Goal: Task Accomplishment & Management: Manage account settings

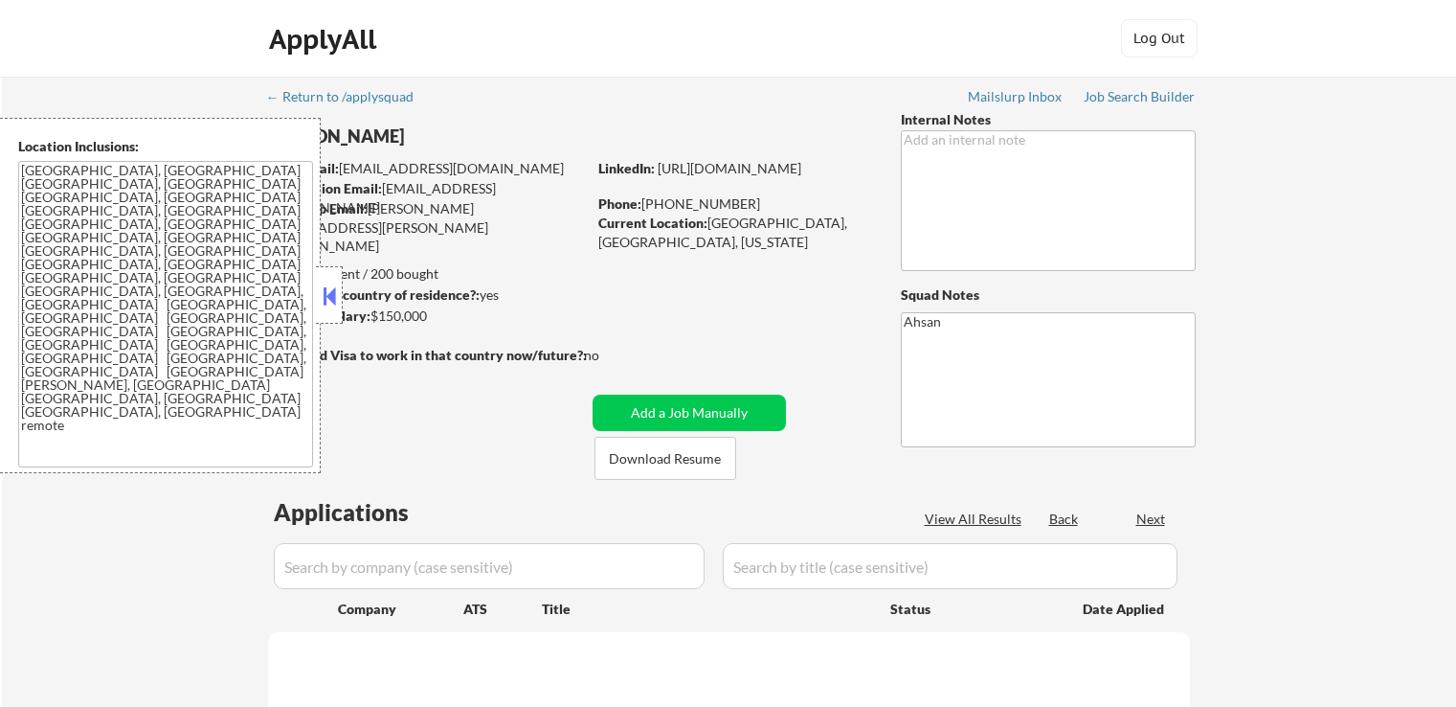
select select ""pending""
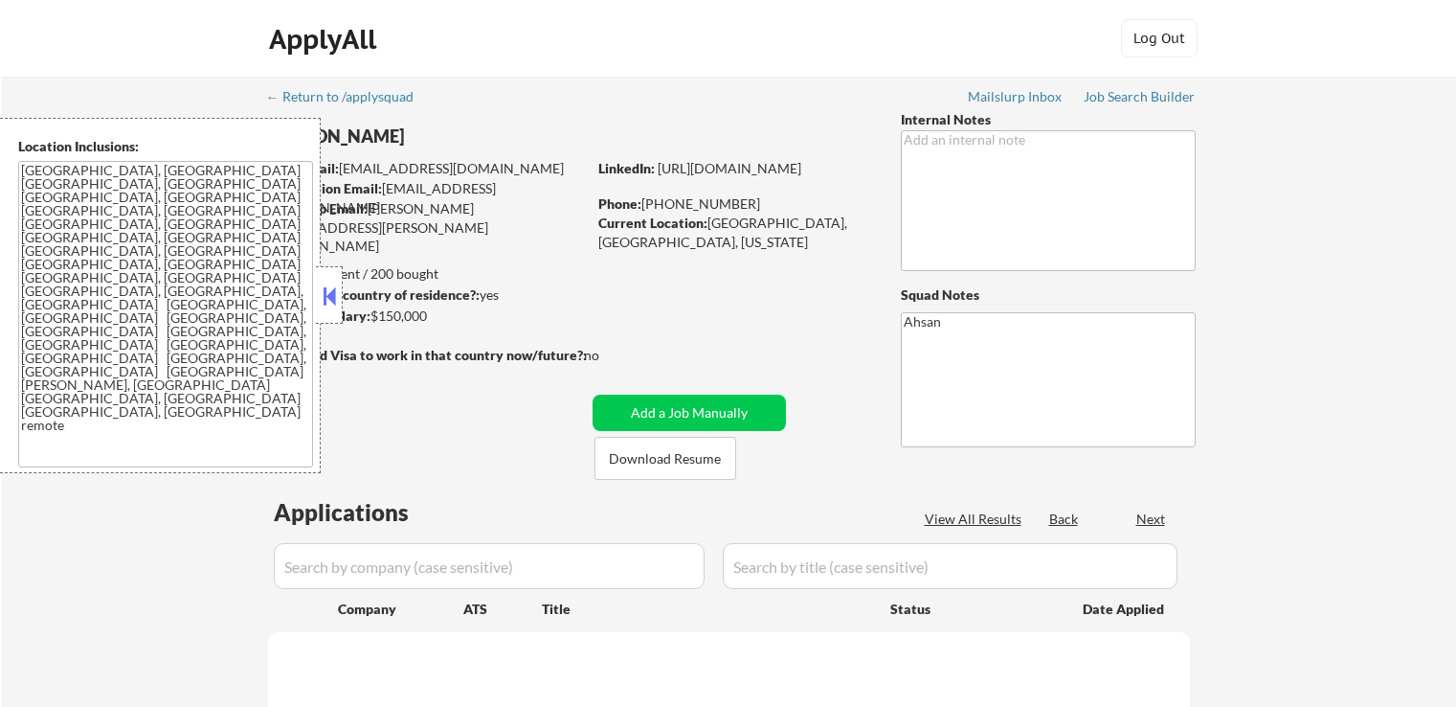
select select ""pending""
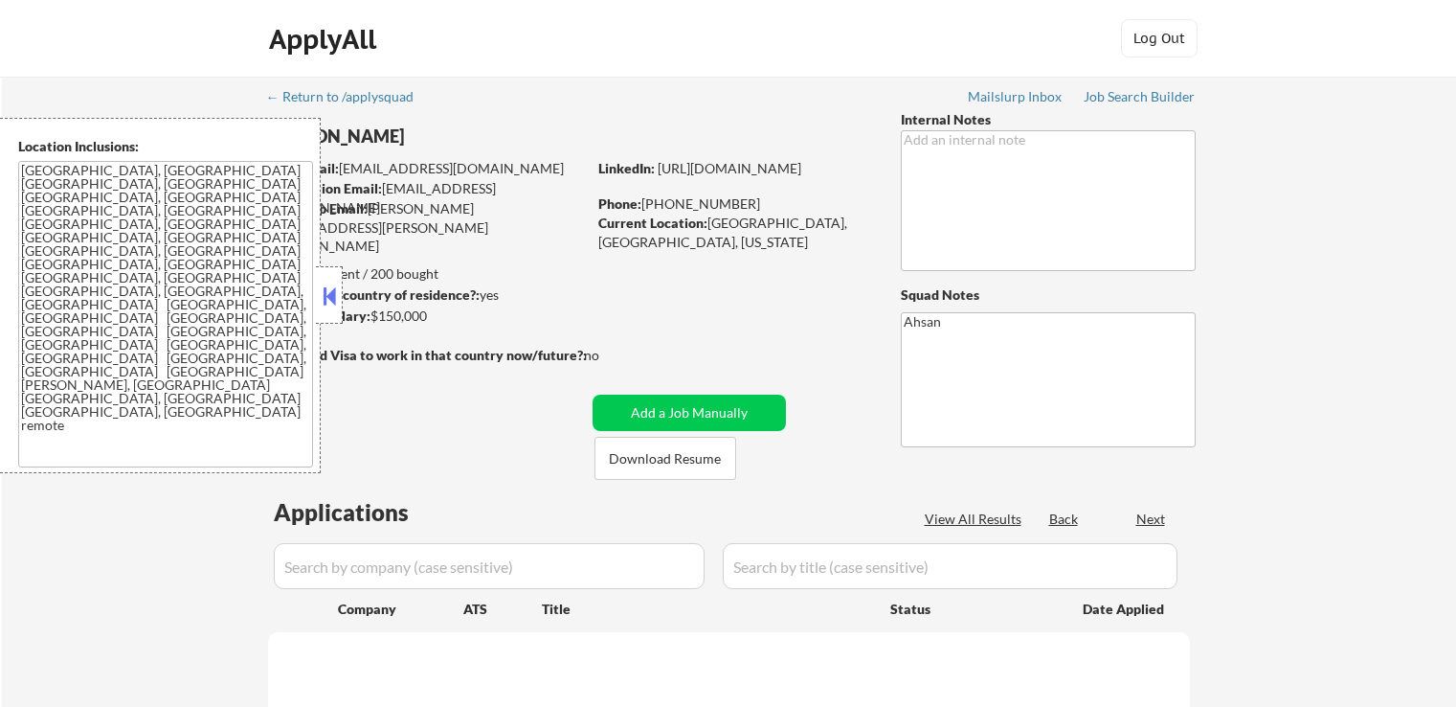
select select ""pending""
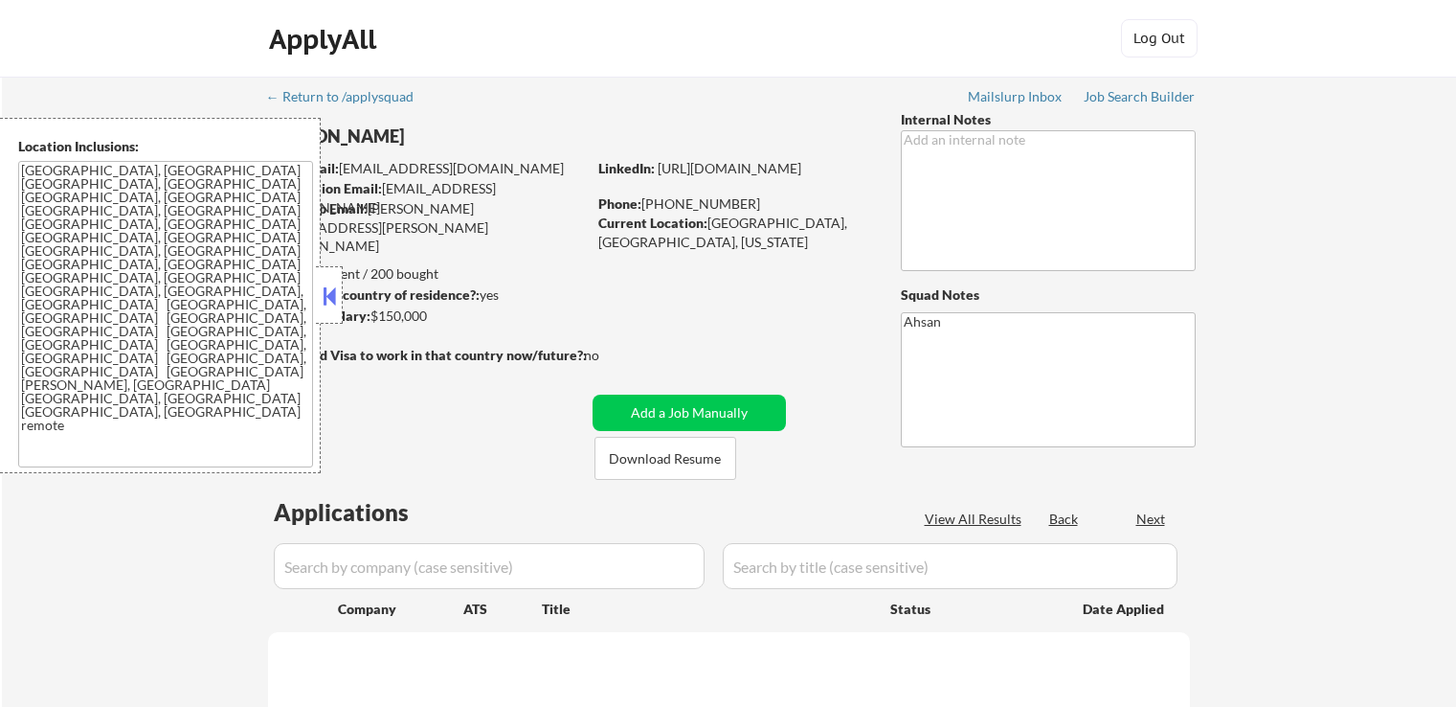
select select ""pending""
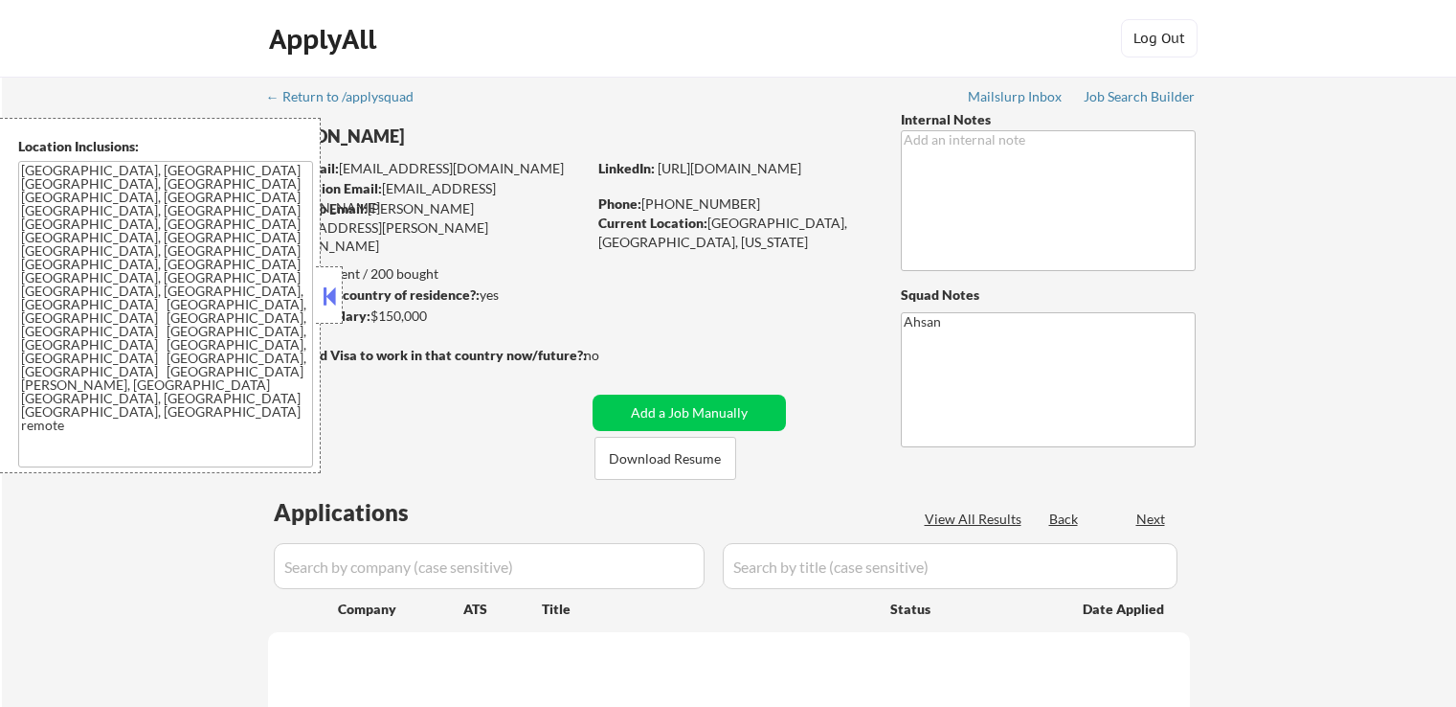
select select ""pending""
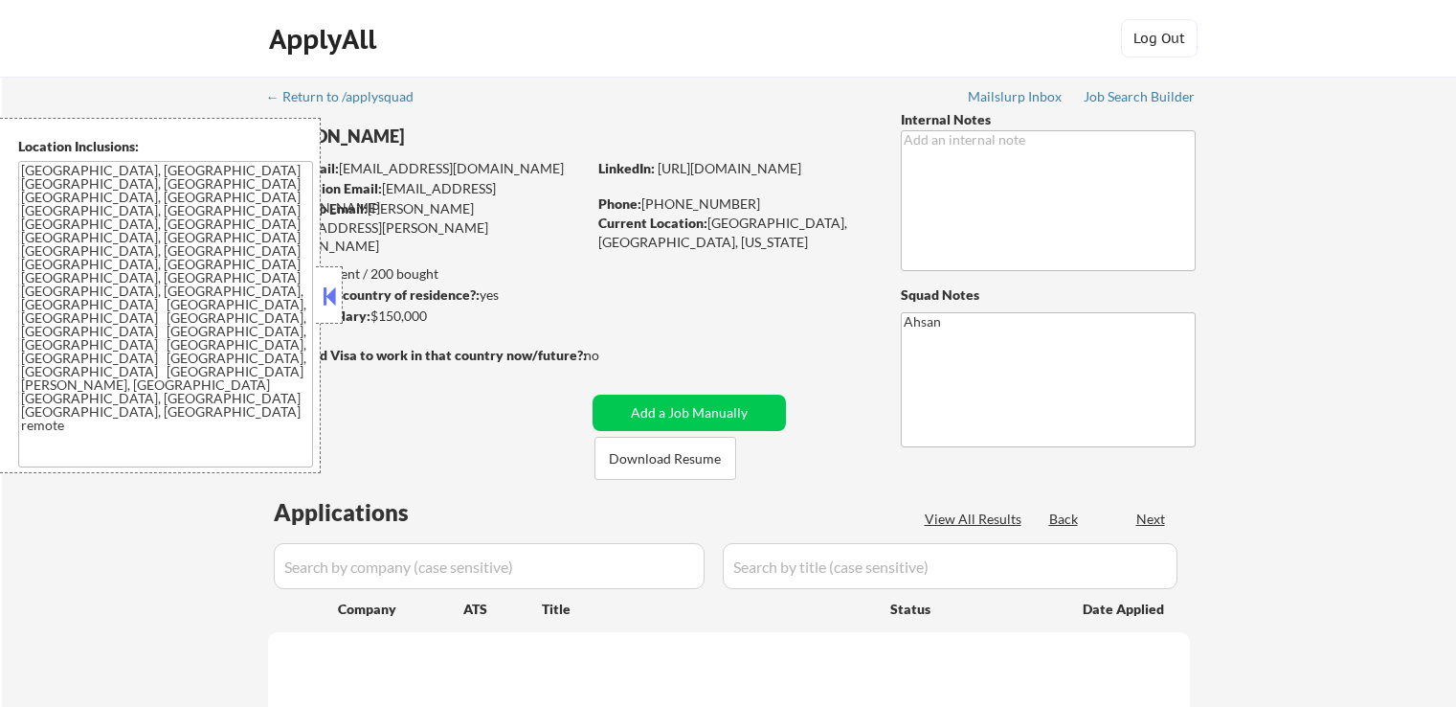
select select ""pending""
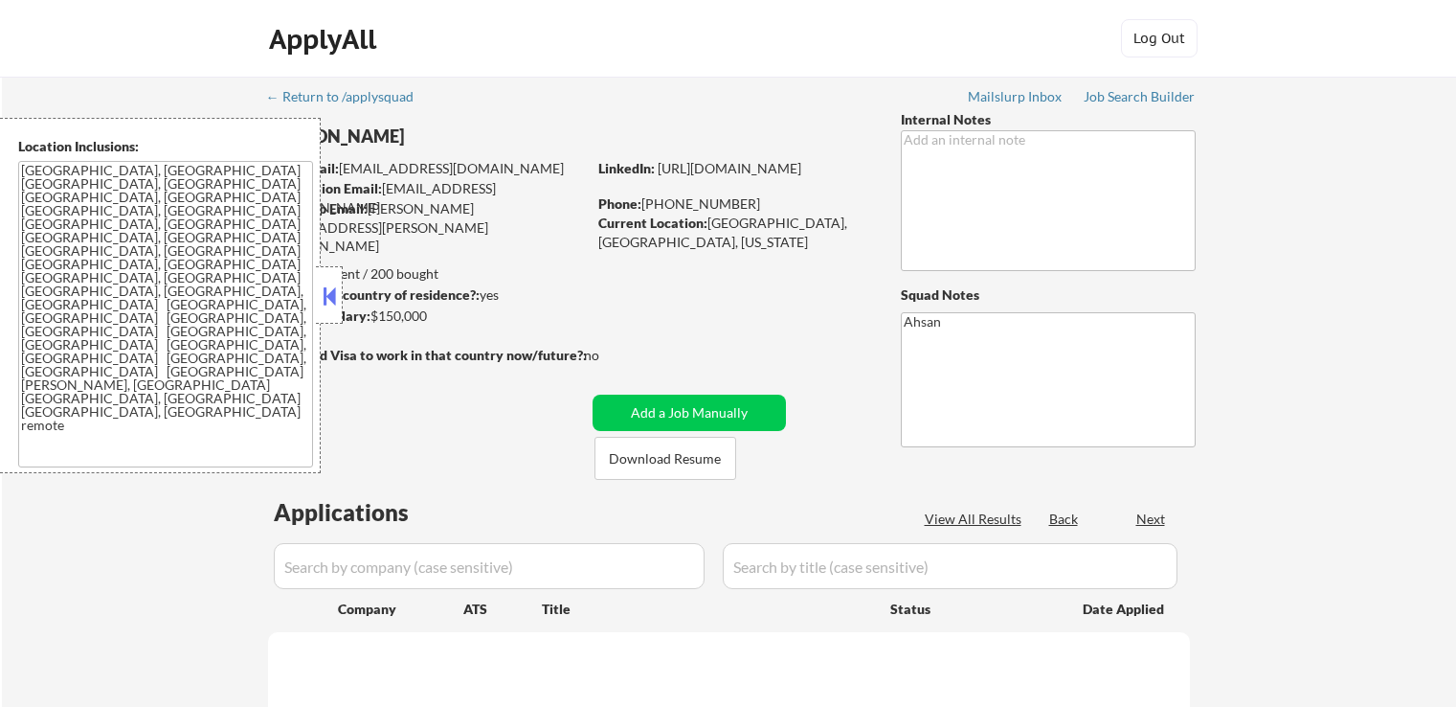
select select ""pending""
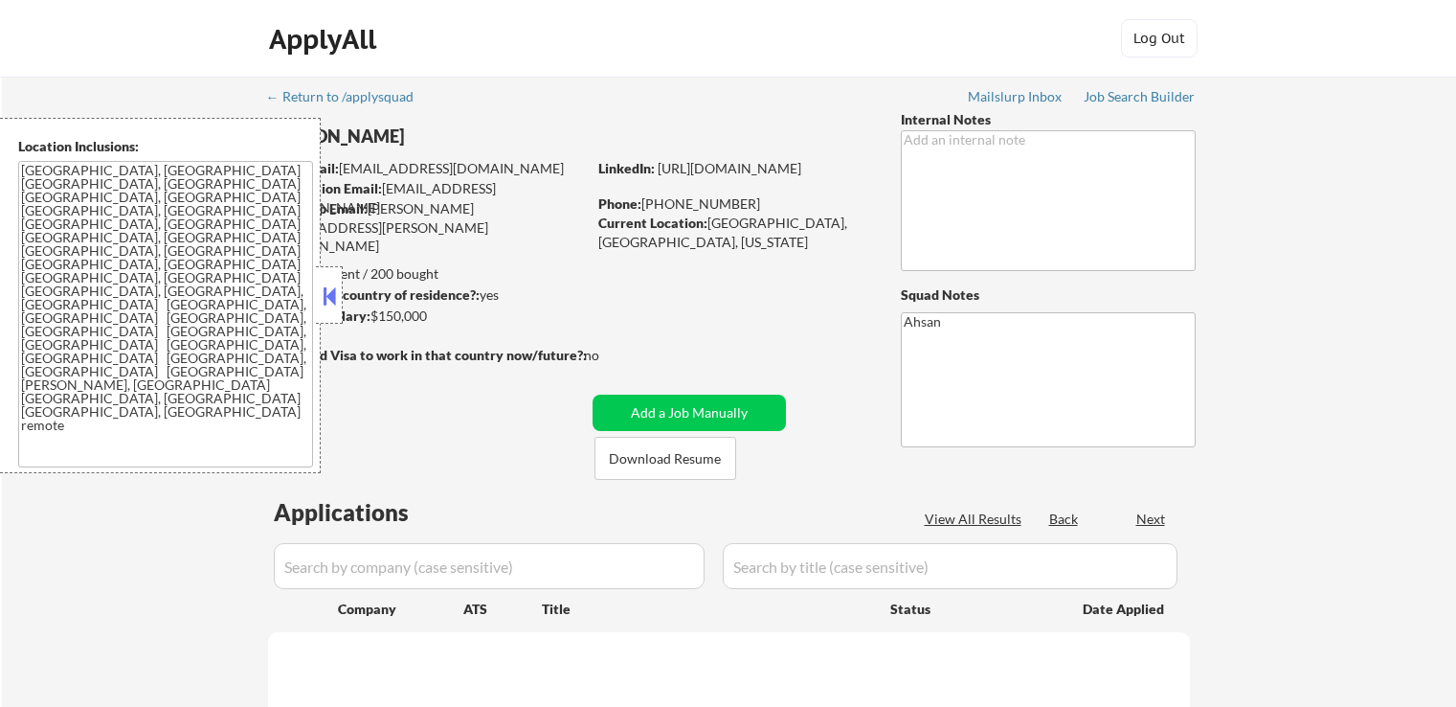
select select ""pending""
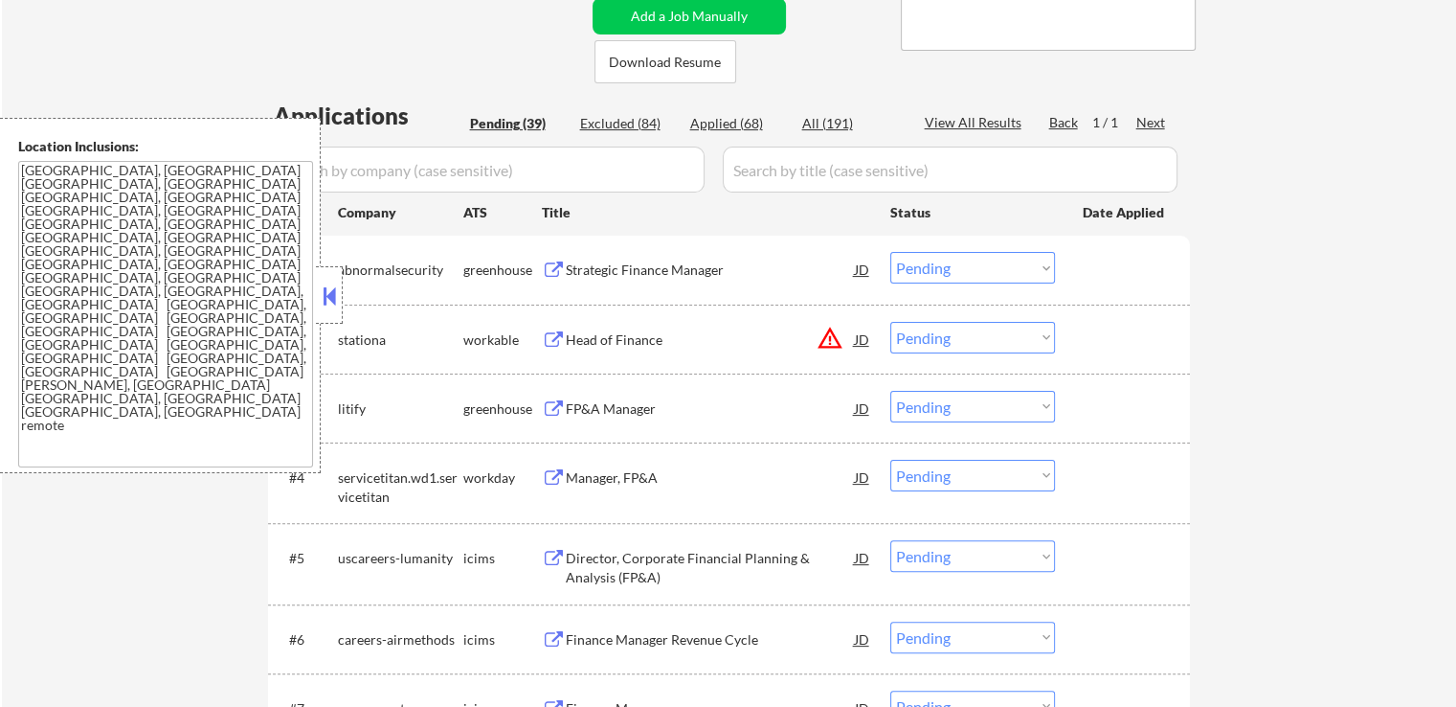
scroll to position [479, 0]
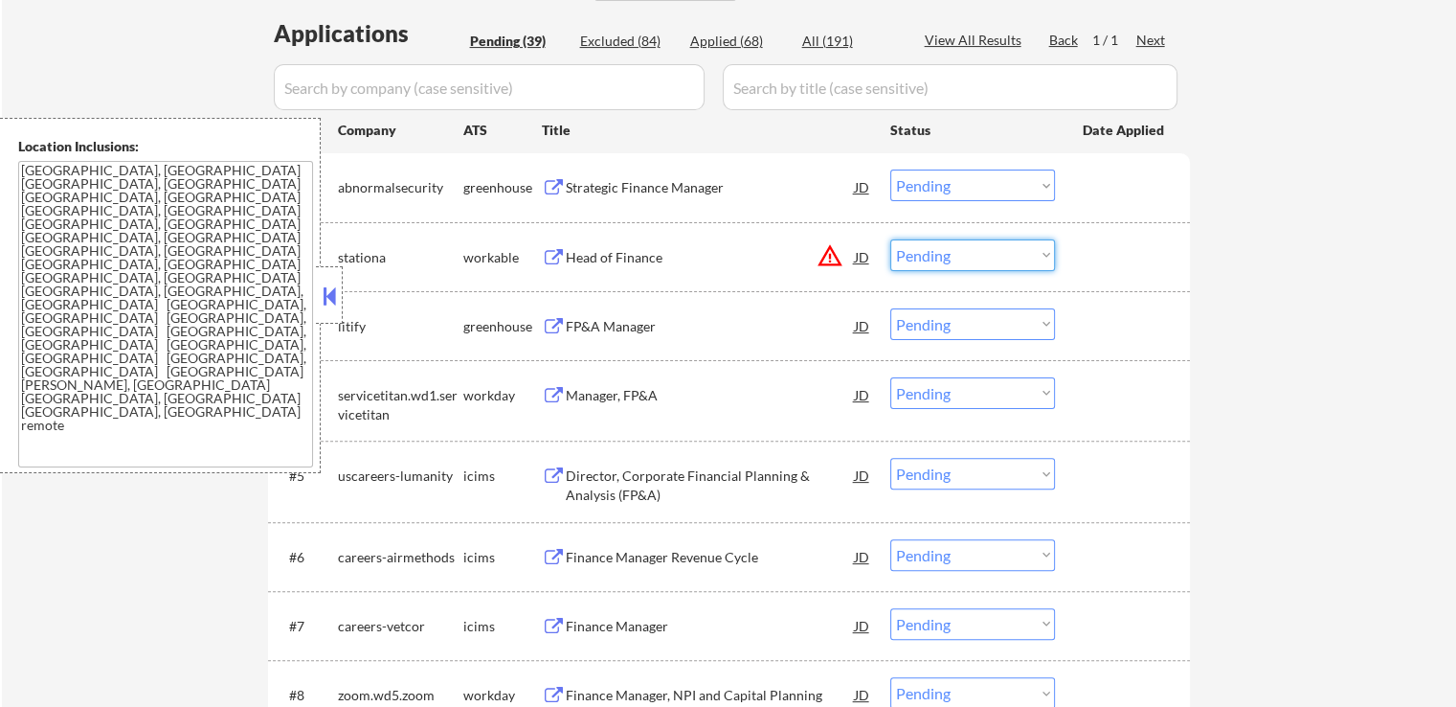
click at [927, 259] on select "Choose an option... Pending Applied Excluded (Questions) Excluded (Expired) Exc…" at bounding box center [972, 255] width 165 height 32
click at [890, 239] on select "Choose an option... Pending Applied Excluded (Questions) Excluded (Expired) Exc…" at bounding box center [972, 255] width 165 height 32
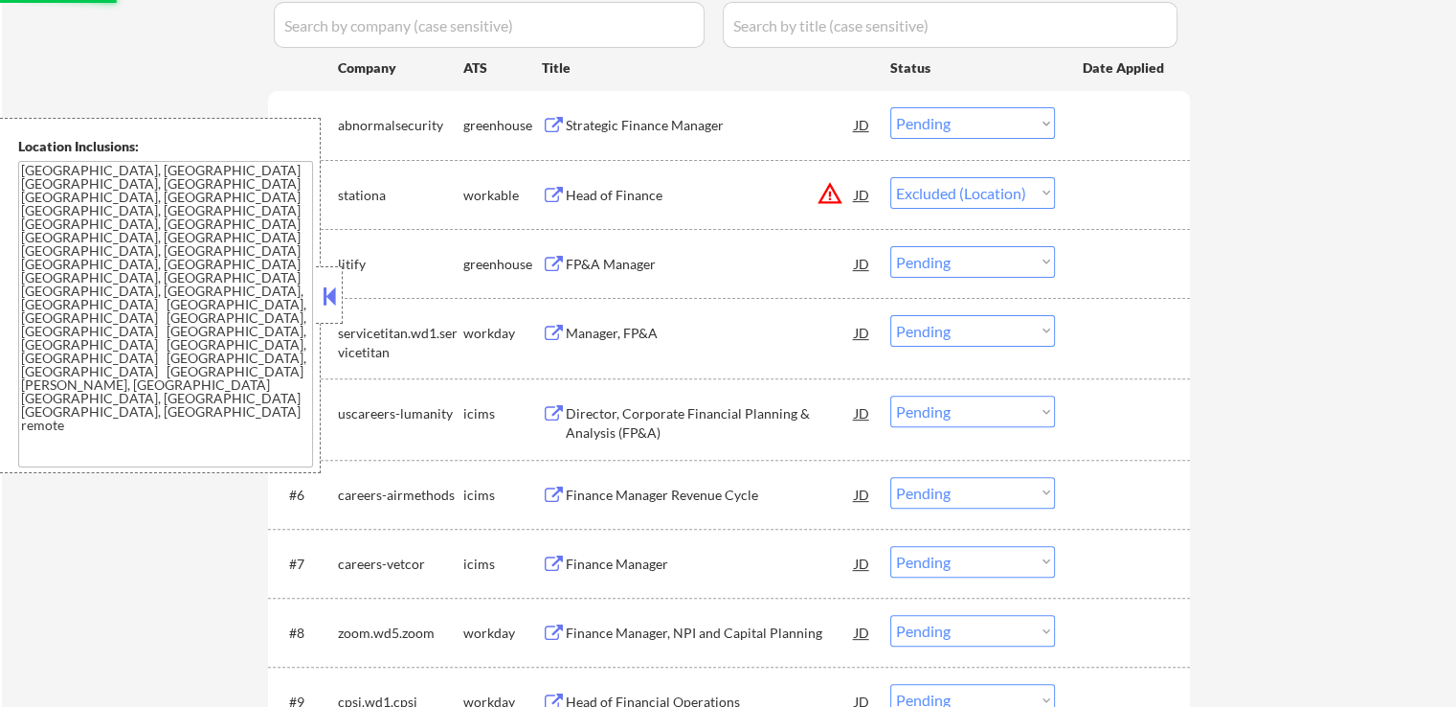
scroll to position [574, 0]
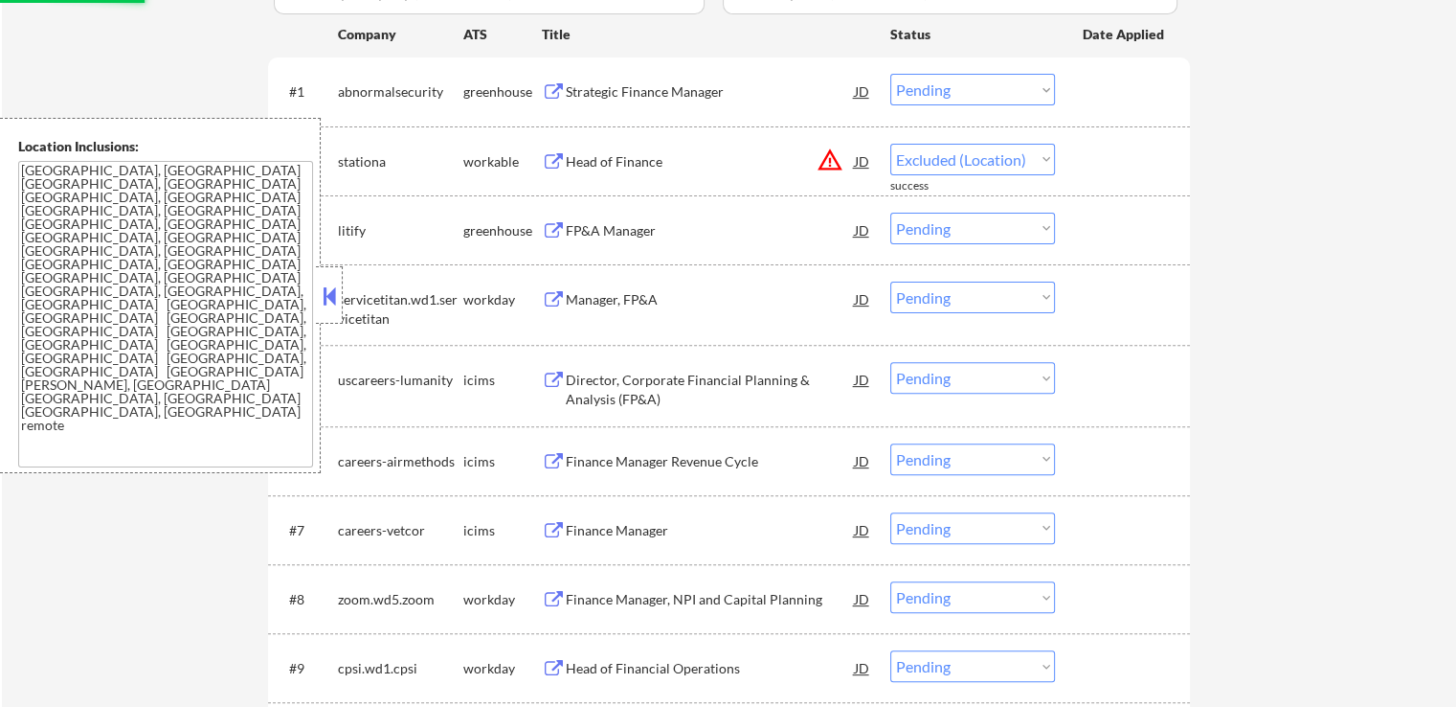
select select ""pending""
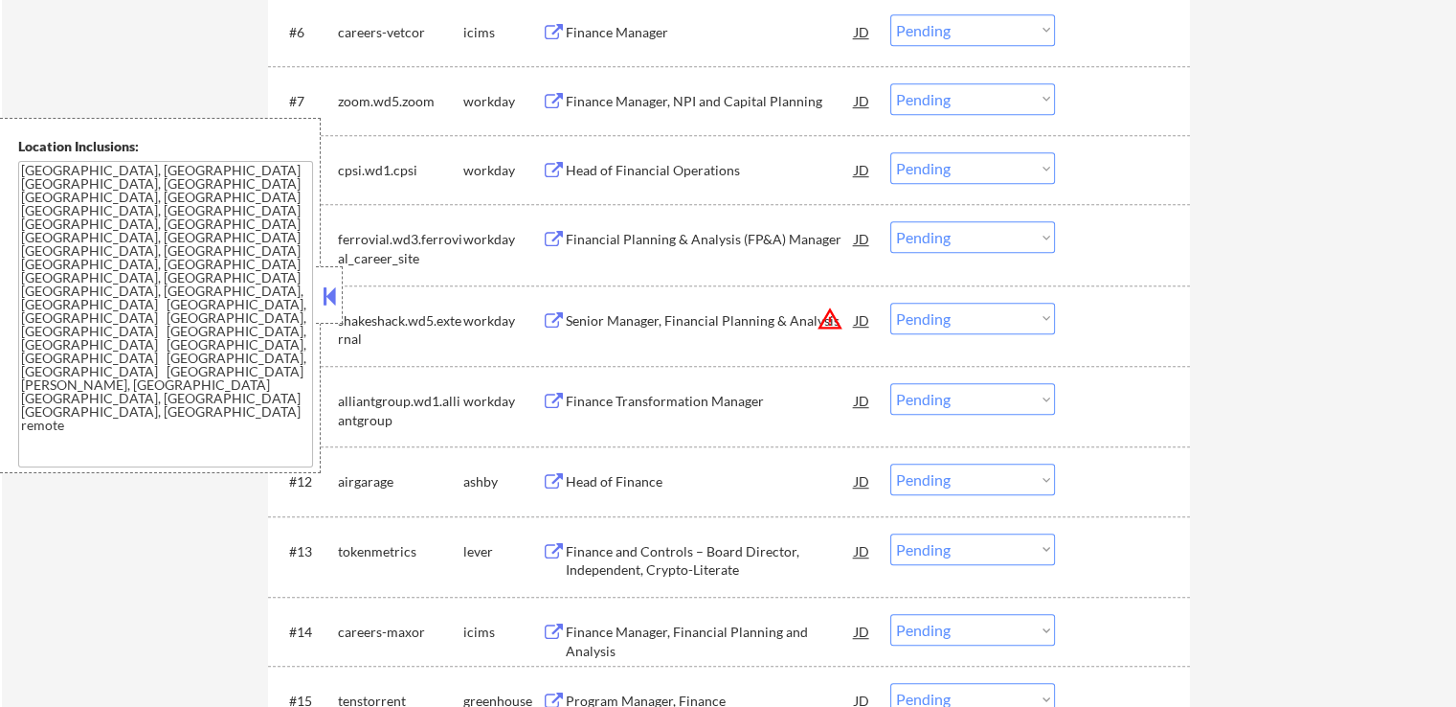
scroll to position [1149, 0]
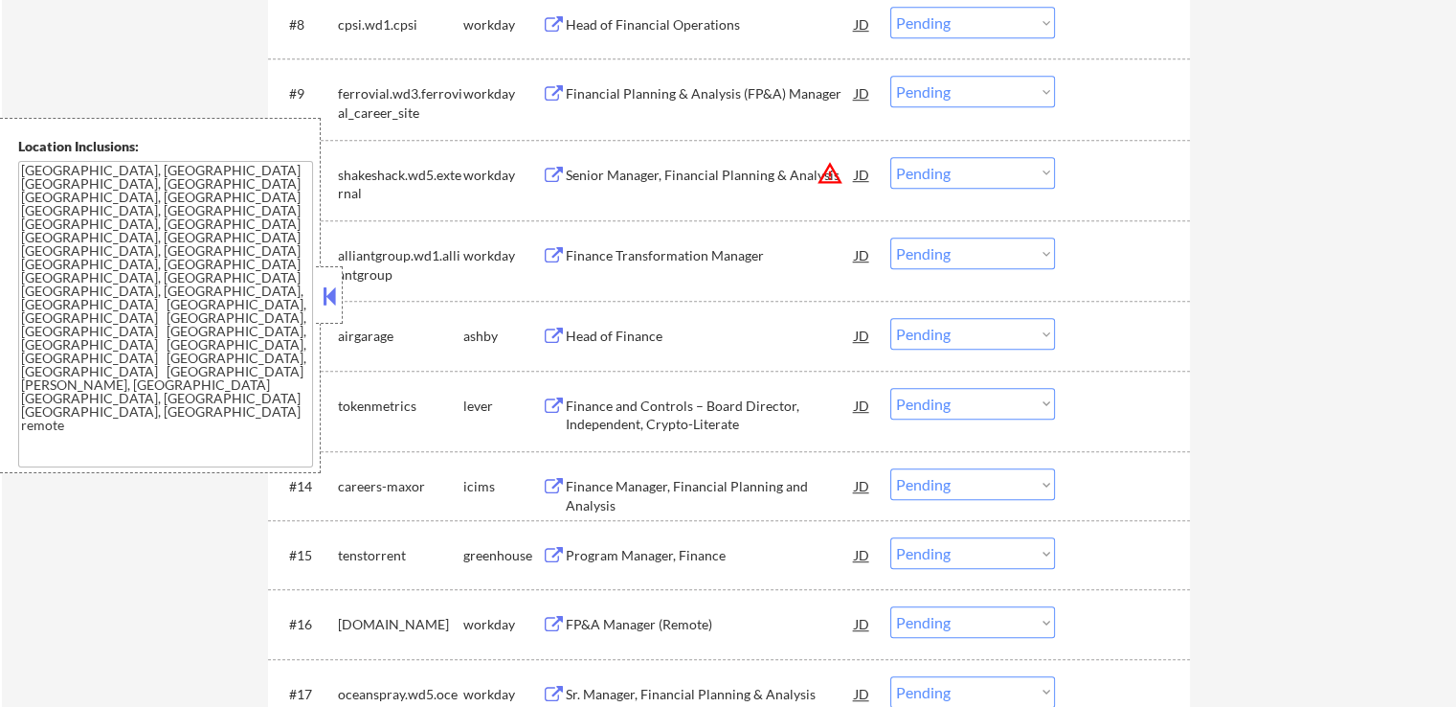
drag, startPoint x: 942, startPoint y: 169, endPoint x: 947, endPoint y: 186, distance: 17.0
click at [942, 169] on select "Choose an option... Pending Applied Excluded (Questions) Excluded (Expired) Exc…" at bounding box center [972, 173] width 165 height 32
click at [890, 157] on select "Choose an option... Pending Applied Excluded (Questions) Excluded (Expired) Exc…" at bounding box center [972, 173] width 165 height 32
click at [1248, 303] on div "← Return to /applysquad Mailslurp Inbox Job Search Builder [PERSON_NAME] User E…" at bounding box center [729, 663] width 1454 height 3471
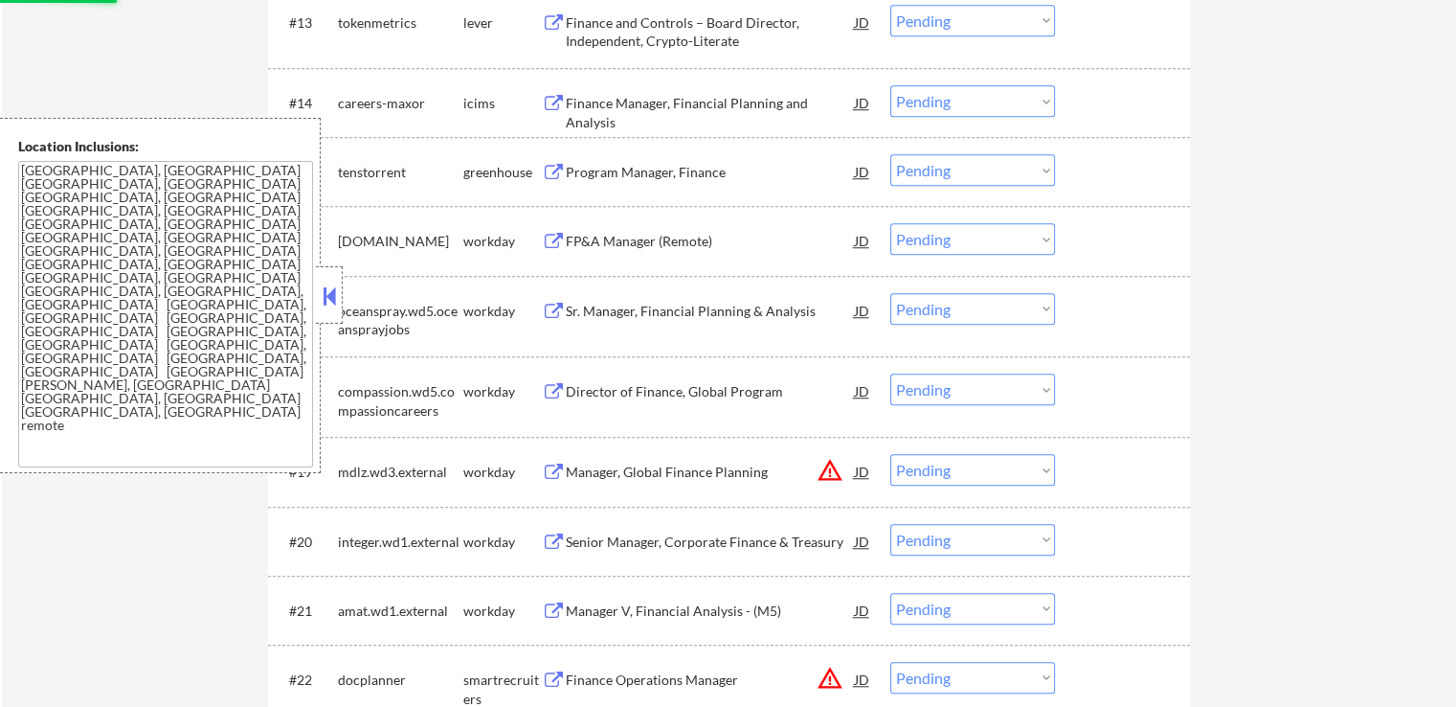
scroll to position [1723, 0]
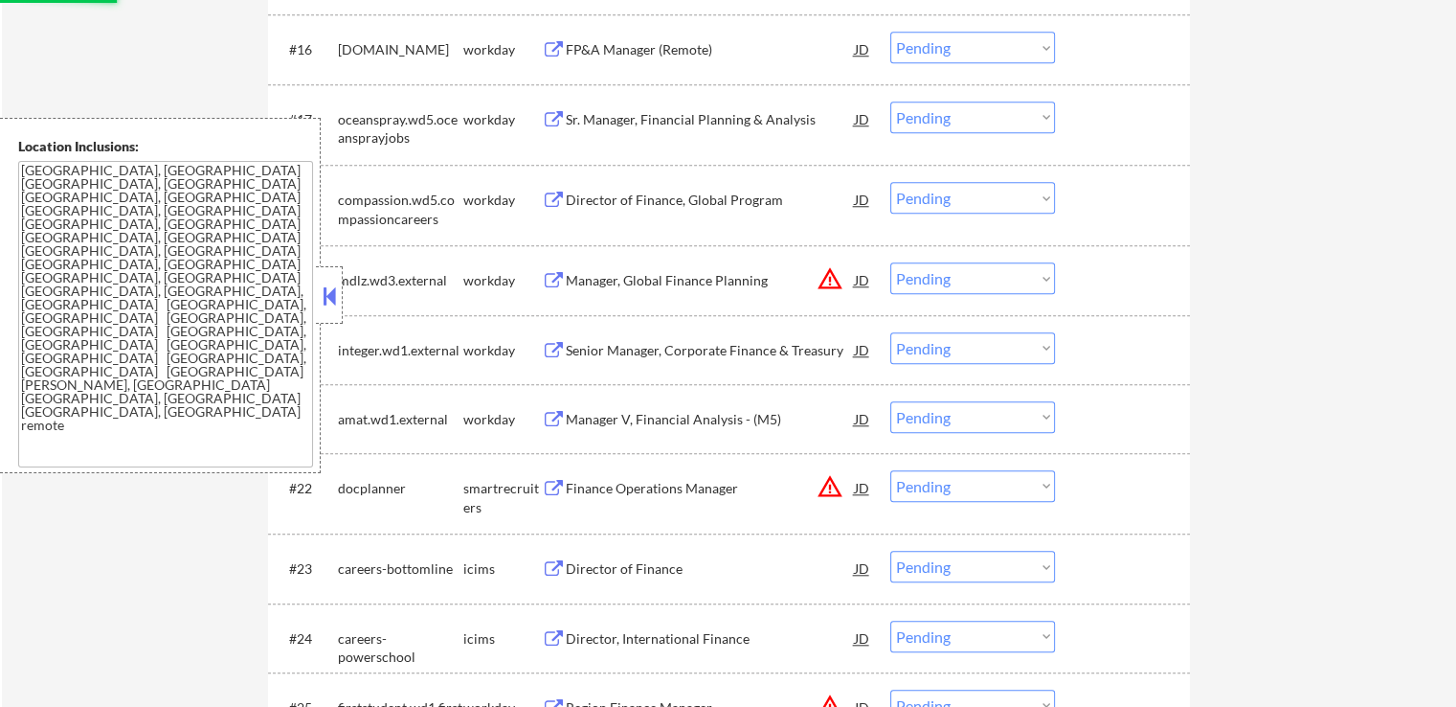
select select ""pending""
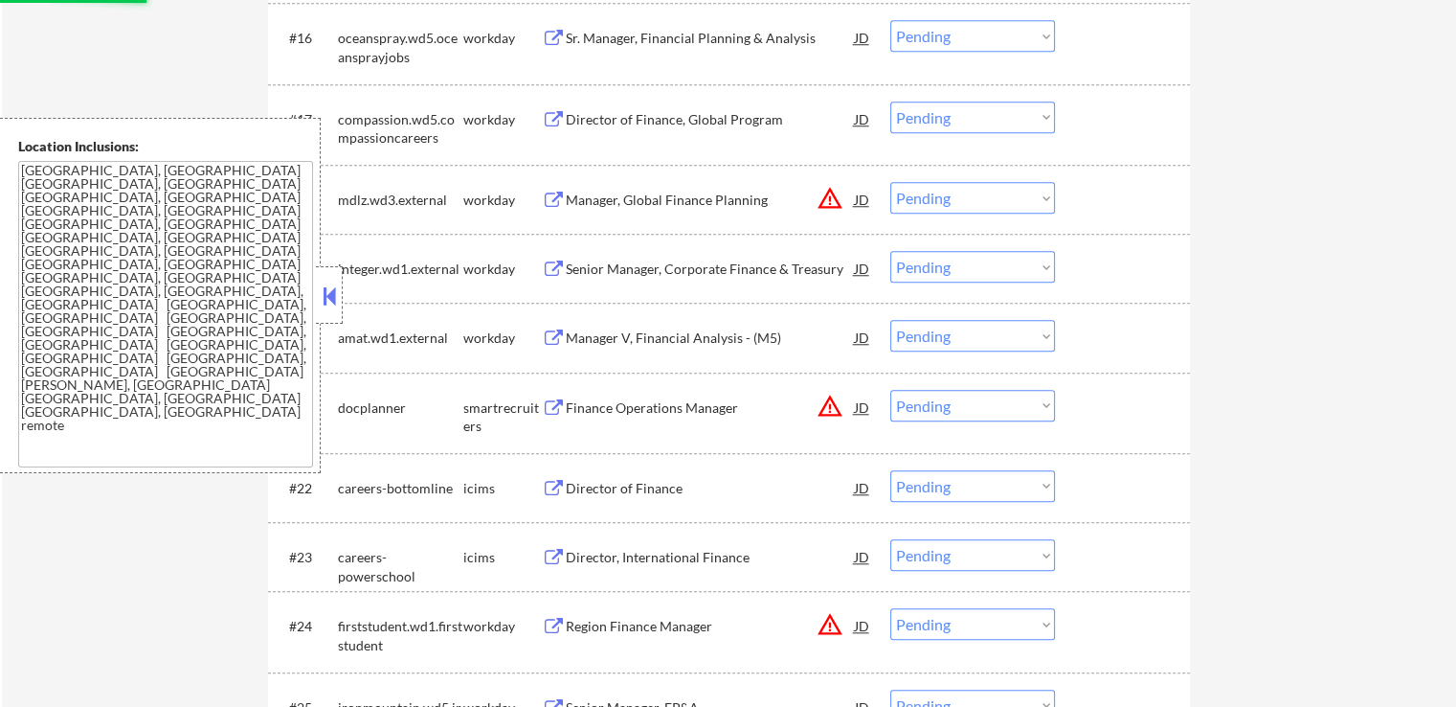
click at [949, 192] on select "Choose an option... Pending Applied Excluded (Questions) Excluded (Expired) Exc…" at bounding box center [972, 198] width 165 height 32
select select ""excluded__location_""
click at [890, 182] on select "Choose an option... Pending Applied Excluded (Questions) Excluded (Expired) Exc…" at bounding box center [972, 198] width 165 height 32
click at [957, 395] on select "Choose an option... Pending Applied Excluded (Questions) Excluded (Expired) Exc…" at bounding box center [972, 406] width 165 height 32
select select ""excluded__location_""
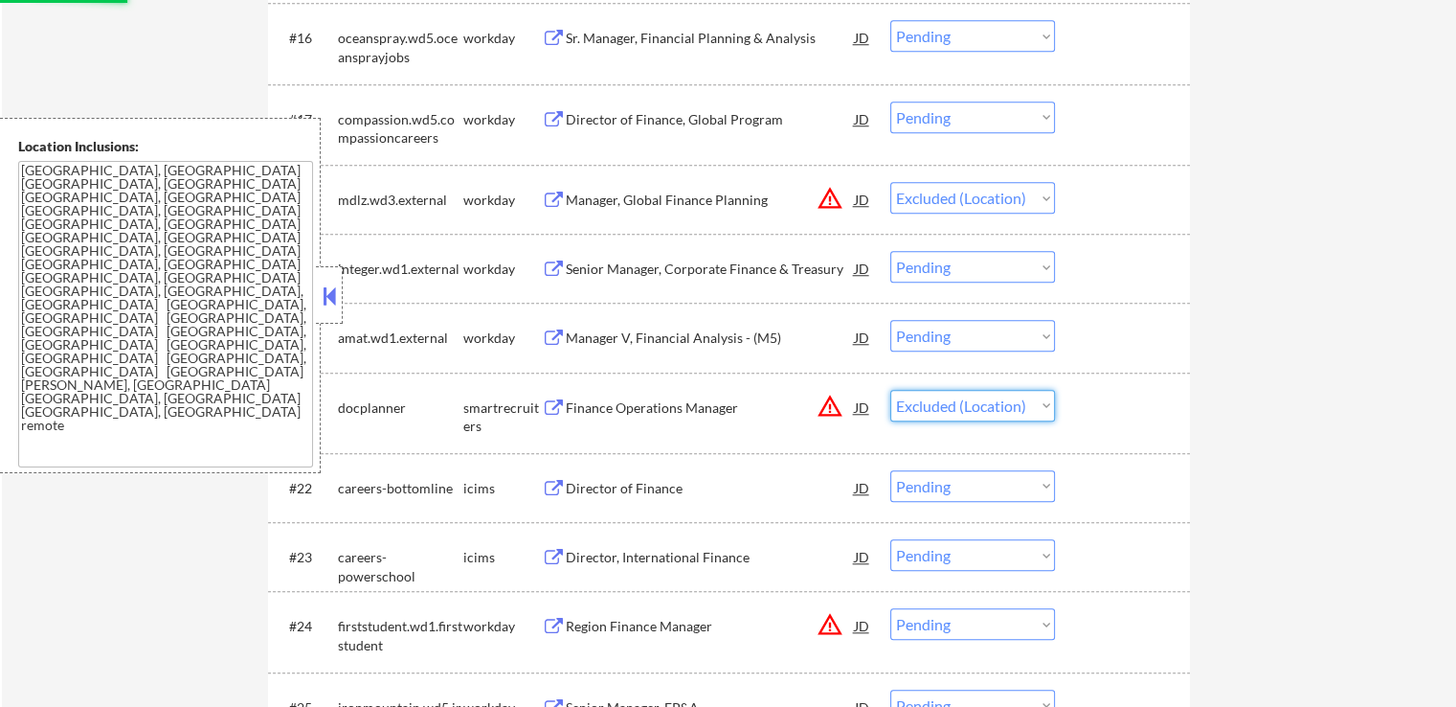
click at [890, 390] on select "Choose an option... Pending Applied Excluded (Questions) Excluded (Expired) Exc…" at bounding box center [972, 406] width 165 height 32
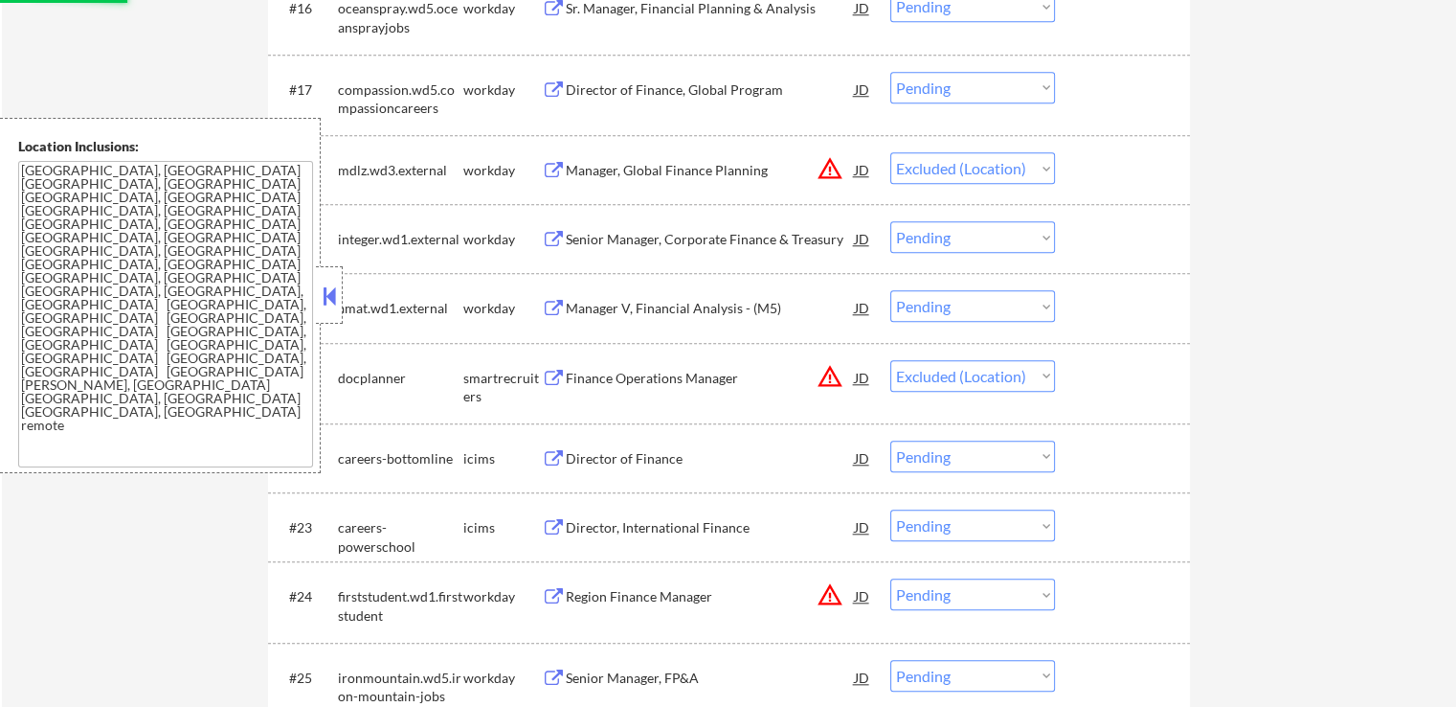
scroll to position [2011, 0]
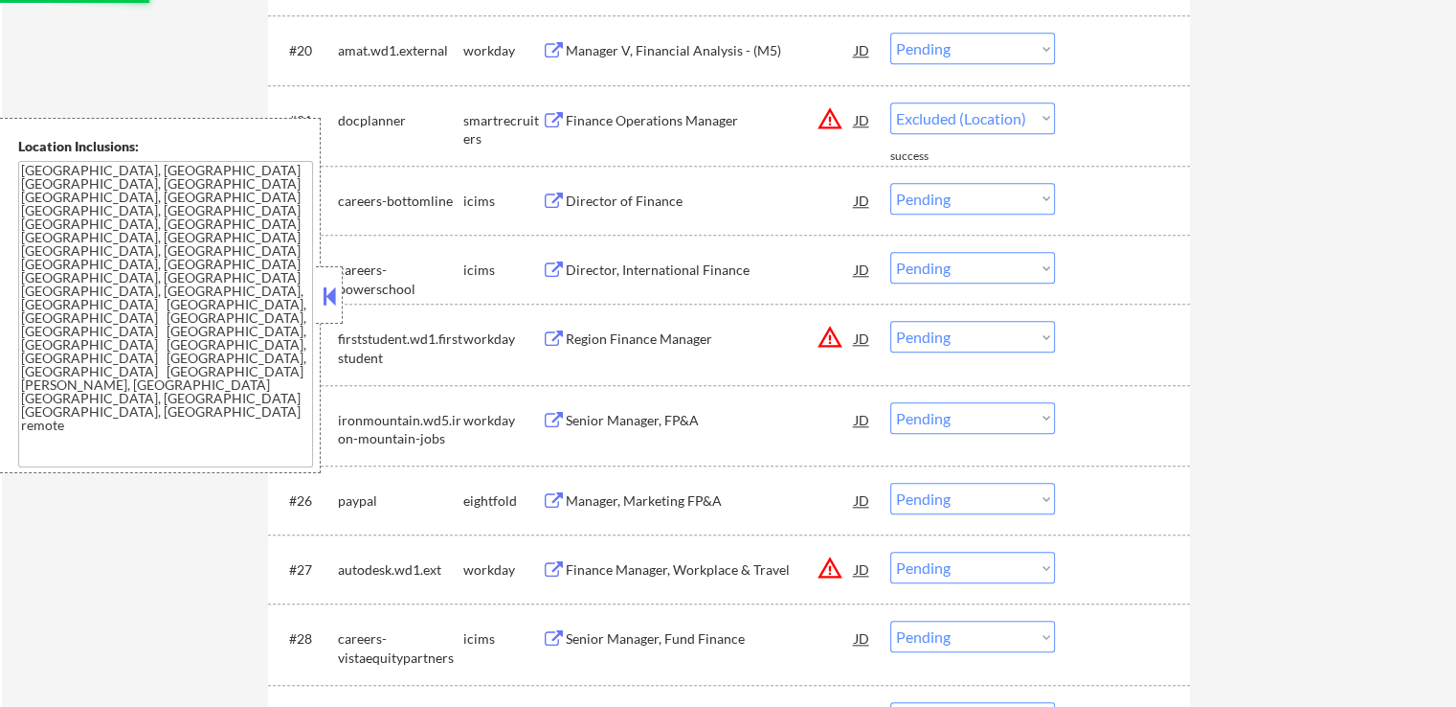
select select ""pending""
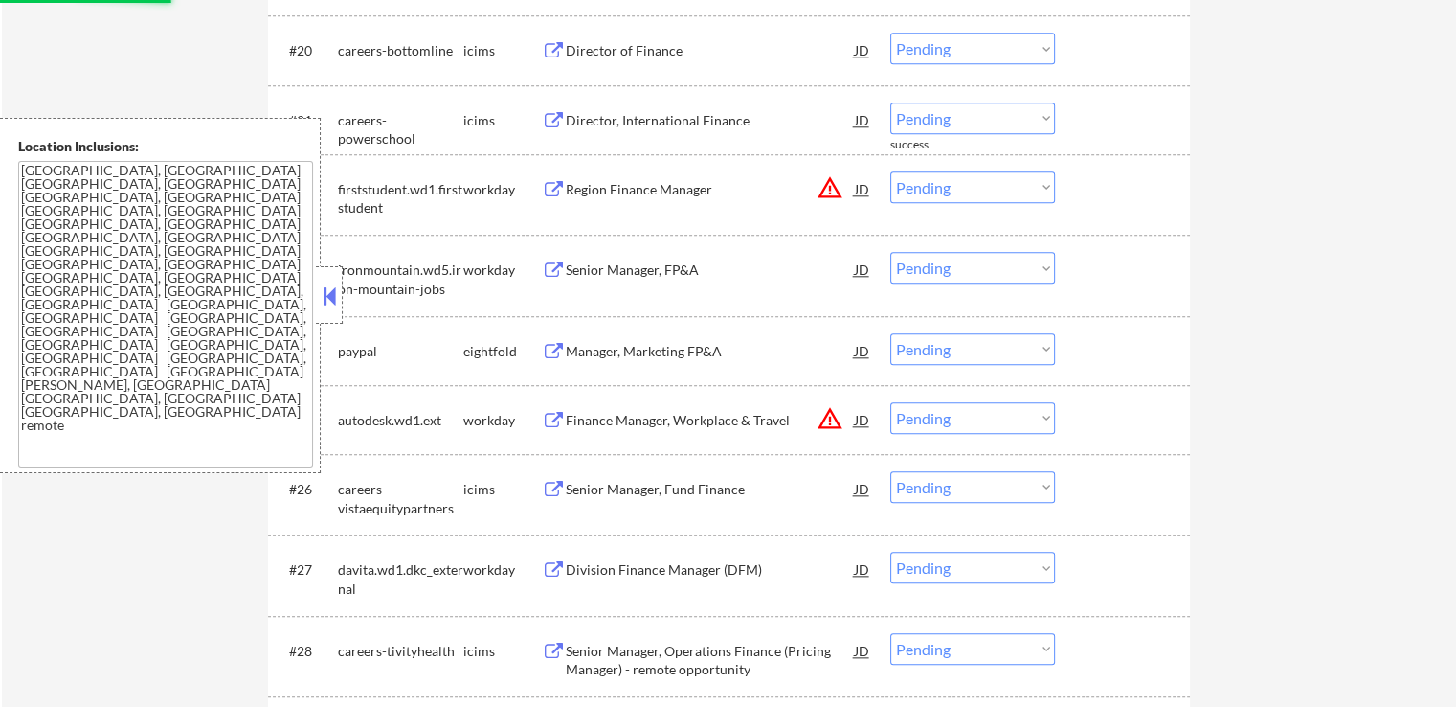
click at [961, 193] on select "Choose an option... Pending Applied Excluded (Questions) Excluded (Expired) Exc…" at bounding box center [972, 187] width 165 height 32
select select ""excluded__location_""
click at [890, 171] on select "Choose an option... Pending Applied Excluded (Questions) Excluded (Expired) Exc…" at bounding box center [972, 187] width 165 height 32
click at [939, 411] on select "Choose an option... Pending Applied Excluded (Questions) Excluded (Expired) Exc…" at bounding box center [972, 418] width 165 height 32
select select ""excluded__location_""
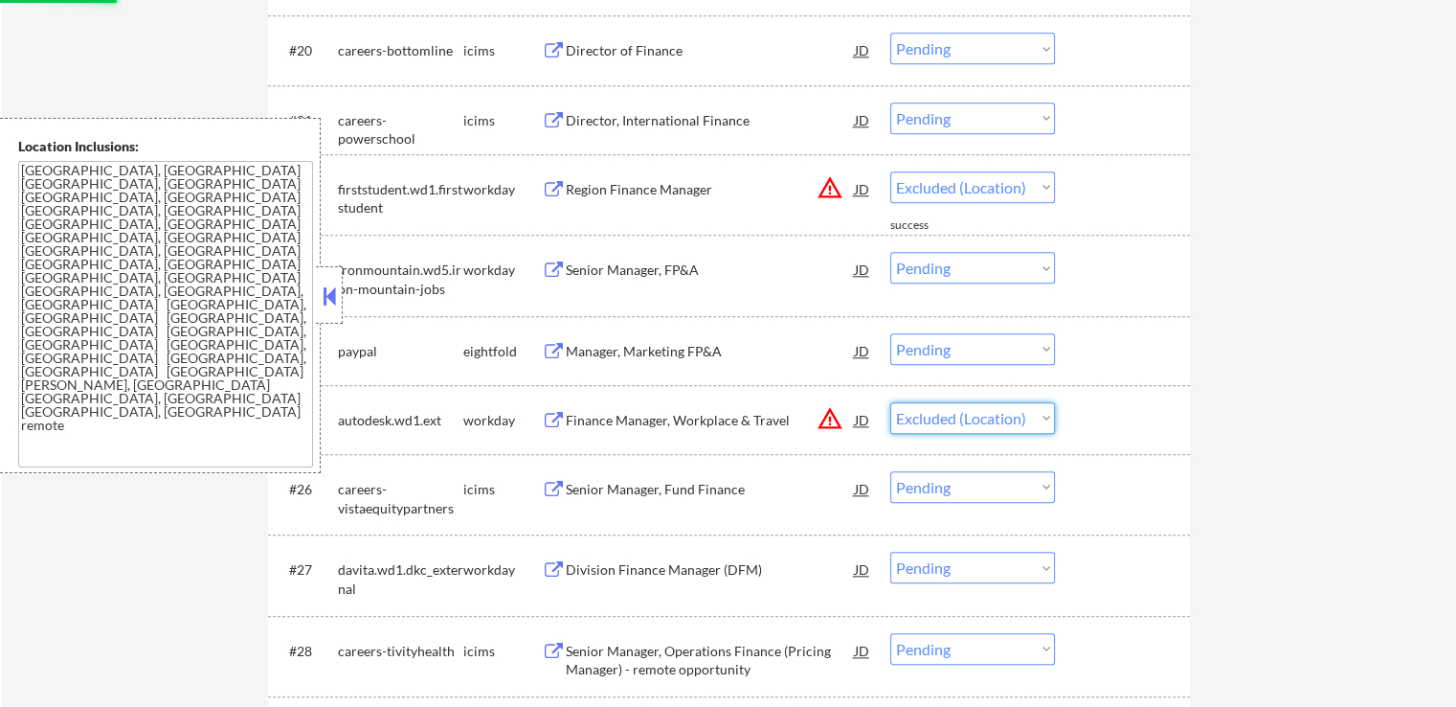
click at [890, 402] on select "Choose an option... Pending Applied Excluded (Questions) Excluded (Expired) Exc…" at bounding box center [972, 418] width 165 height 32
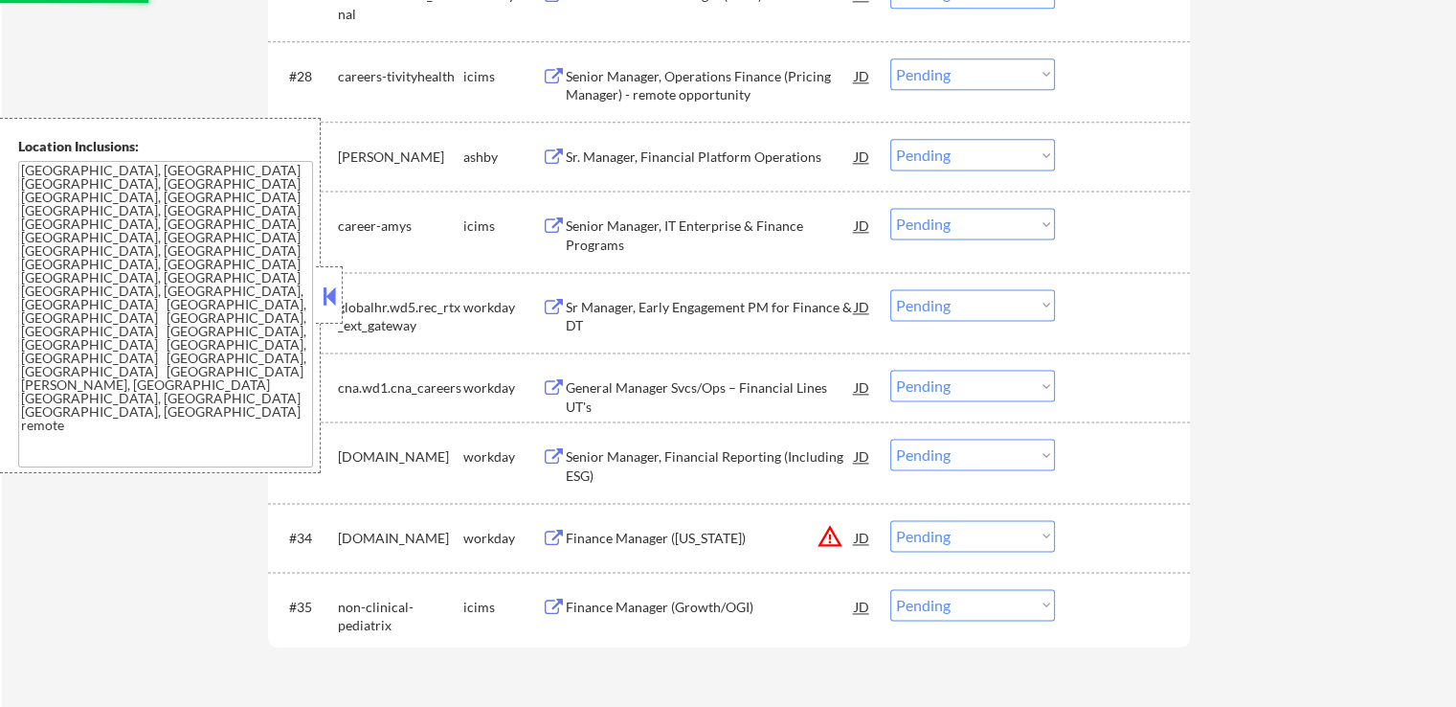
select select ""pending""
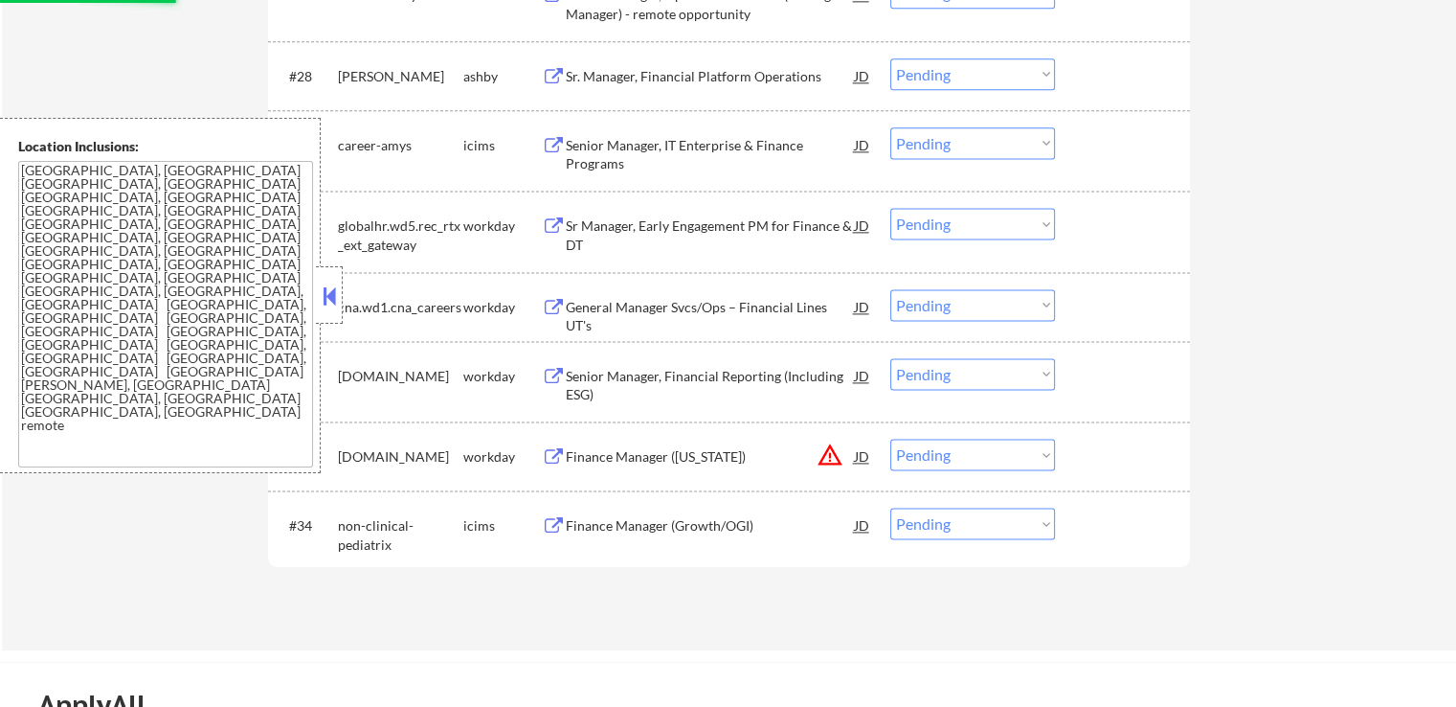
scroll to position [2681, 0]
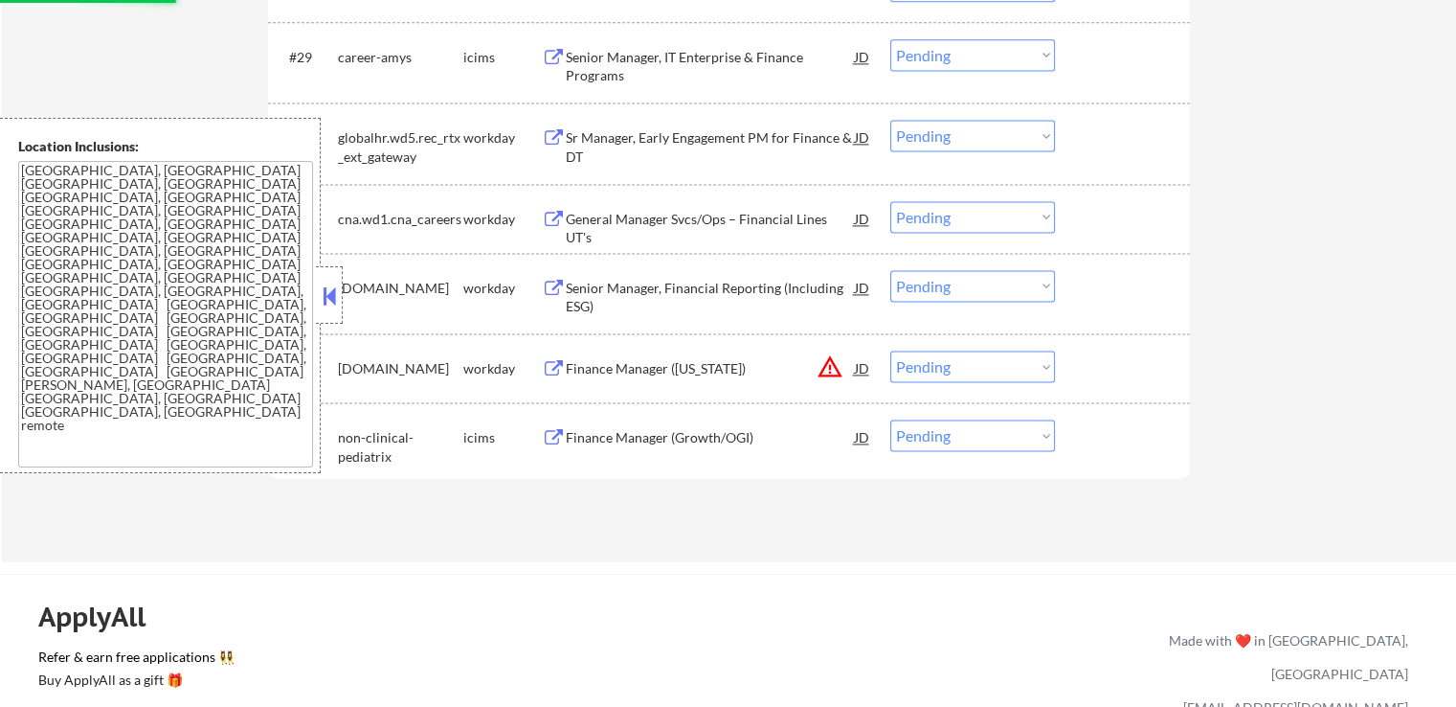
select select ""pending""
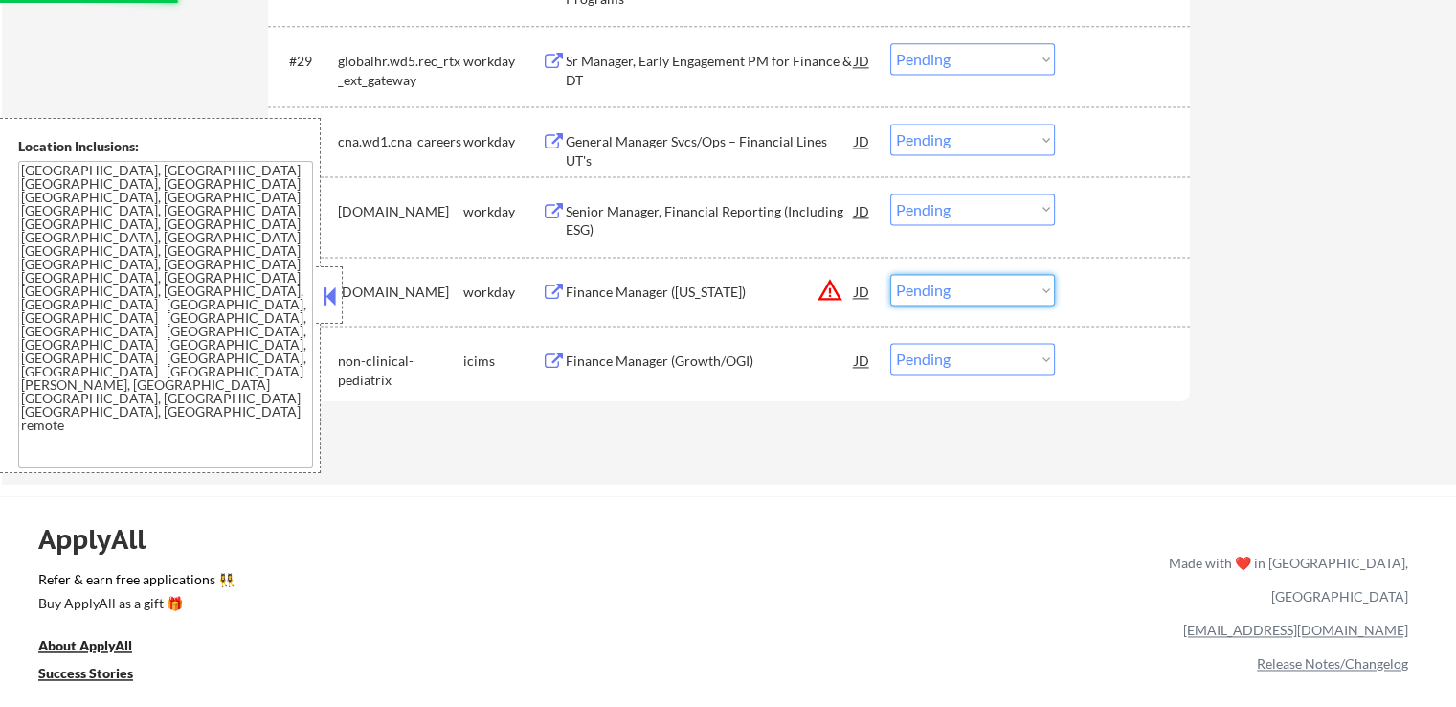
click at [946, 296] on select "Choose an option... Pending Applied Excluded (Questions) Excluded (Expired) Exc…" at bounding box center [972, 290] width 165 height 32
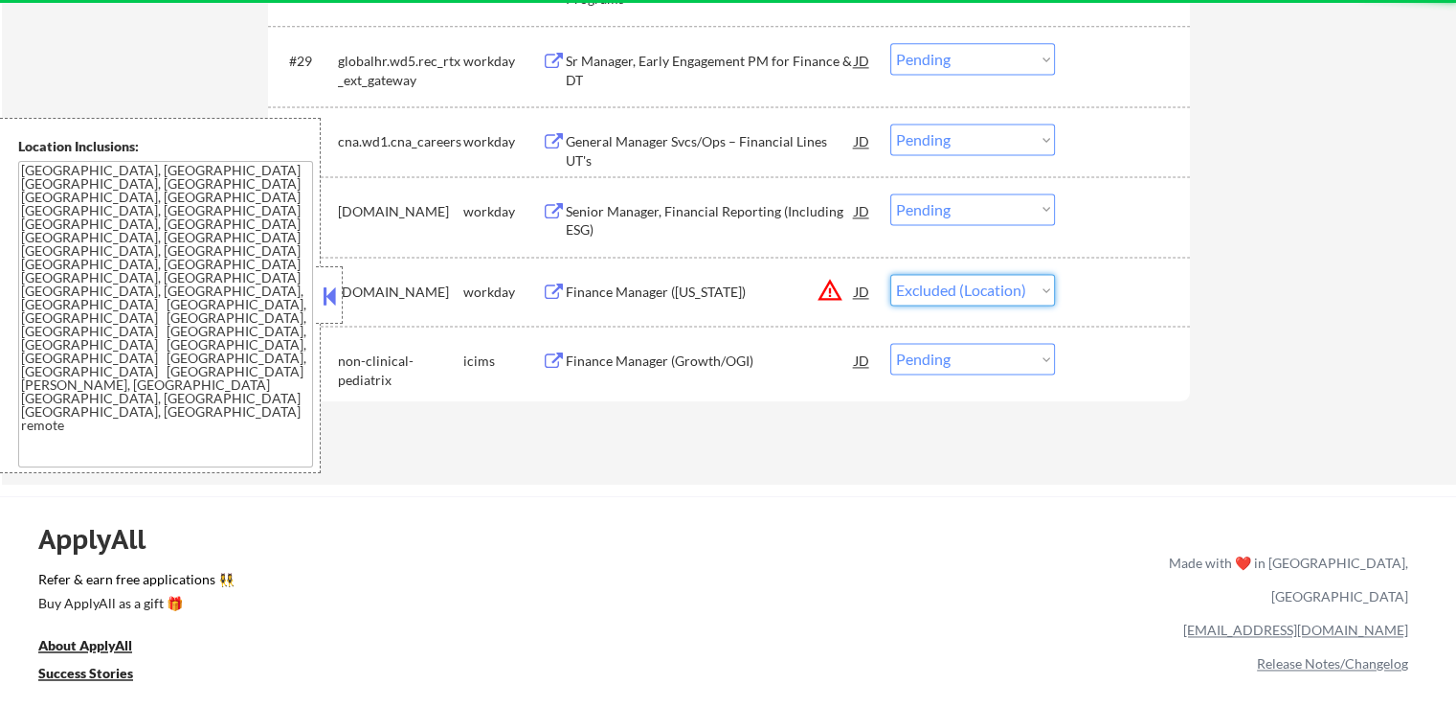
click at [890, 274] on select "Choose an option... Pending Applied Excluded (Questions) Excluded (Expired) Exc…" at bounding box center [972, 290] width 165 height 32
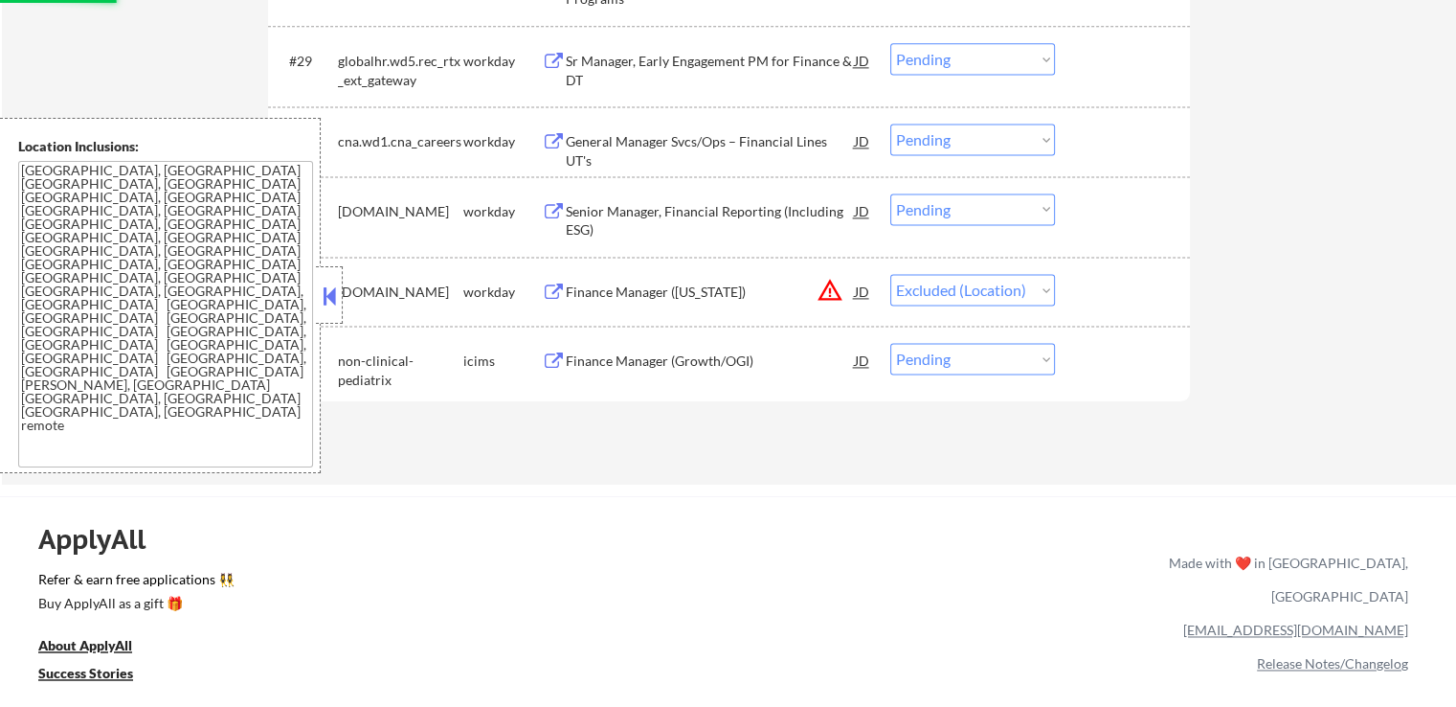
select select ""pending""
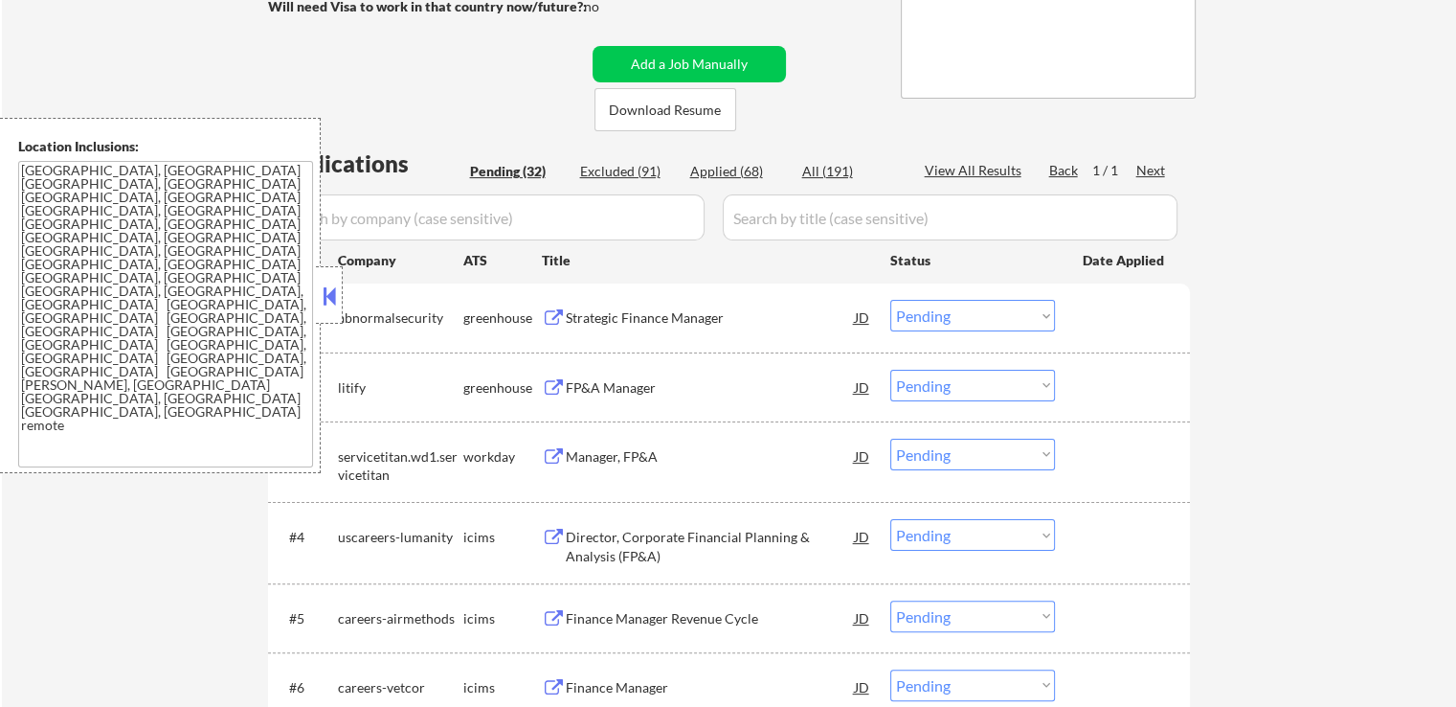
scroll to position [383, 0]
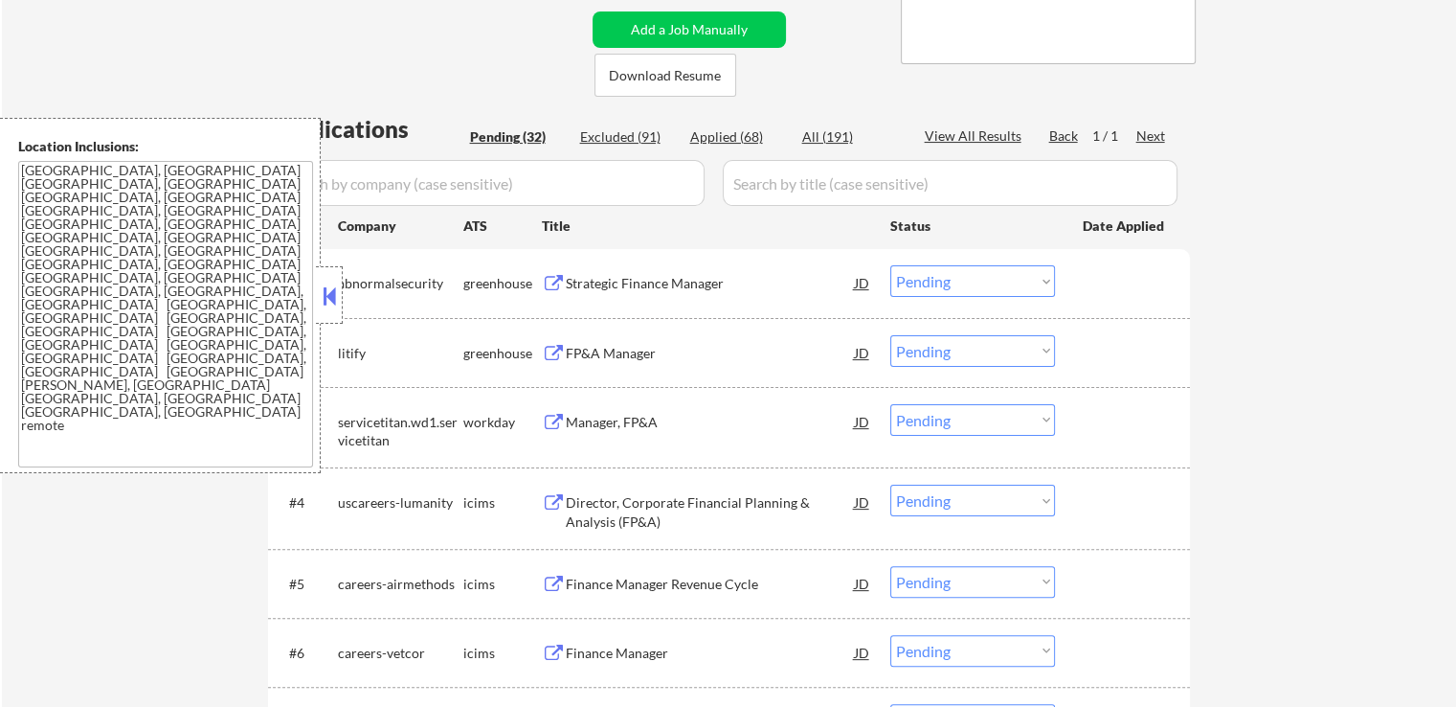
click at [686, 277] on div "Strategic Finance Manager" at bounding box center [710, 283] width 289 height 19
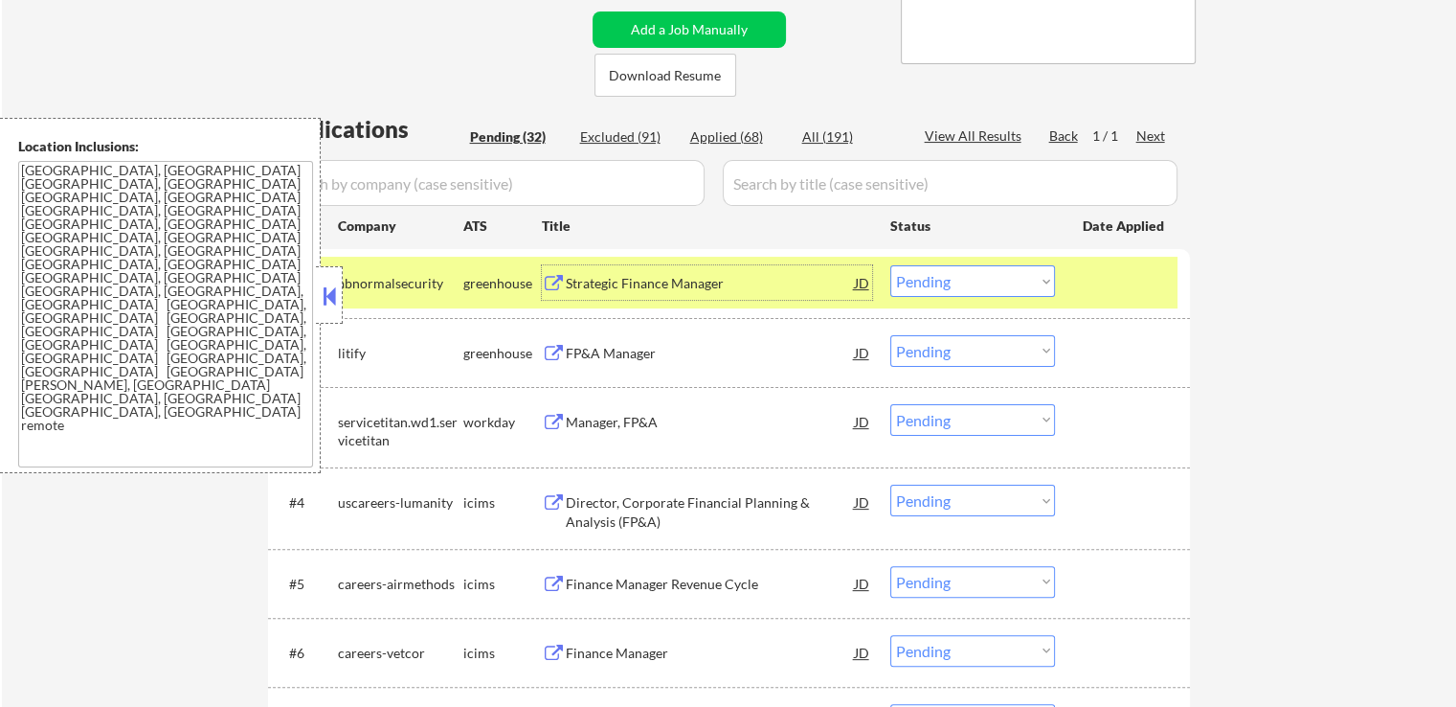
click at [669, 335] on div "FP&A Manager" at bounding box center [710, 352] width 289 height 34
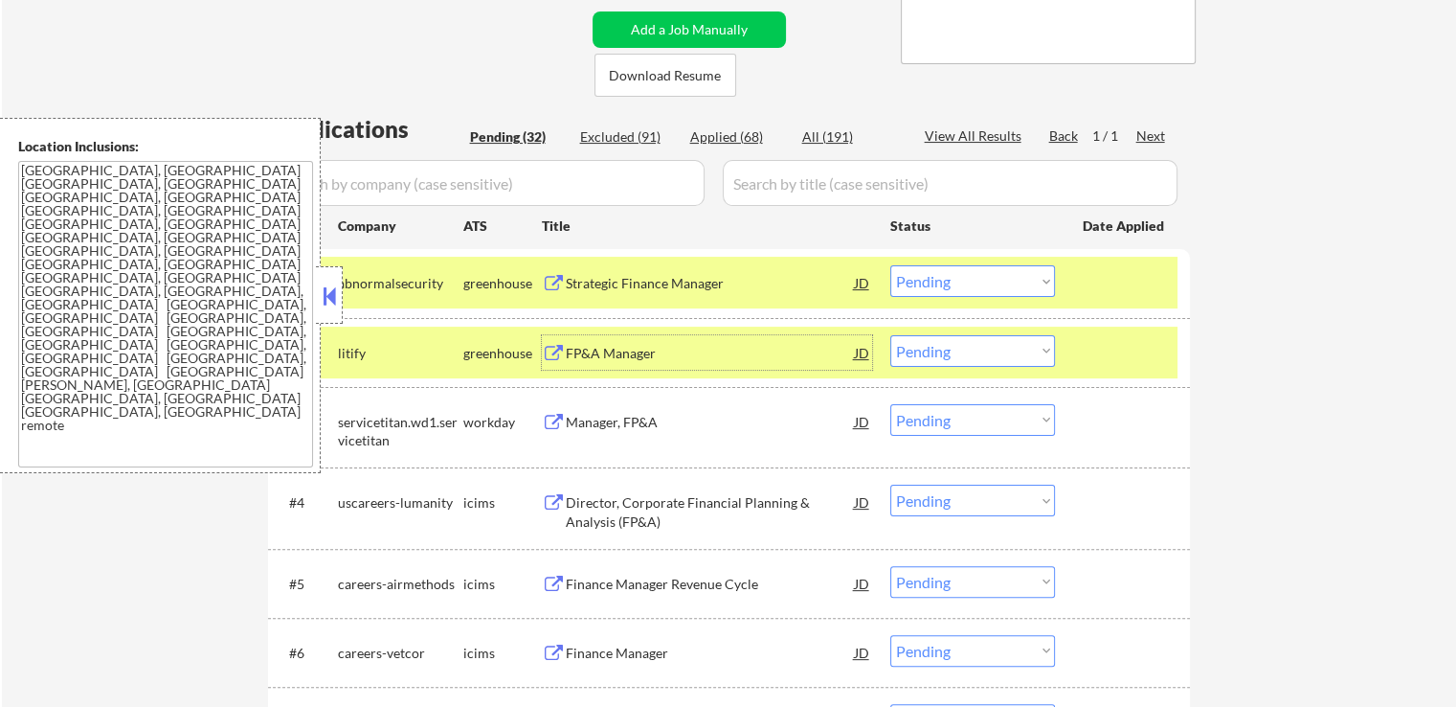
click at [936, 281] on select "Choose an option... Pending Applied Excluded (Questions) Excluded (Expired) Exc…" at bounding box center [972, 281] width 165 height 32
click at [890, 265] on select "Choose an option... Pending Applied Excluded (Questions) Excluded (Expired) Exc…" at bounding box center [972, 281] width 165 height 32
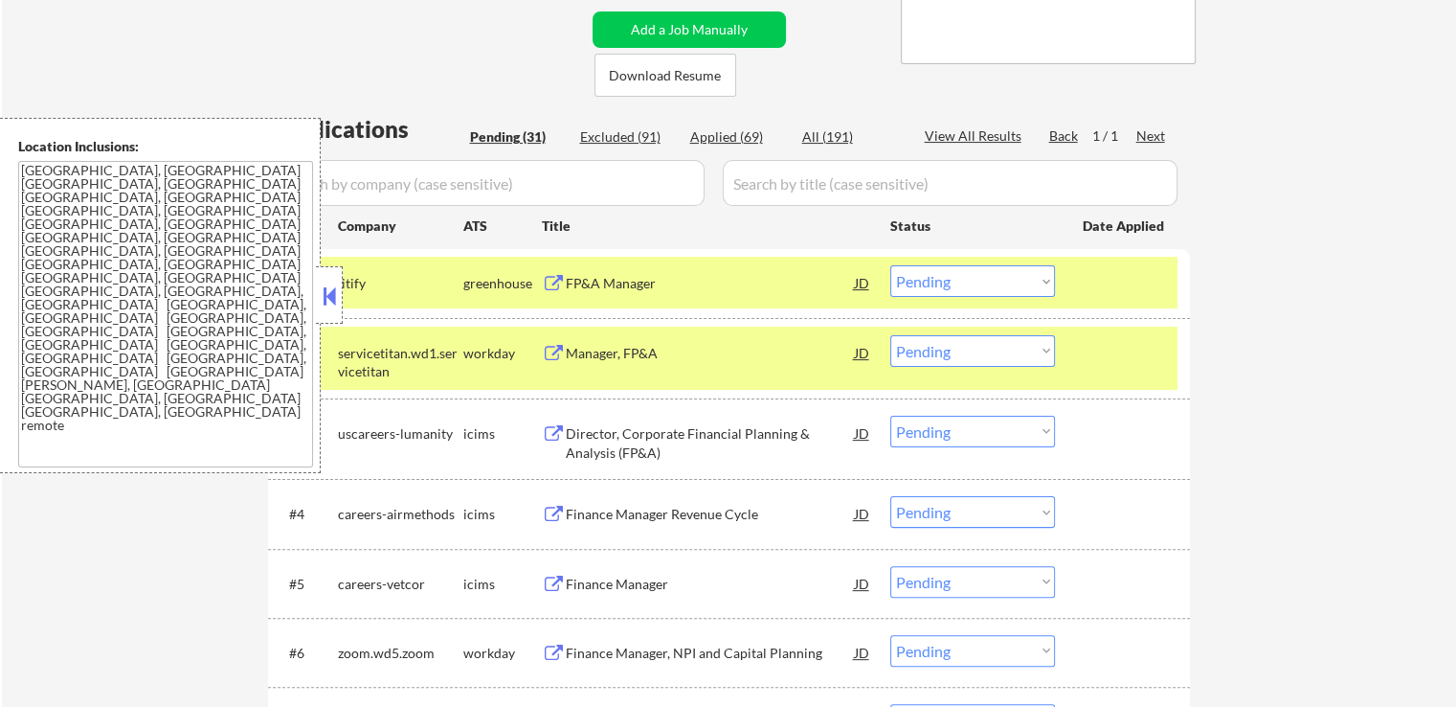
click at [660, 360] on div "Manager, FP&A" at bounding box center [710, 353] width 289 height 19
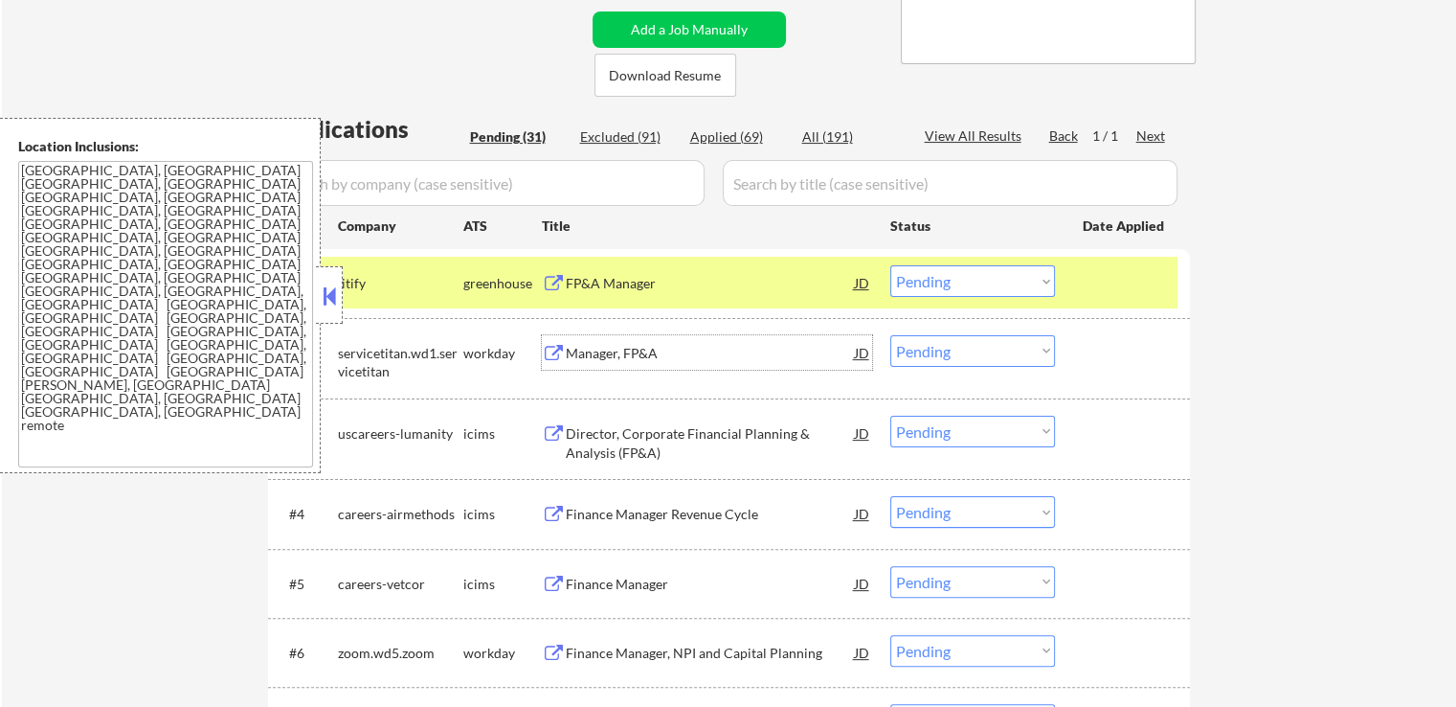
drag, startPoint x: 971, startPoint y: 279, endPoint x: 963, endPoint y: 292, distance: 15.4
click at [969, 281] on select "Choose an option... Pending Applied Excluded (Questions) Excluded (Expired) Exc…" at bounding box center [972, 281] width 165 height 32
click at [890, 265] on select "Choose an option... Pending Applied Excluded (Questions) Excluded (Expired) Exc…" at bounding box center [972, 281] width 165 height 32
click at [687, 353] on div "Manager, FP&A" at bounding box center [710, 353] width 289 height 19
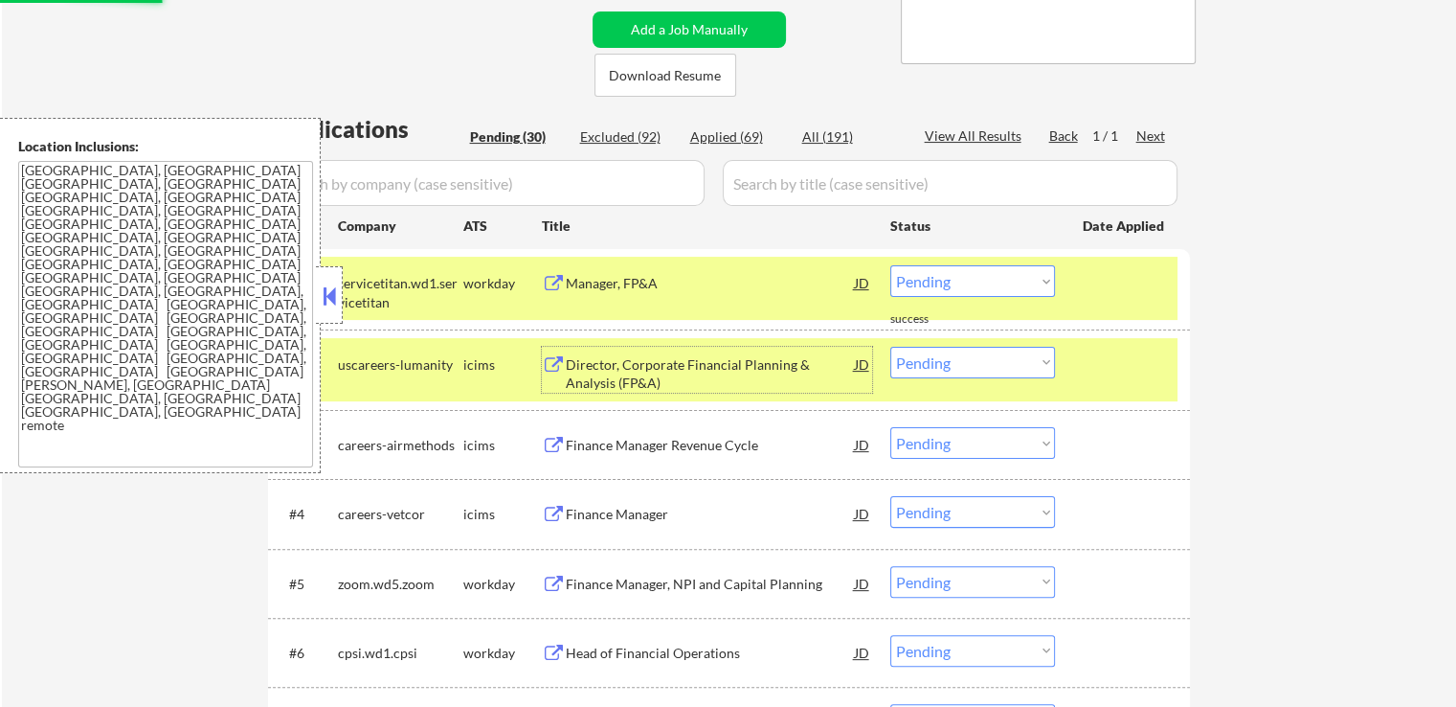
click at [703, 372] on div "Director, Corporate Financial Planning & Analysis (FP&A)" at bounding box center [710, 373] width 289 height 37
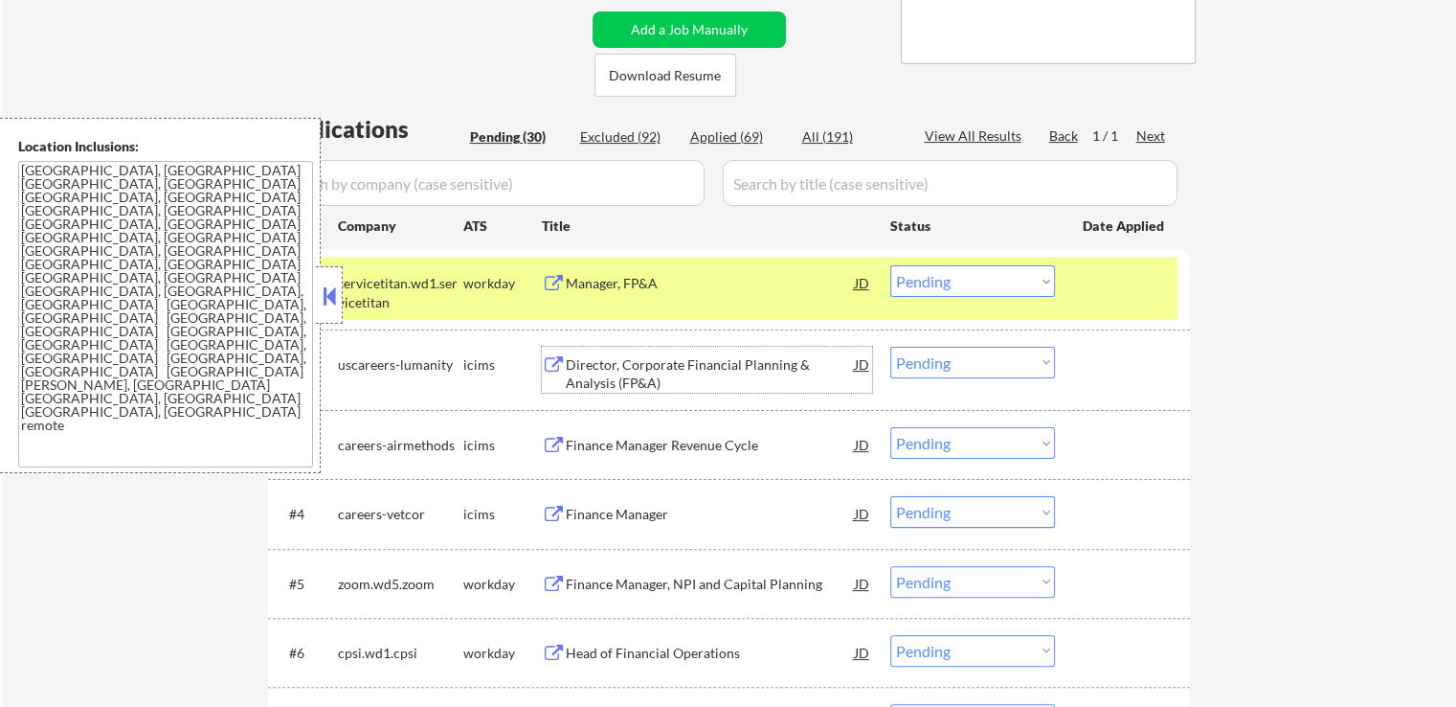
click at [941, 276] on select "Choose an option... Pending Applied Excluded (Questions) Excluded (Expired) Exc…" at bounding box center [972, 281] width 165 height 32
click at [890, 265] on select "Choose an option... Pending Applied Excluded (Questions) Excluded (Expired) Exc…" at bounding box center [972, 281] width 165 height 32
click at [766, 453] on div "Finance Manager Revenue Cycle" at bounding box center [710, 445] width 289 height 19
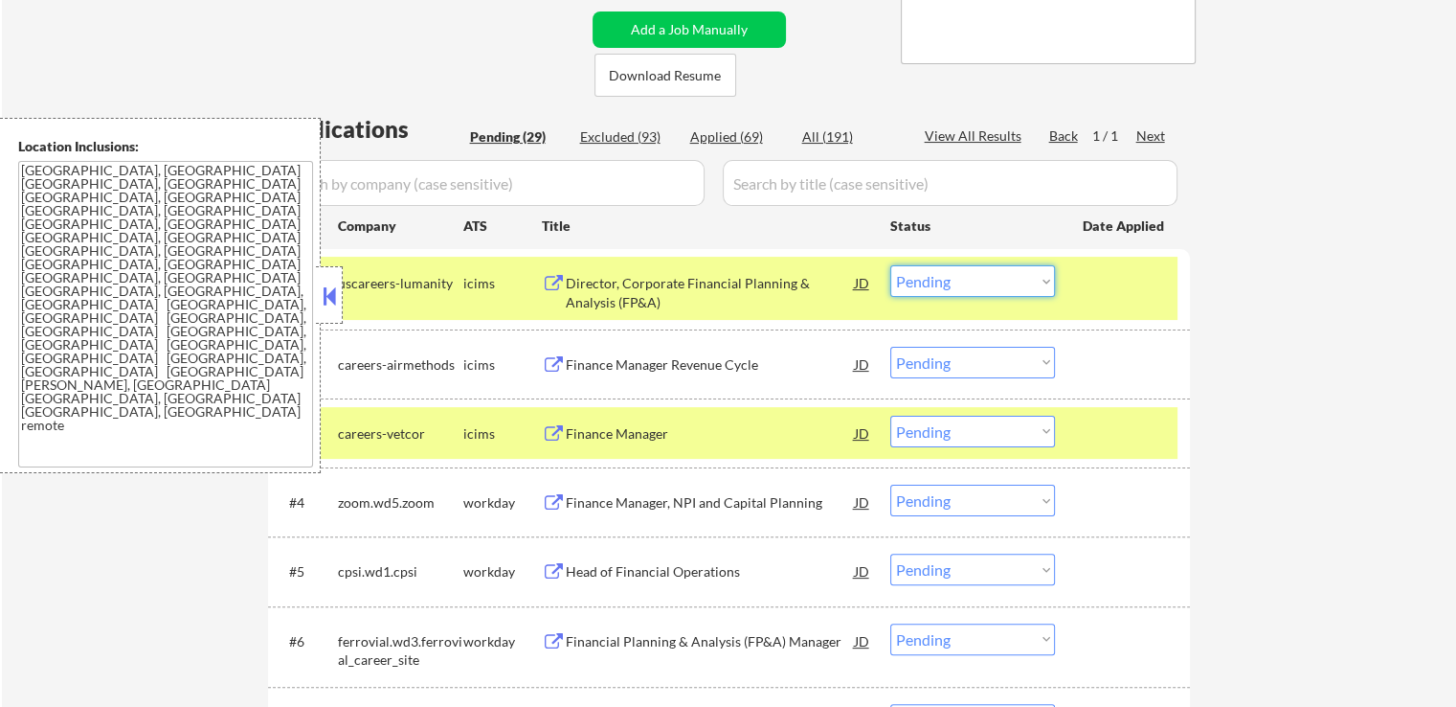
drag, startPoint x: 960, startPoint y: 279, endPoint x: 957, endPoint y: 292, distance: 13.7
click at [959, 280] on select "Choose an option... Pending Applied Excluded (Questions) Excluded (Expired) Exc…" at bounding box center [972, 281] width 165 height 32
click at [890, 265] on select "Choose an option... Pending Applied Excluded (Questions) Excluded (Expired) Exc…" at bounding box center [972, 281] width 165 height 32
click at [706, 428] on div "Finance Manager" at bounding box center [710, 433] width 289 height 19
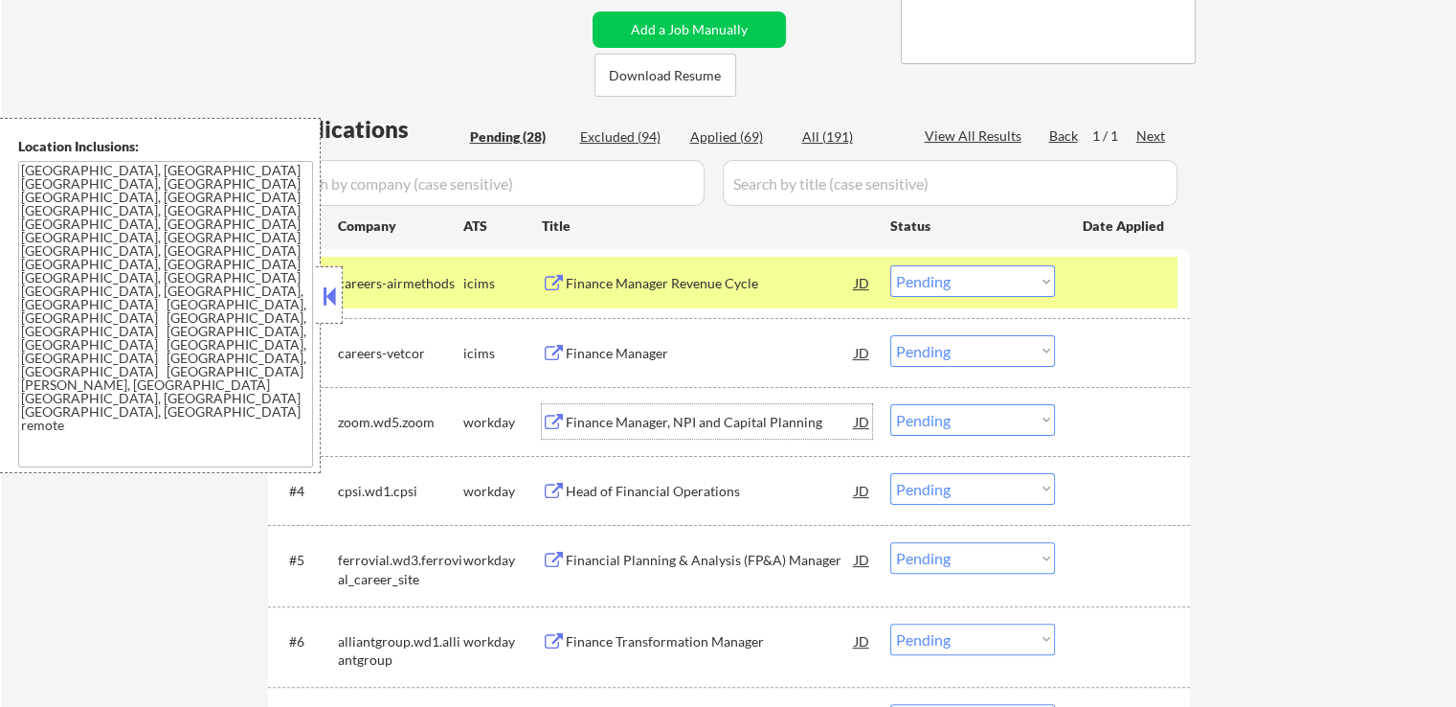
click at [967, 281] on select "Choose an option... Pending Applied Excluded (Questions) Excluded (Expired) Exc…" at bounding box center [972, 281] width 165 height 32
click at [890, 265] on select "Choose an option... Pending Applied Excluded (Questions) Excluded (Expired) Exc…" at bounding box center [972, 281] width 165 height 32
click at [772, 426] on div "Finance Manager, NPI and Capital Planning" at bounding box center [710, 422] width 289 height 19
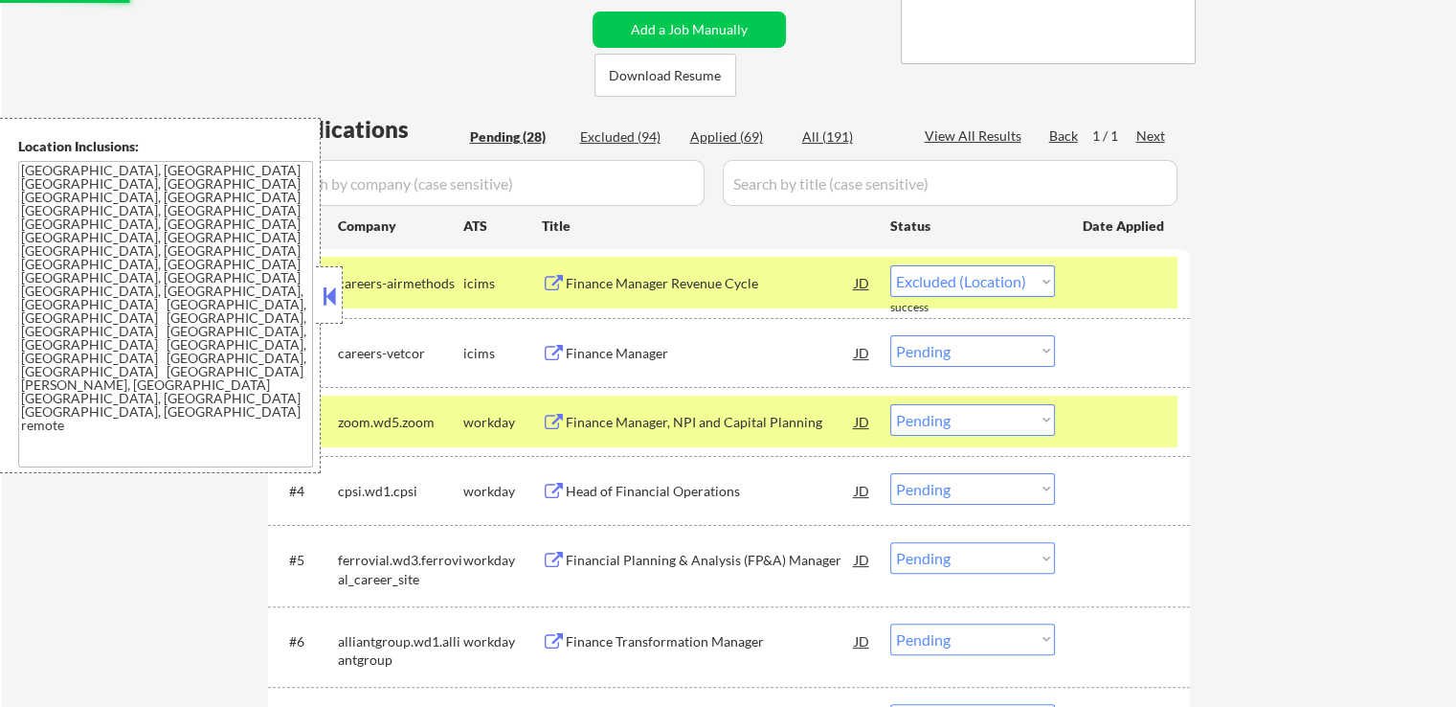
select select ""pending""
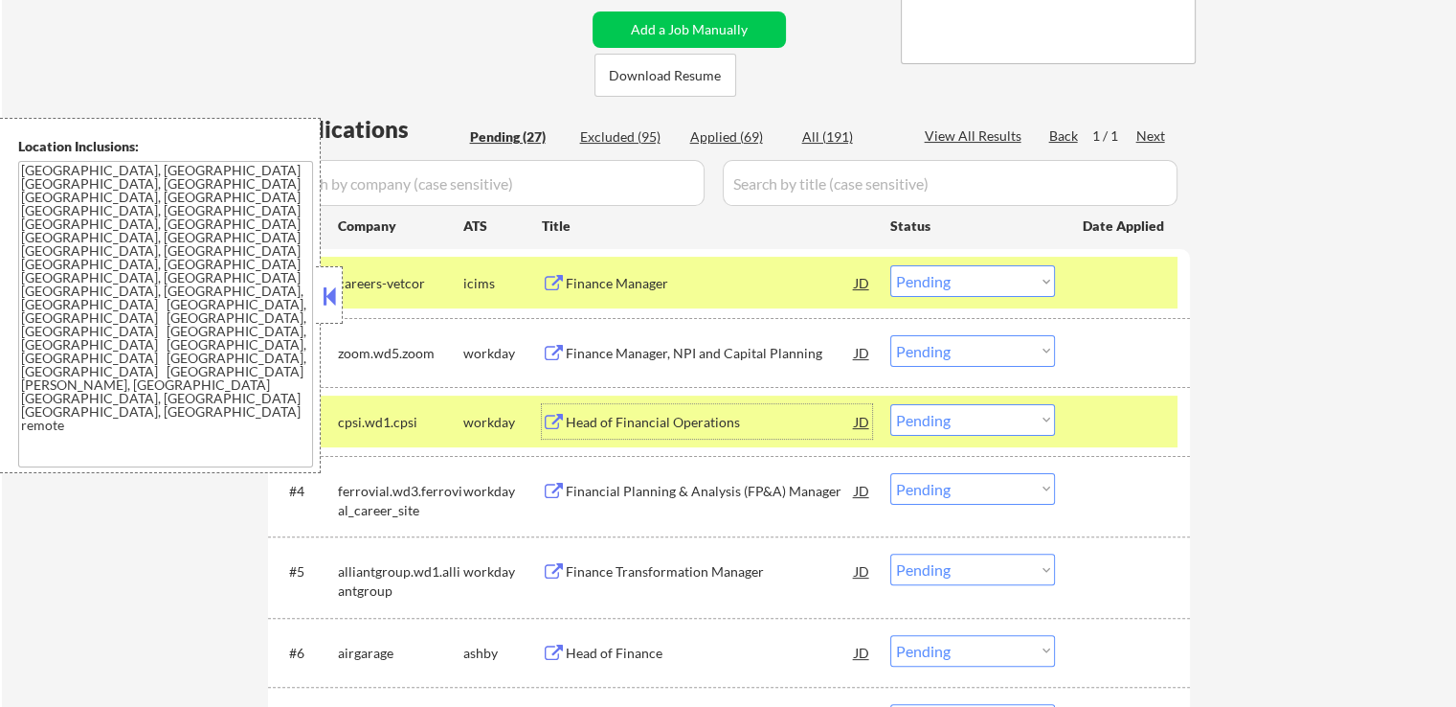
drag, startPoint x: 949, startPoint y: 341, endPoint x: 952, endPoint y: 363, distance: 22.2
click at [949, 345] on select "Choose an option... Pending Applied Excluded (Questions) Excluded (Expired) Exc…" at bounding box center [972, 351] width 165 height 32
click at [890, 335] on select "Choose an option... Pending Applied Excluded (Questions) Excluded (Expired) Exc…" at bounding box center [972, 351] width 165 height 32
click at [738, 422] on div "Head of Financial Operations" at bounding box center [710, 422] width 289 height 19
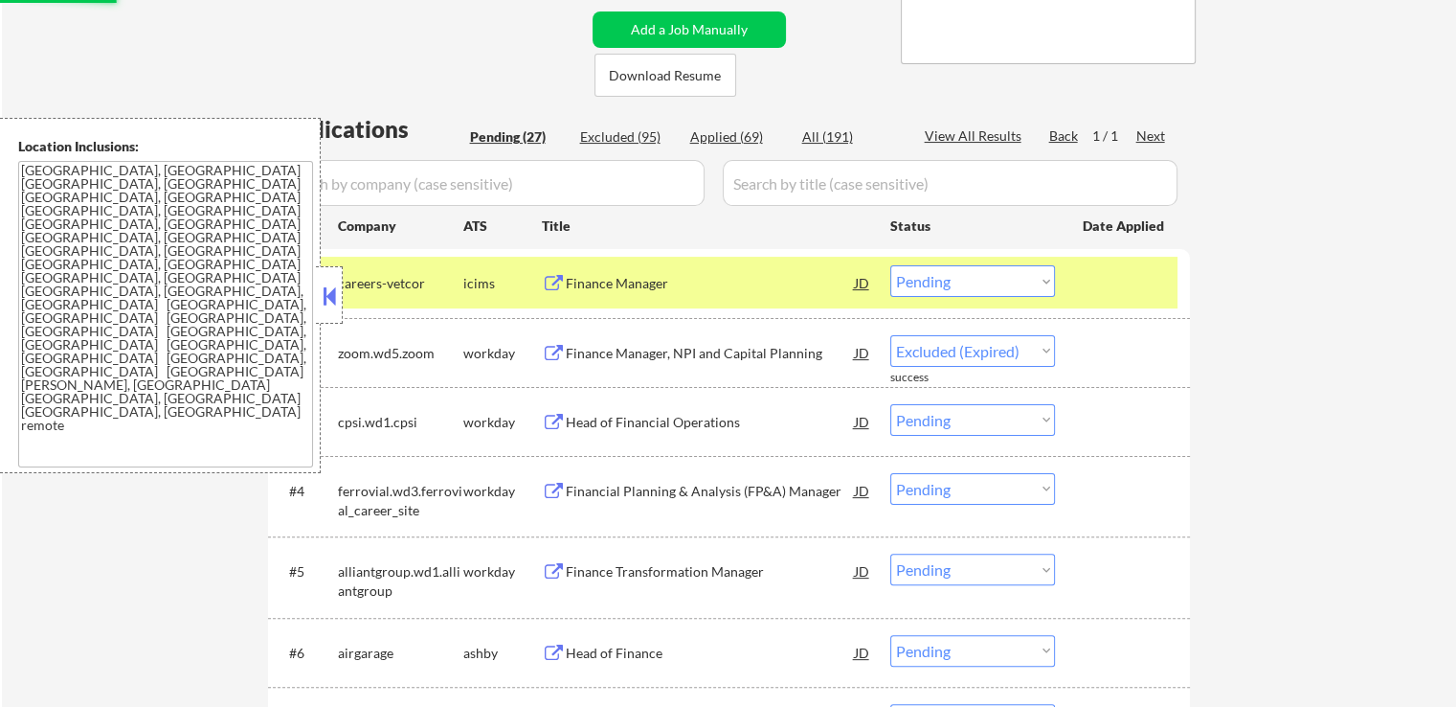
select select ""pending""
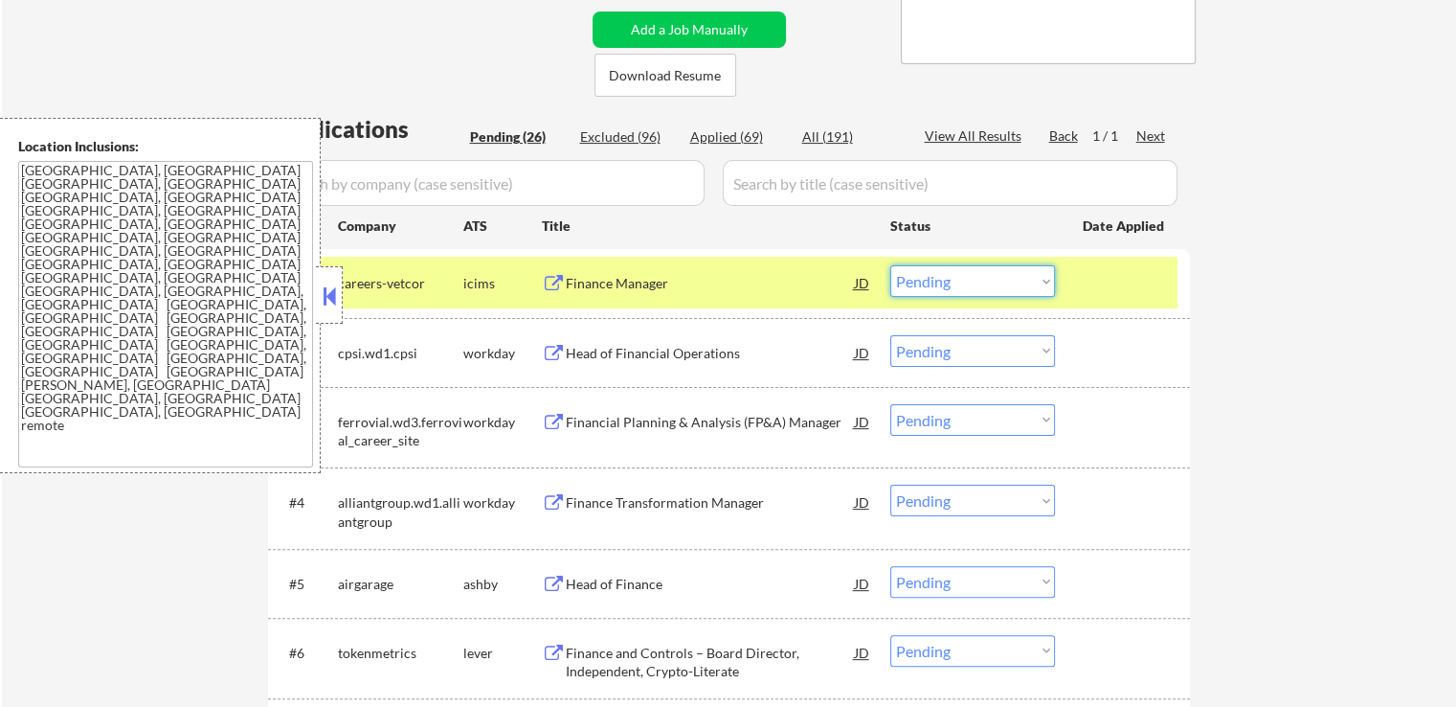
drag, startPoint x: 940, startPoint y: 268, endPoint x: 941, endPoint y: 279, distance: 10.6
click at [941, 279] on select "Choose an option... Pending Applied Excluded (Questions) Excluded (Expired) Exc…" at bounding box center [972, 281] width 165 height 32
click at [890, 265] on select "Choose an option... Pending Applied Excluded (Questions) Excluded (Expired) Exc…" at bounding box center [972, 281] width 165 height 32
click at [780, 419] on div "Financial Planning & Analysis (FP&A) Manager" at bounding box center [710, 422] width 289 height 19
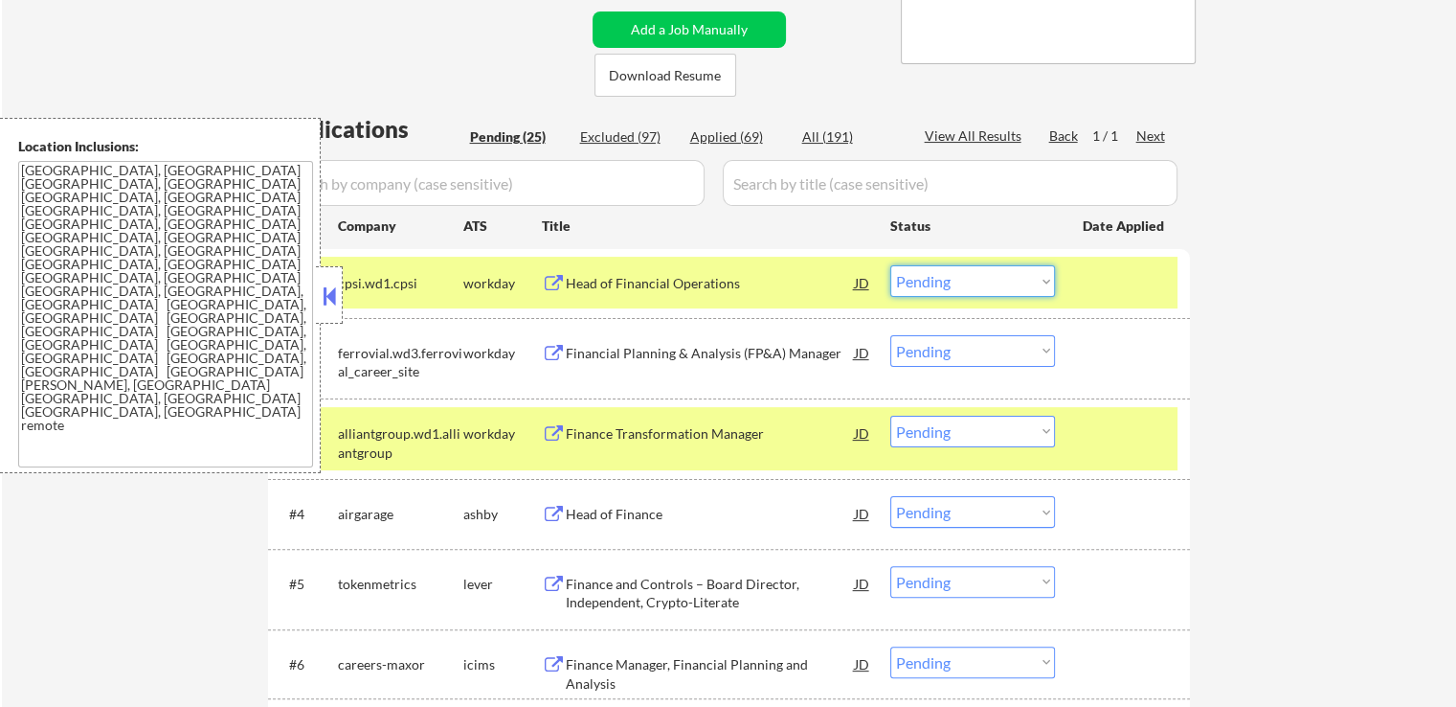
drag, startPoint x: 965, startPoint y: 282, endPoint x: 954, endPoint y: 296, distance: 17.7
click at [957, 291] on select "Choose an option... Pending Applied Excluded (Questions) Excluded (Expired) Exc…" at bounding box center [972, 281] width 165 height 32
click at [890, 265] on select "Choose an option... Pending Applied Excluded (Questions) Excluded (Expired) Exc…" at bounding box center [972, 281] width 165 height 32
select select ""pending""
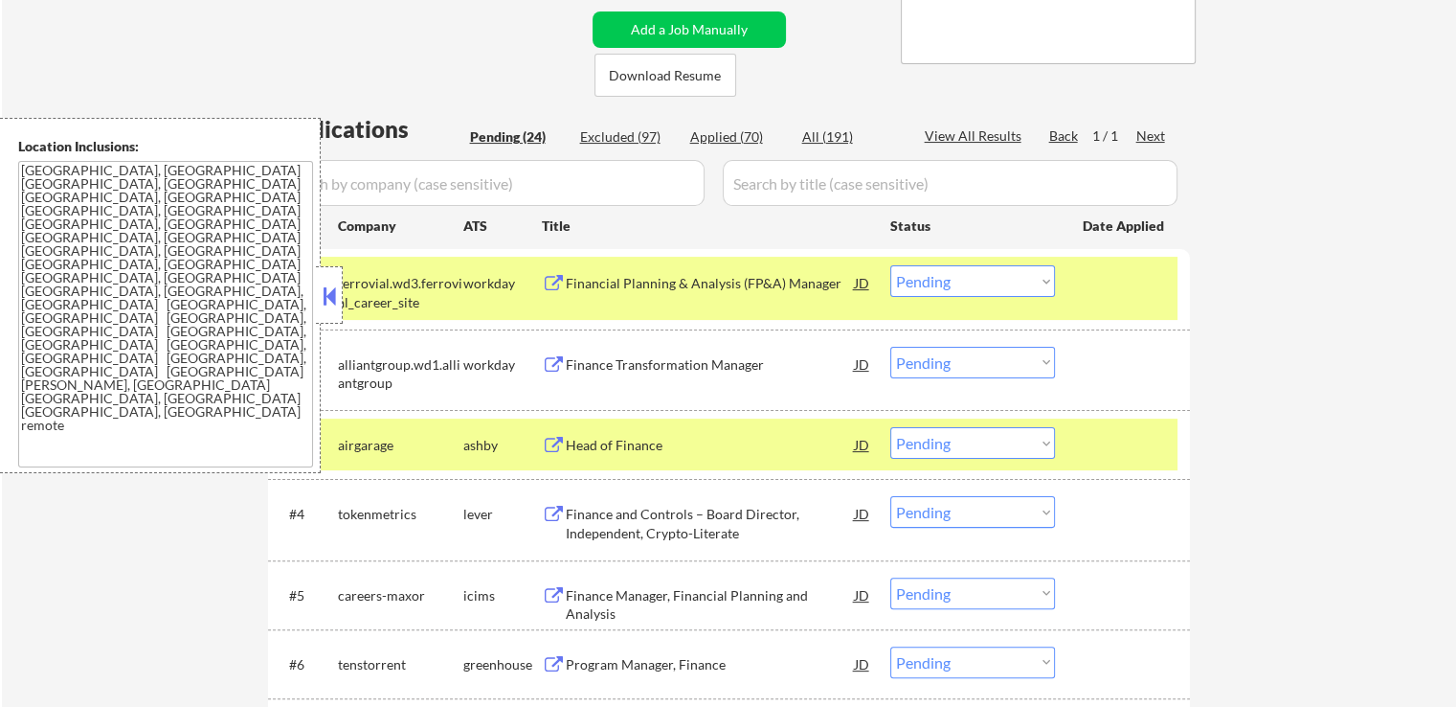
click at [720, 359] on div "Finance Transformation Manager" at bounding box center [710, 364] width 289 height 19
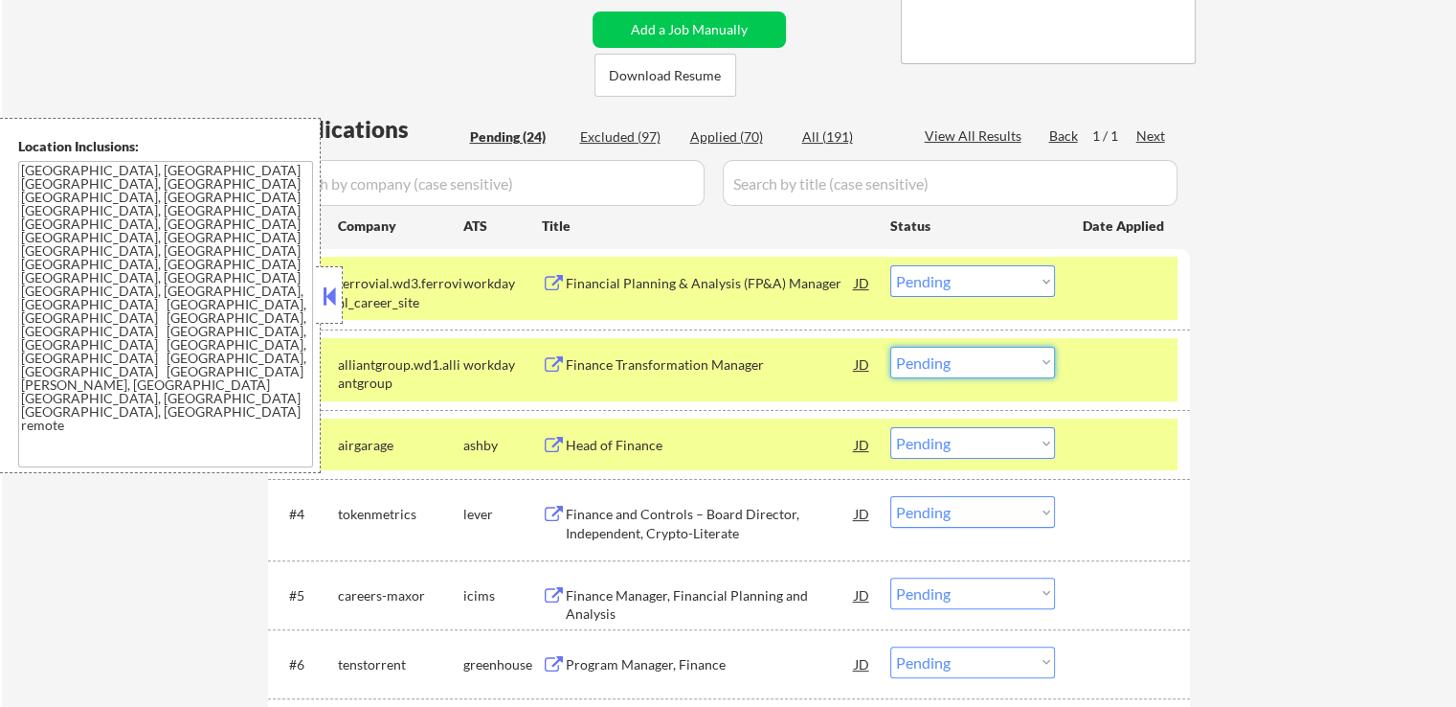
drag, startPoint x: 938, startPoint y: 362, endPoint x: 938, endPoint y: 373, distance: 11.5
click at [938, 365] on select "Choose an option... Pending Applied Excluded (Questions) Excluded (Expired) Exc…" at bounding box center [972, 363] width 165 height 32
click at [890, 347] on select "Choose an option... Pending Applied Excluded (Questions) Excluded (Expired) Exc…" at bounding box center [972, 363] width 165 height 32
click at [735, 451] on div "Head of Finance" at bounding box center [710, 445] width 289 height 19
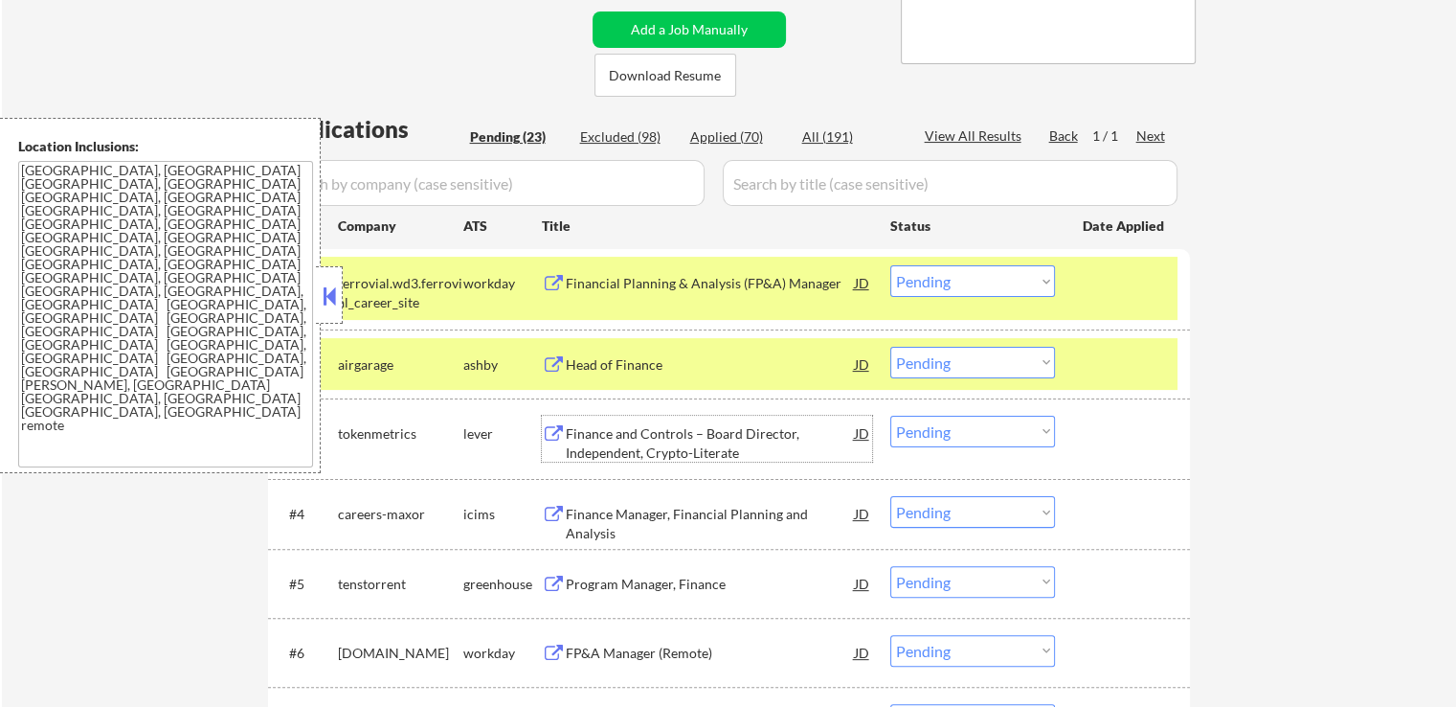
drag, startPoint x: 993, startPoint y: 361, endPoint x: 993, endPoint y: 374, distance: 13.4
click at [993, 366] on select "Choose an option... Pending Applied Excluded (Questions) Excluded (Expired) Exc…" at bounding box center [972, 363] width 165 height 32
click at [890, 347] on select "Choose an option... Pending Applied Excluded (Questions) Excluded (Expired) Exc…" at bounding box center [972, 363] width 165 height 32
click at [721, 442] on div "Finance and Controls – Board Director, Independent, Crypto-Literate" at bounding box center [710, 442] width 289 height 37
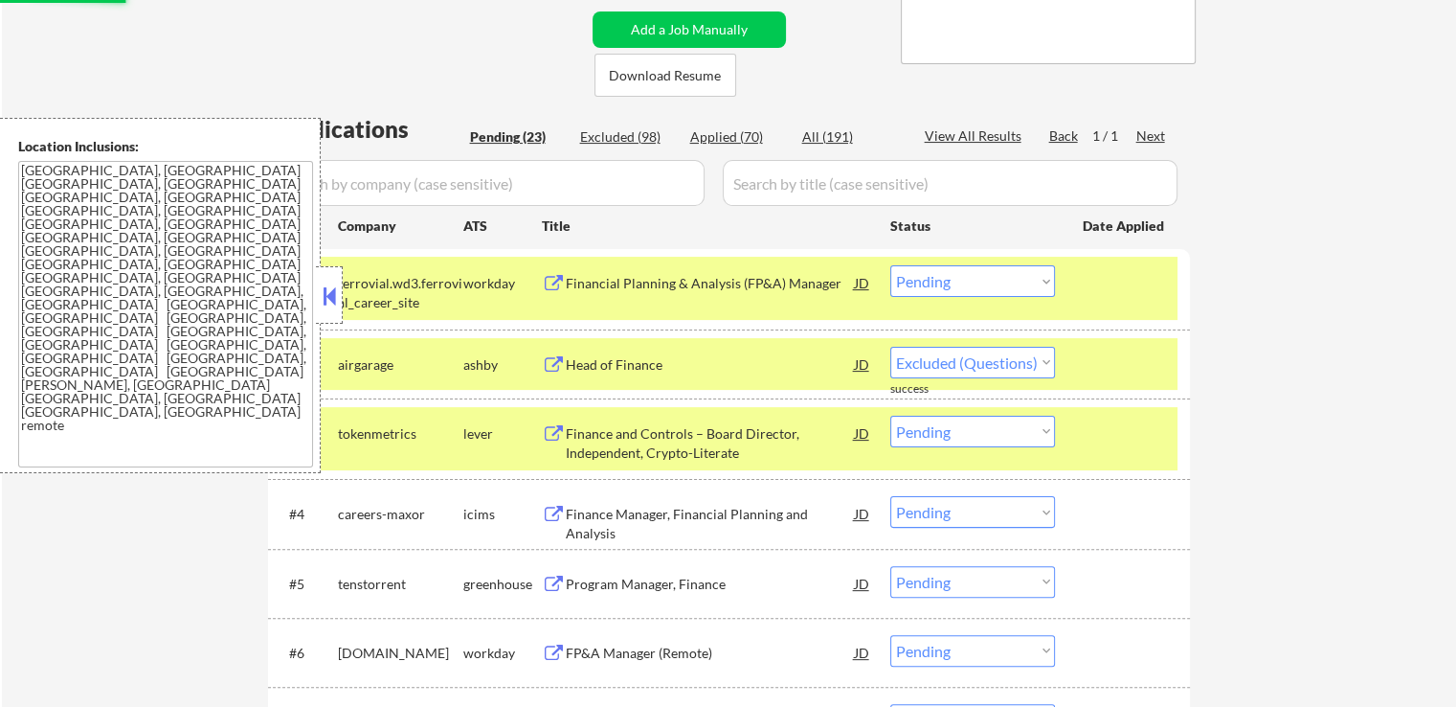
select select ""pending""
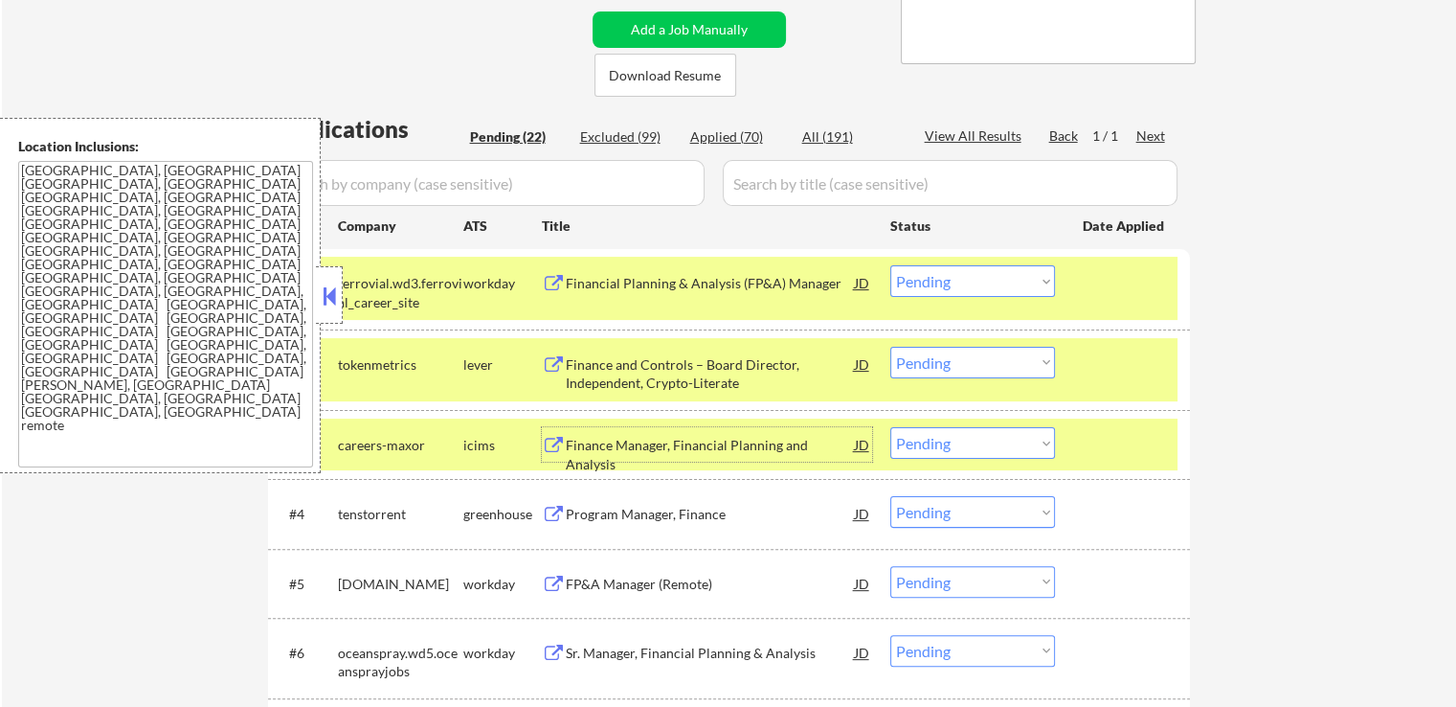
click at [957, 283] on select "Choose an option... Pending Applied Excluded (Questions) Excluded (Expired) Exc…" at bounding box center [972, 281] width 165 height 32
click at [890, 265] on select "Choose an option... Pending Applied Excluded (Questions) Excluded (Expired) Exc…" at bounding box center [972, 281] width 165 height 32
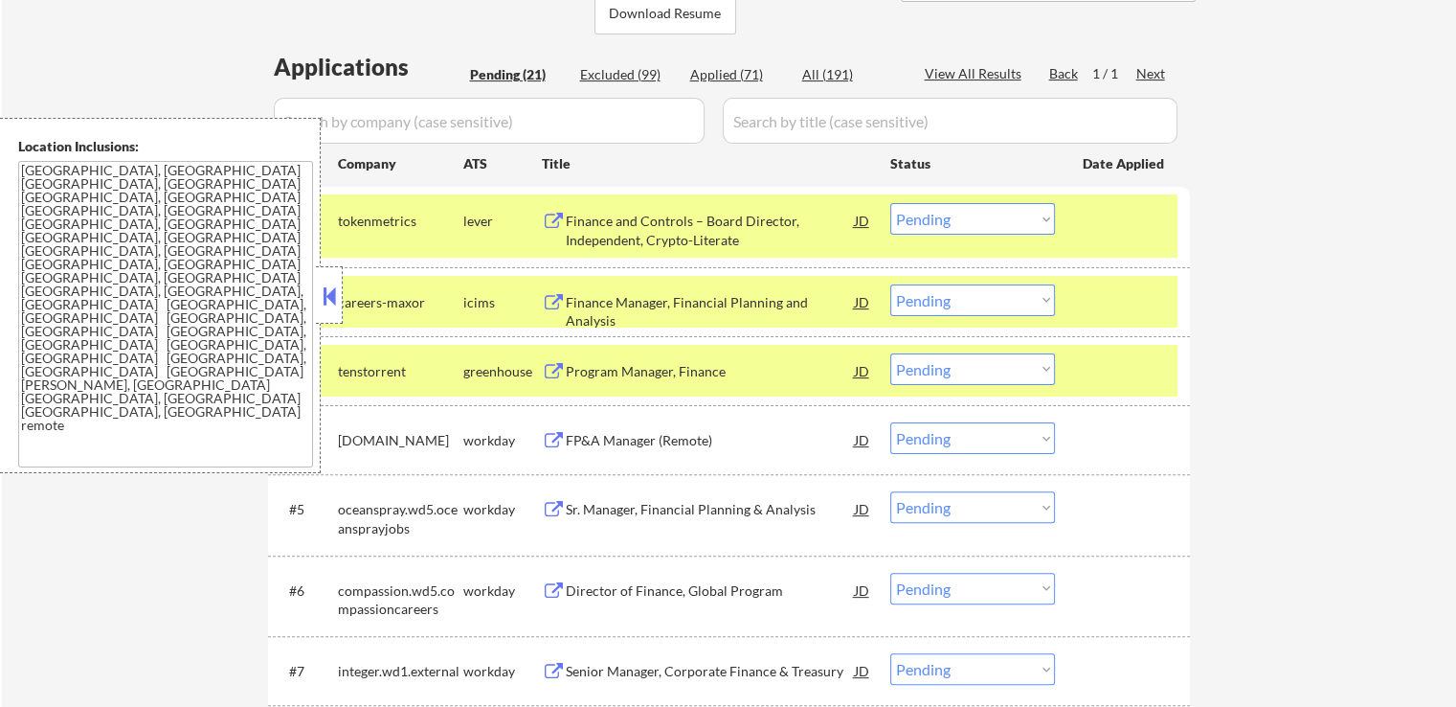
scroll to position [479, 0]
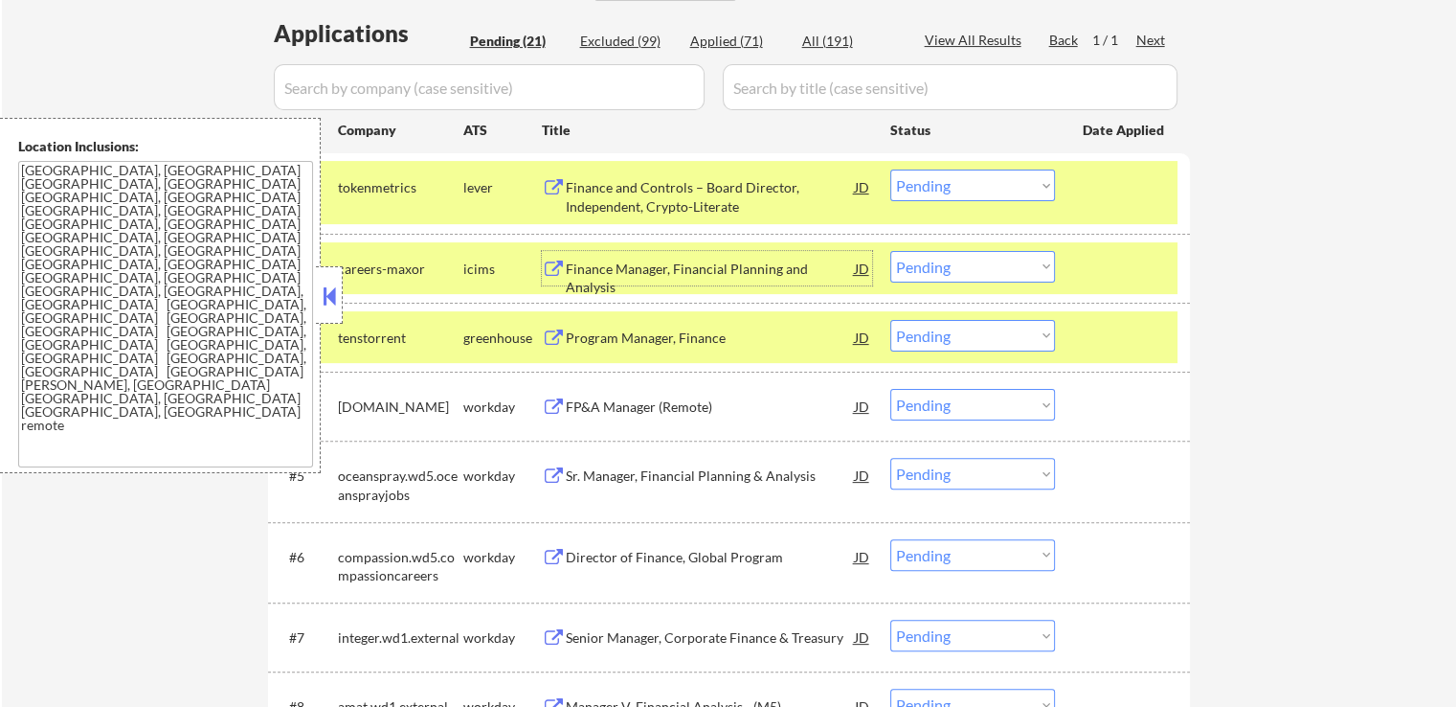
click at [760, 261] on div "Finance Manager, Financial Planning and Analysis" at bounding box center [710, 277] width 289 height 37
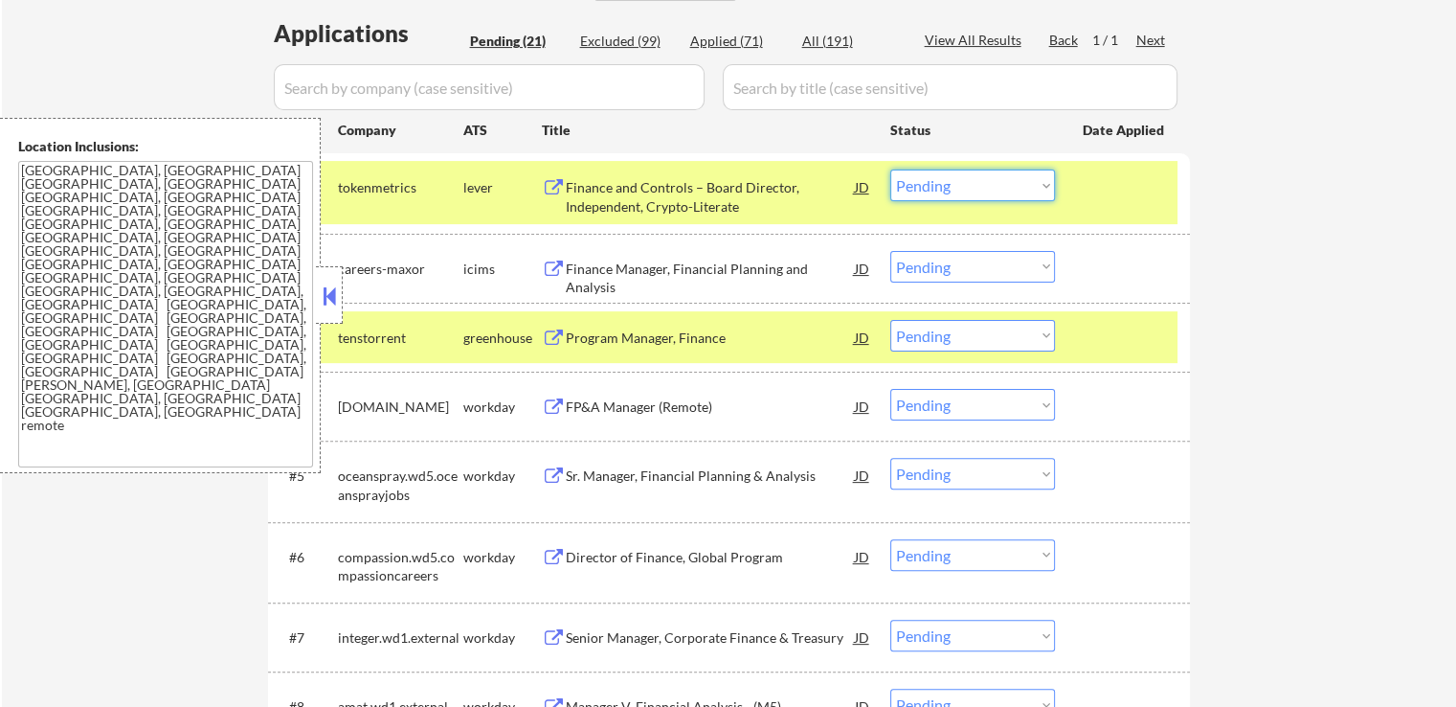
drag, startPoint x: 931, startPoint y: 186, endPoint x: 928, endPoint y: 199, distance: 13.7
click at [931, 186] on select "Choose an option... Pending Applied Excluded (Questions) Excluded (Expired) Exc…" at bounding box center [972, 185] width 165 height 32
click at [890, 169] on select "Choose an option... Pending Applied Excluded (Questions) Excluded (Expired) Exc…" at bounding box center [972, 185] width 165 height 32
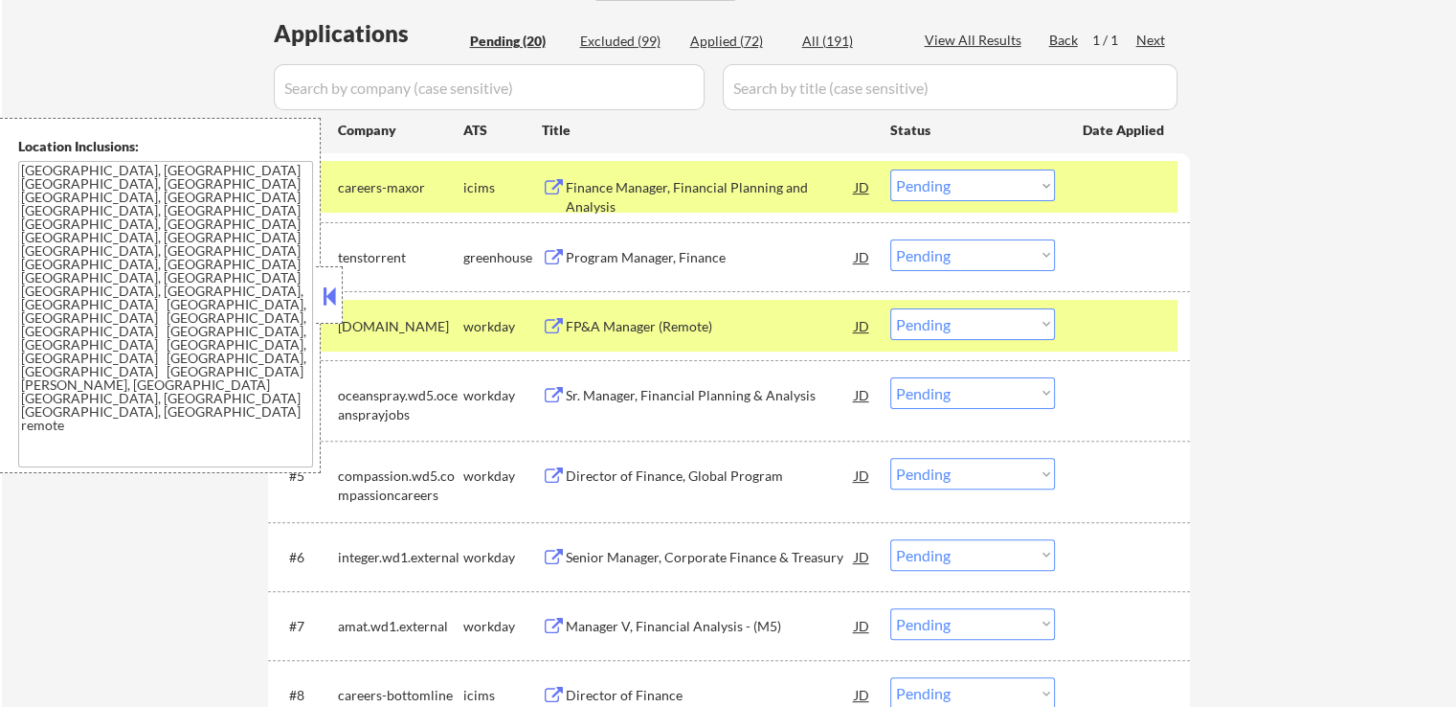
click at [693, 258] on div "Program Manager, Finance" at bounding box center [710, 257] width 289 height 19
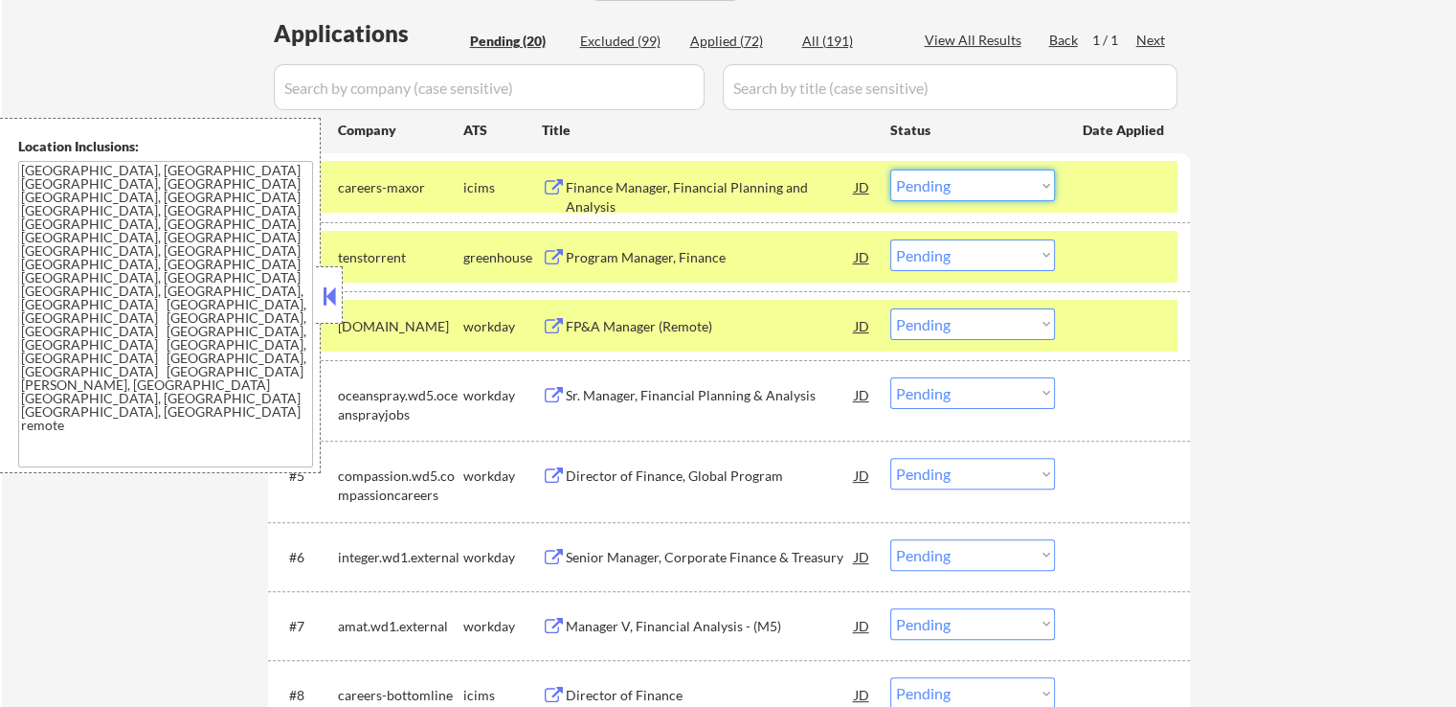
drag, startPoint x: 986, startPoint y: 177, endPoint x: 978, endPoint y: 198, distance: 22.8
click at [981, 184] on select "Choose an option... Pending Applied Excluded (Questions) Excluded (Expired) Exc…" at bounding box center [972, 185] width 165 height 32
click at [890, 169] on select "Choose an option... Pending Applied Excluded (Questions) Excluded (Expired) Exc…" at bounding box center [972, 185] width 165 height 32
click at [703, 326] on div "FP&A Manager (Remote)" at bounding box center [710, 326] width 289 height 19
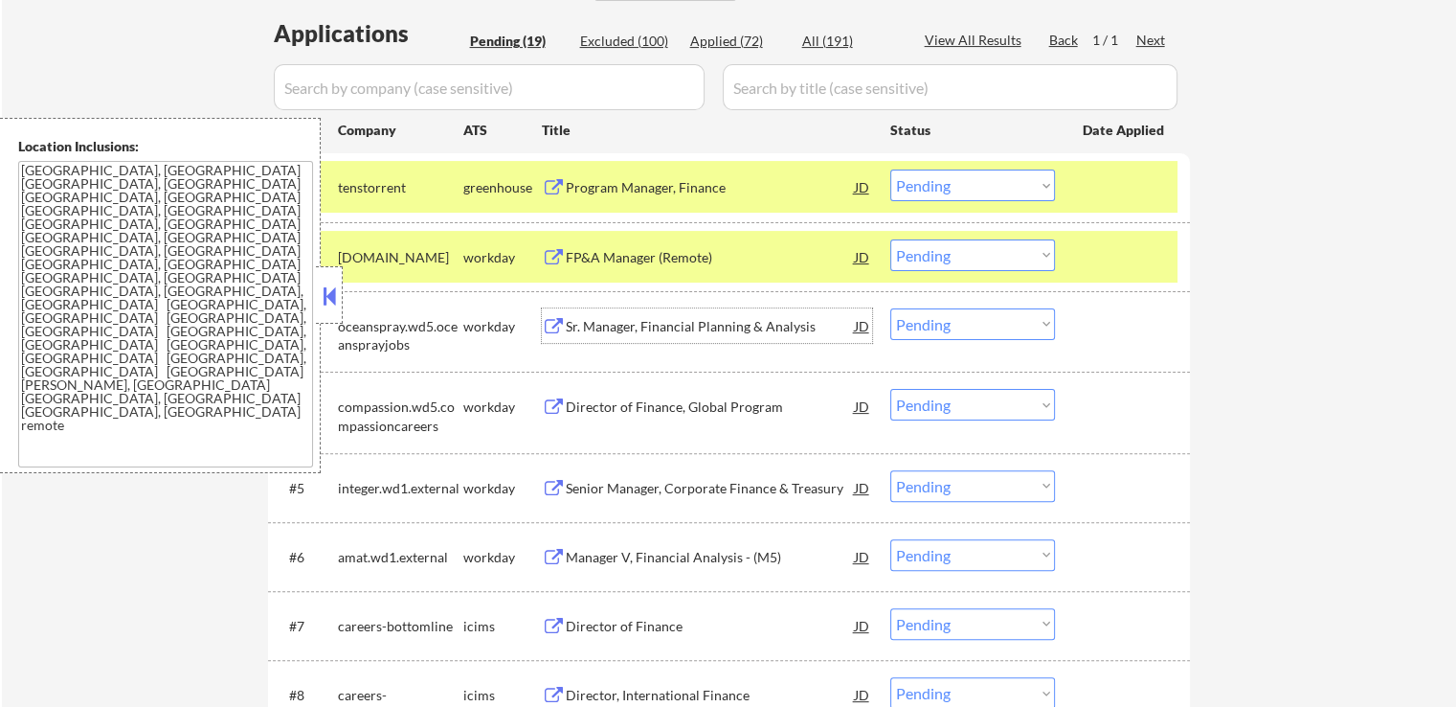
click at [937, 185] on select "Choose an option... Pending Applied Excluded (Questions) Excluded (Expired) Exc…" at bounding box center [972, 185] width 165 height 32
click at [890, 169] on select "Choose an option... Pending Applied Excluded (Questions) Excluded (Expired) Exc…" at bounding box center [972, 185] width 165 height 32
click at [767, 334] on div "Sr. Manager, Financial Planning & Analysis" at bounding box center [710, 326] width 289 height 19
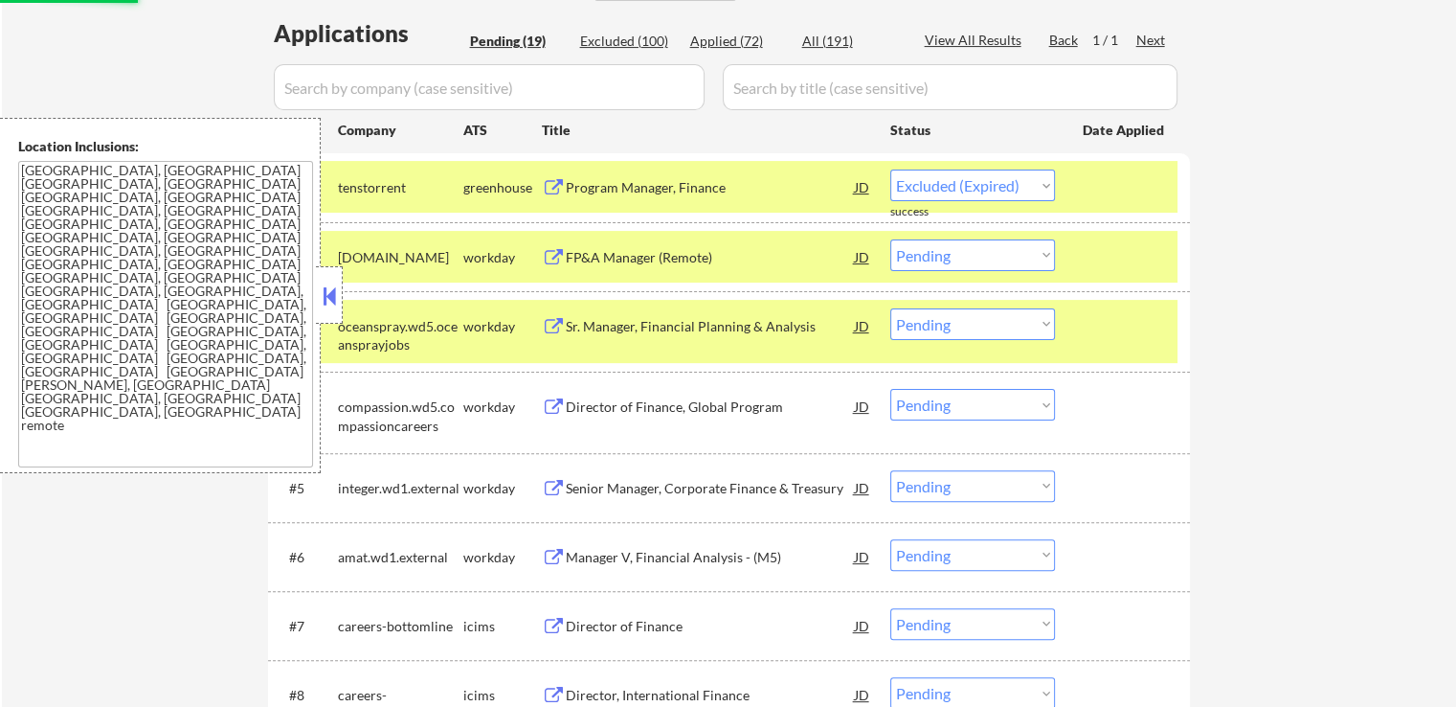
select select ""pending""
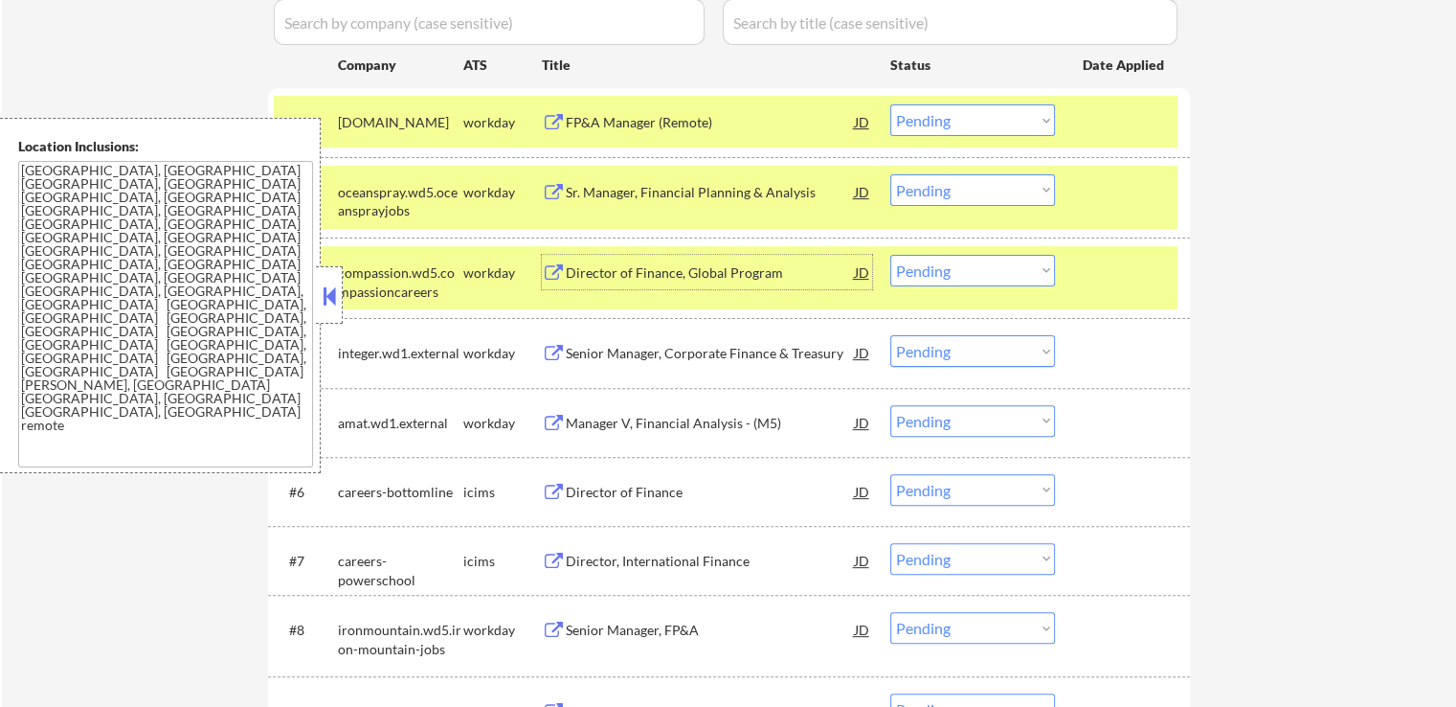
scroll to position [574, 0]
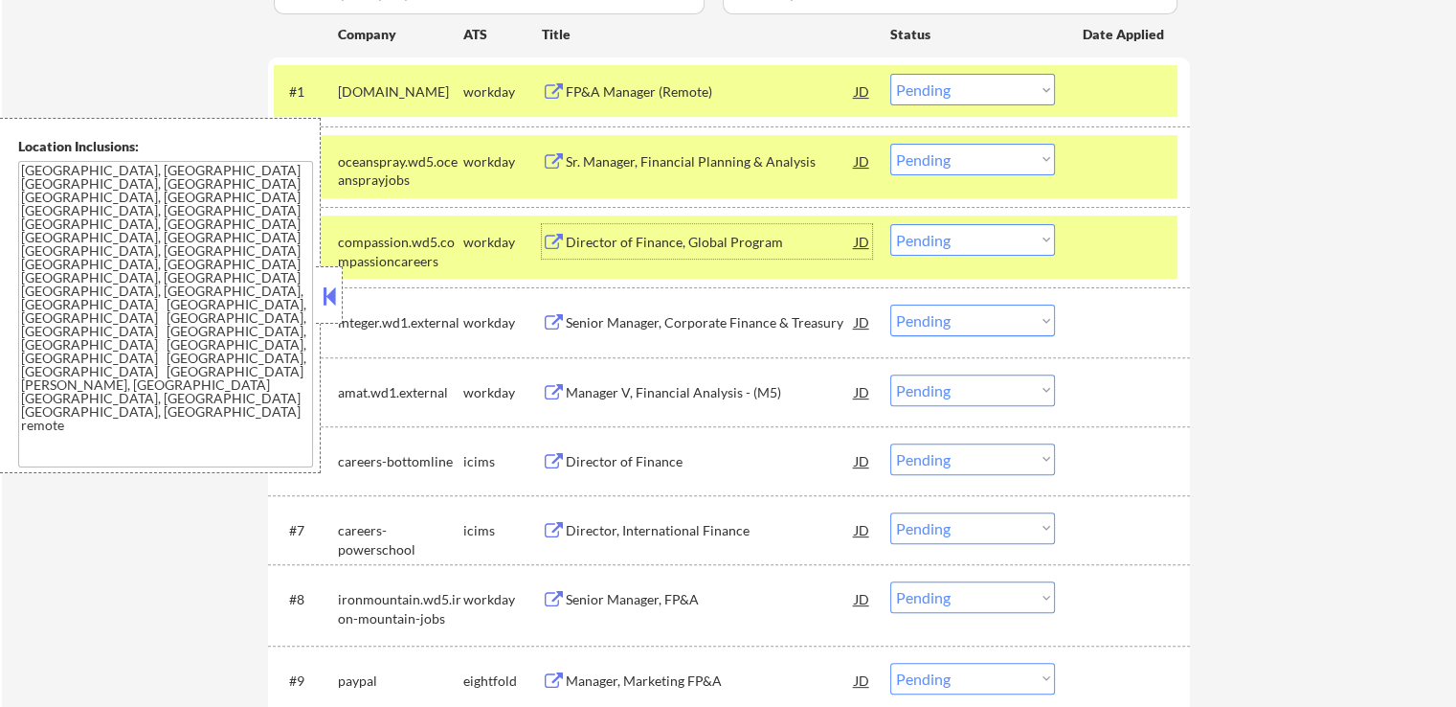
drag, startPoint x: 978, startPoint y: 154, endPoint x: 978, endPoint y: 170, distance: 16.3
click at [978, 154] on select "Choose an option... Pending Applied Excluded (Questions) Excluded (Expired) Exc…" at bounding box center [972, 160] width 165 height 32
click at [890, 144] on select "Choose an option... Pending Applied Excluded (Questions) Excluded (Expired) Exc…" at bounding box center [972, 160] width 165 height 32
click at [748, 246] on div "Director of Finance, Global Program" at bounding box center [710, 242] width 289 height 19
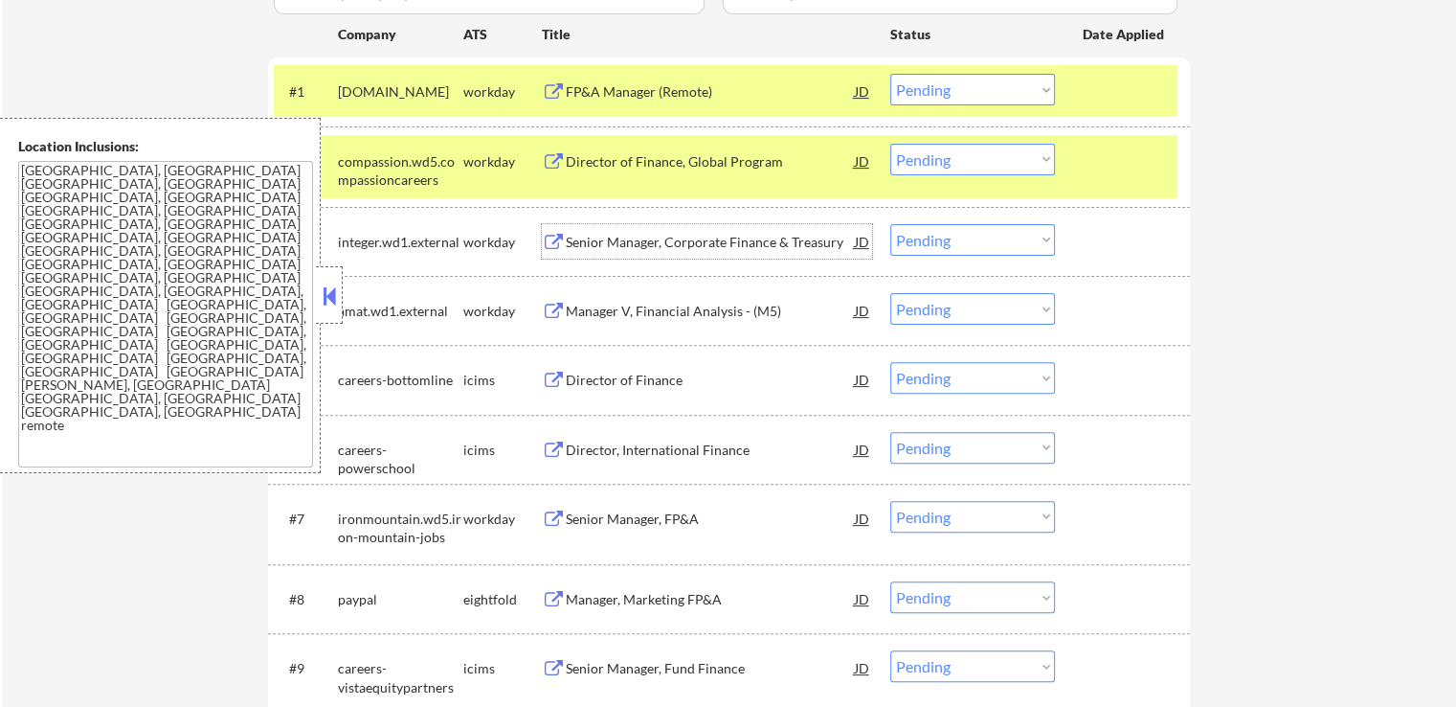
drag, startPoint x: 967, startPoint y: 151, endPoint x: 958, endPoint y: 165, distance: 15.9
click at [966, 151] on select "Choose an option... Pending Applied Excluded (Questions) Excluded (Expired) Exc…" at bounding box center [972, 160] width 165 height 32
click at [890, 144] on select "Choose an option... Pending Applied Excluded (Questions) Excluded (Expired) Exc…" at bounding box center [972, 160] width 165 height 32
click at [767, 238] on div "Senior Manager, Corporate Finance & Treasury" at bounding box center [710, 242] width 289 height 19
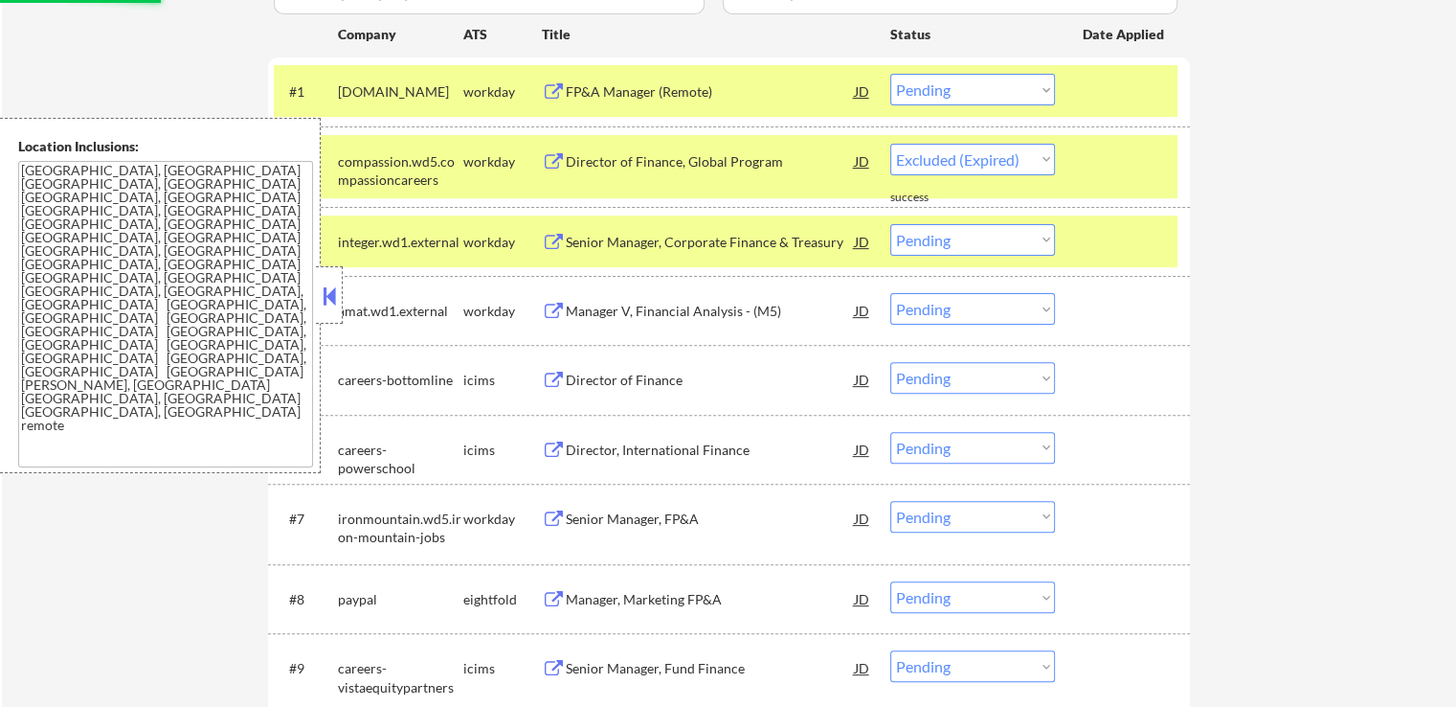
select select ""pending""
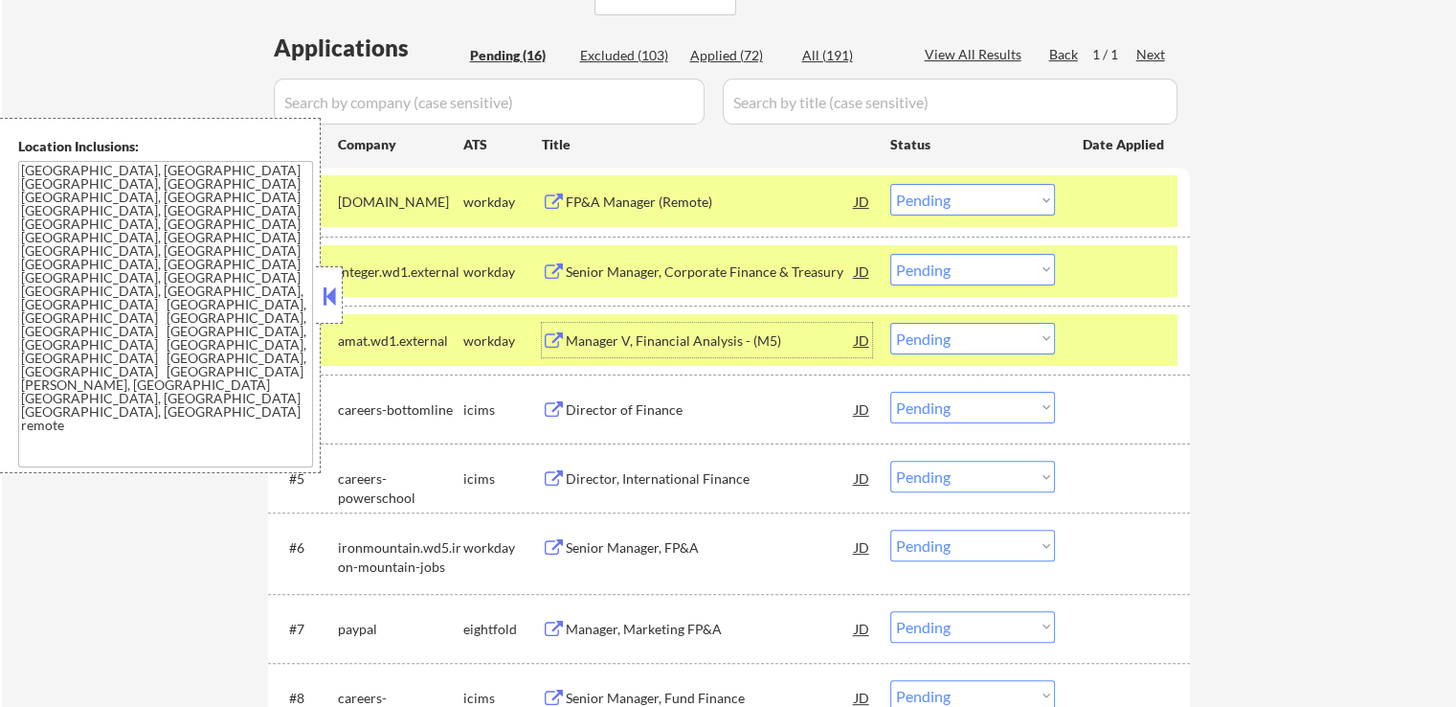
scroll to position [383, 0]
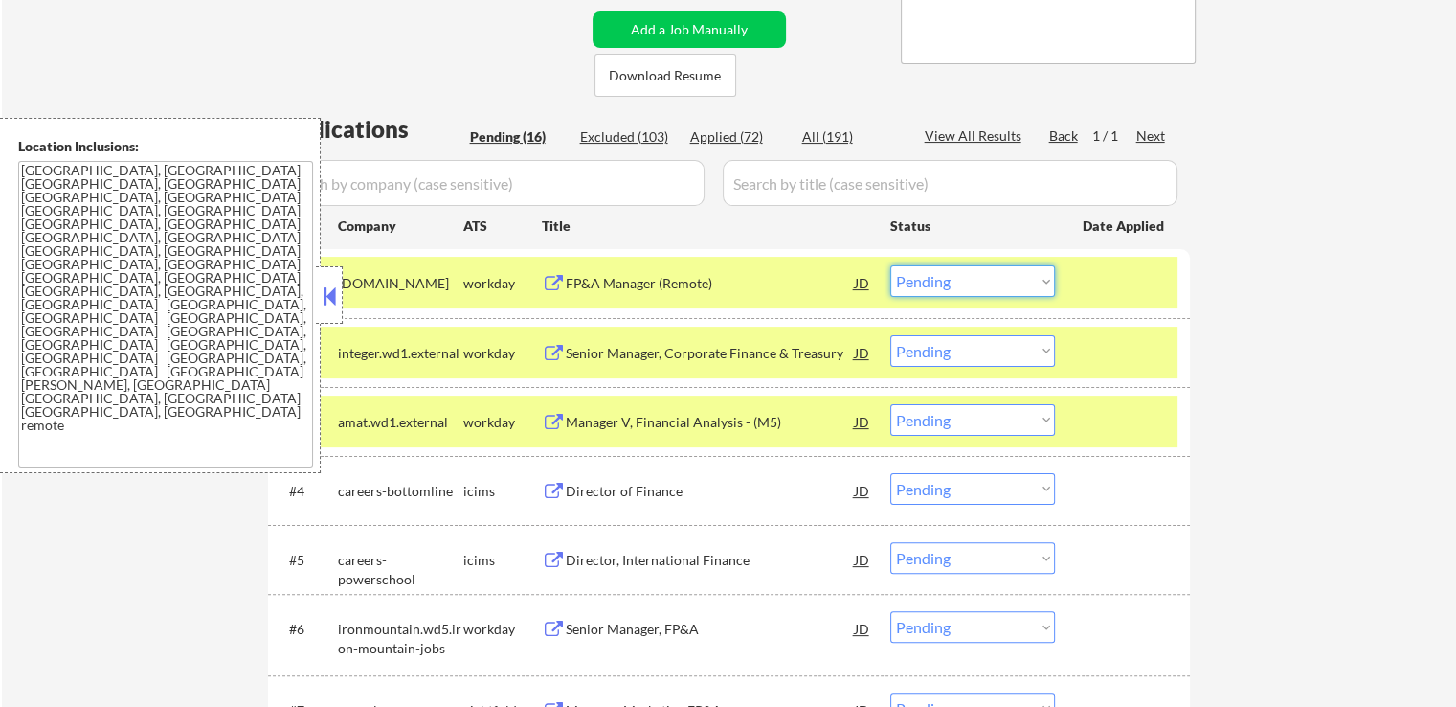
drag, startPoint x: 955, startPoint y: 281, endPoint x: 949, endPoint y: 296, distance: 16.7
click at [954, 285] on select "Choose an option... Pending Applied Excluded (Questions) Excluded (Expired) Exc…" at bounding box center [972, 281] width 165 height 32
click at [890, 265] on select "Choose an option... Pending Applied Excluded (Questions) Excluded (Expired) Exc…" at bounding box center [972, 281] width 165 height 32
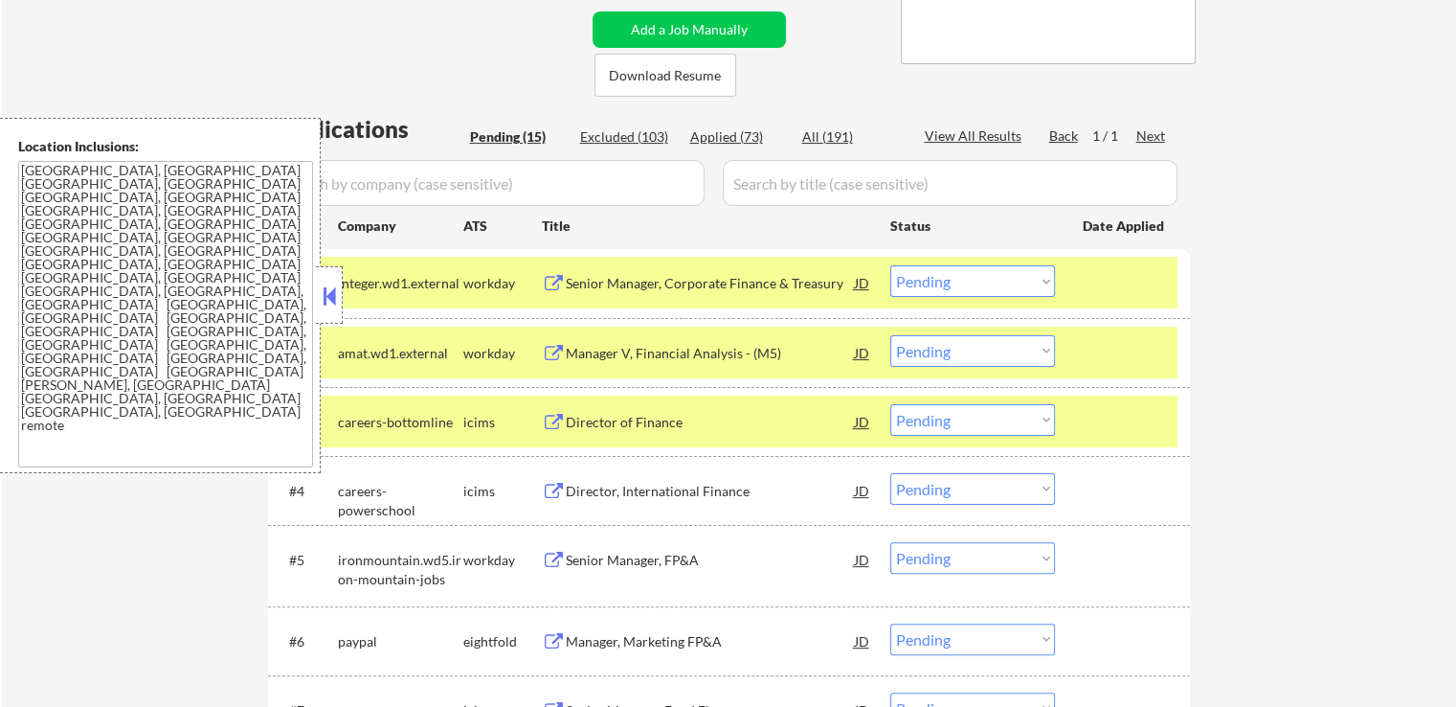
click at [736, 356] on div "Manager V, Financial Analysis - (M5)" at bounding box center [710, 353] width 289 height 19
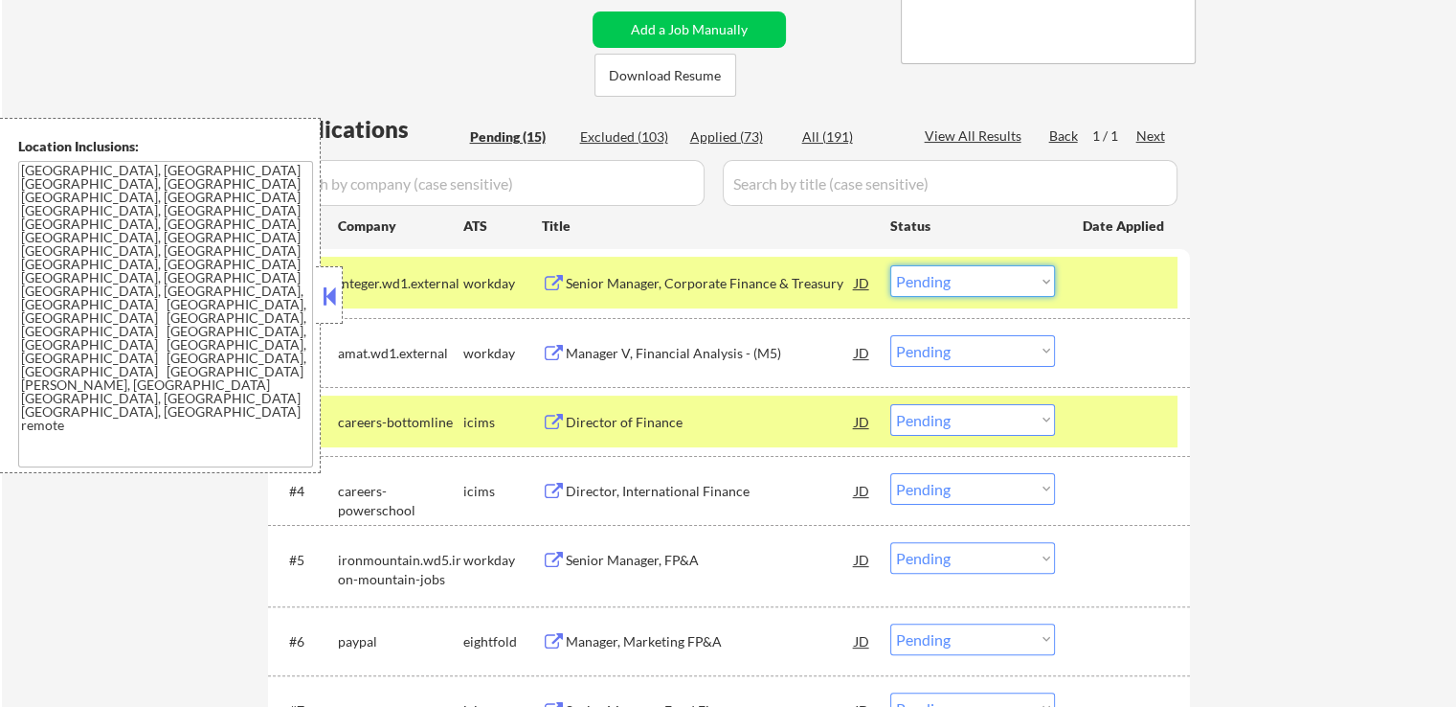
click at [943, 284] on select "Choose an option... Pending Applied Excluded (Questions) Excluded (Expired) Exc…" at bounding box center [972, 281] width 165 height 32
click at [890, 265] on select "Choose an option... Pending Applied Excluded (Questions) Excluded (Expired) Exc…" at bounding box center [972, 281] width 165 height 32
select select ""pending""
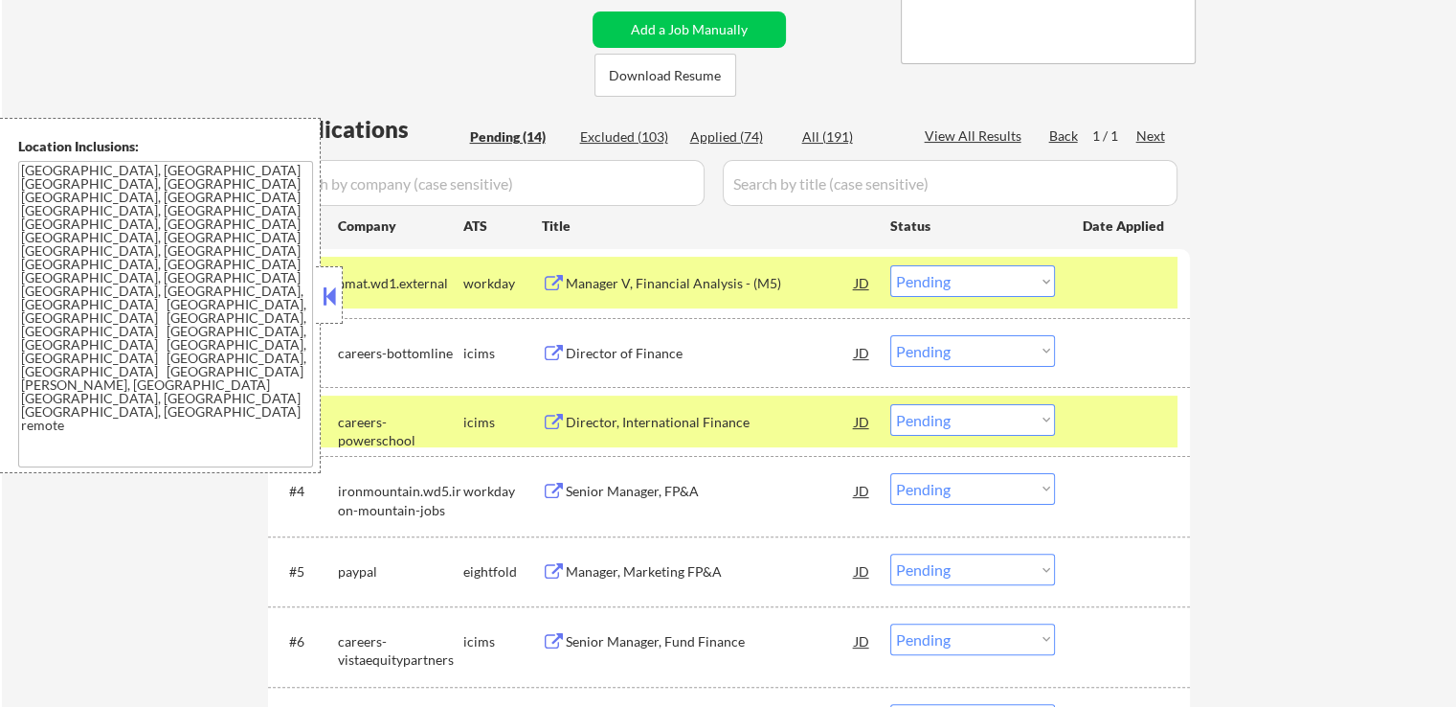
click at [635, 344] on div "Director of Finance" at bounding box center [710, 353] width 289 height 19
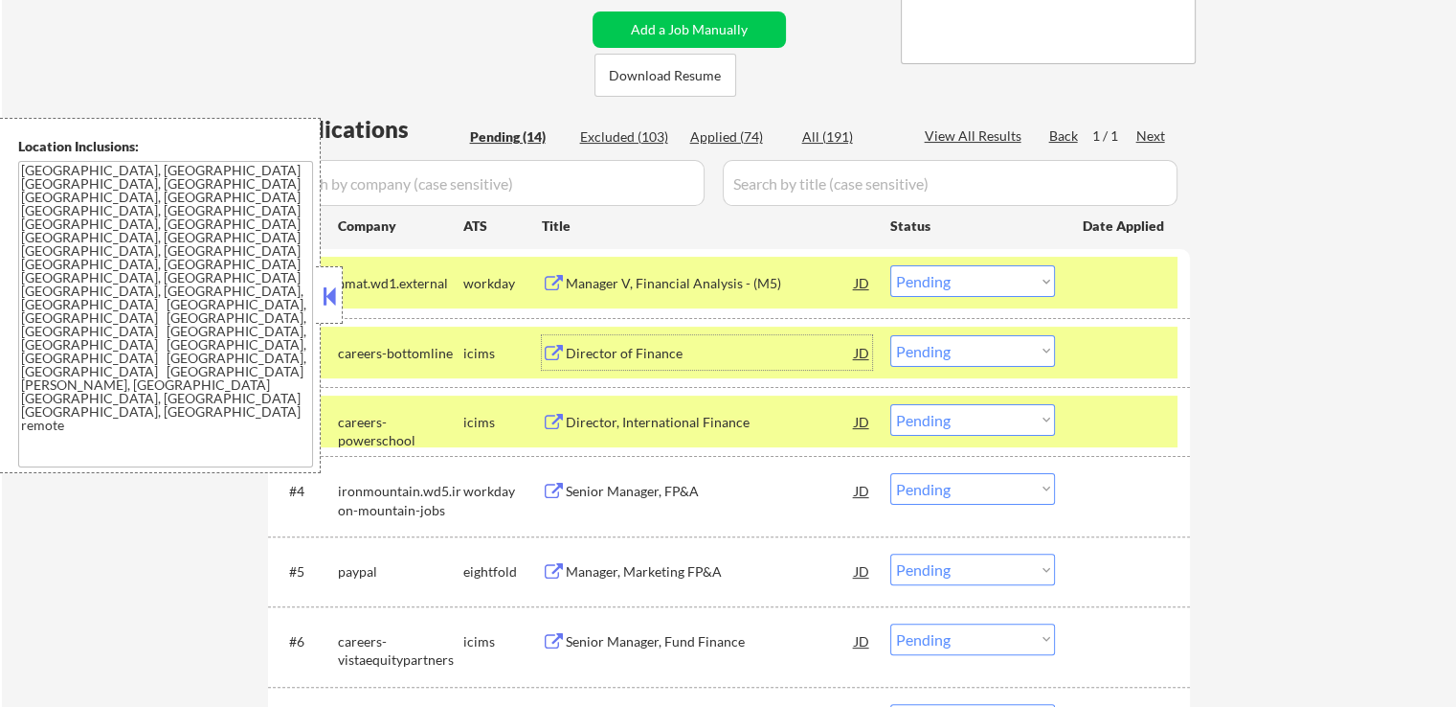
click at [971, 344] on select "Choose an option... Pending Applied Excluded (Questions) Excluded (Expired) Exc…" at bounding box center [972, 351] width 165 height 32
click at [890, 335] on select "Choose an option... Pending Applied Excluded (Questions) Excluded (Expired) Exc…" at bounding box center [972, 351] width 165 height 32
click at [708, 416] on div "Director, International Finance" at bounding box center [710, 422] width 289 height 19
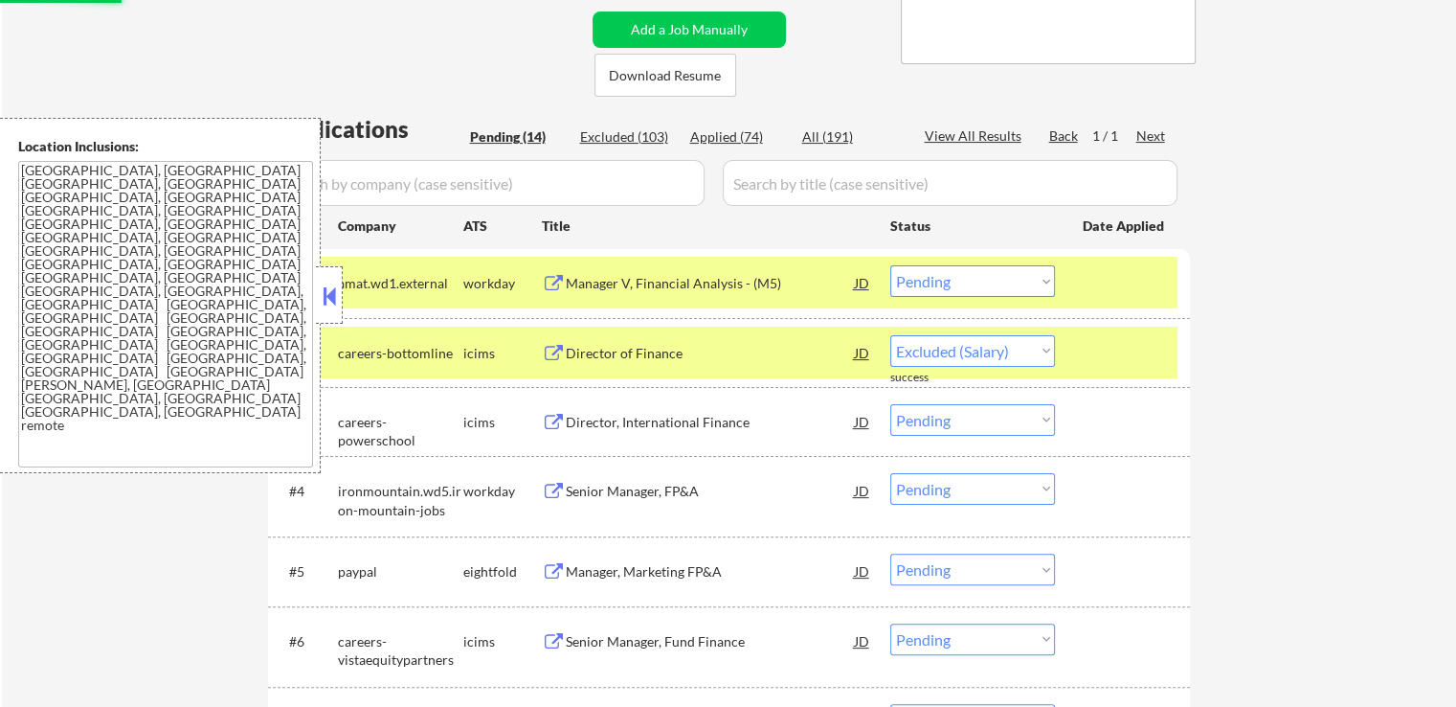
select select ""pending""
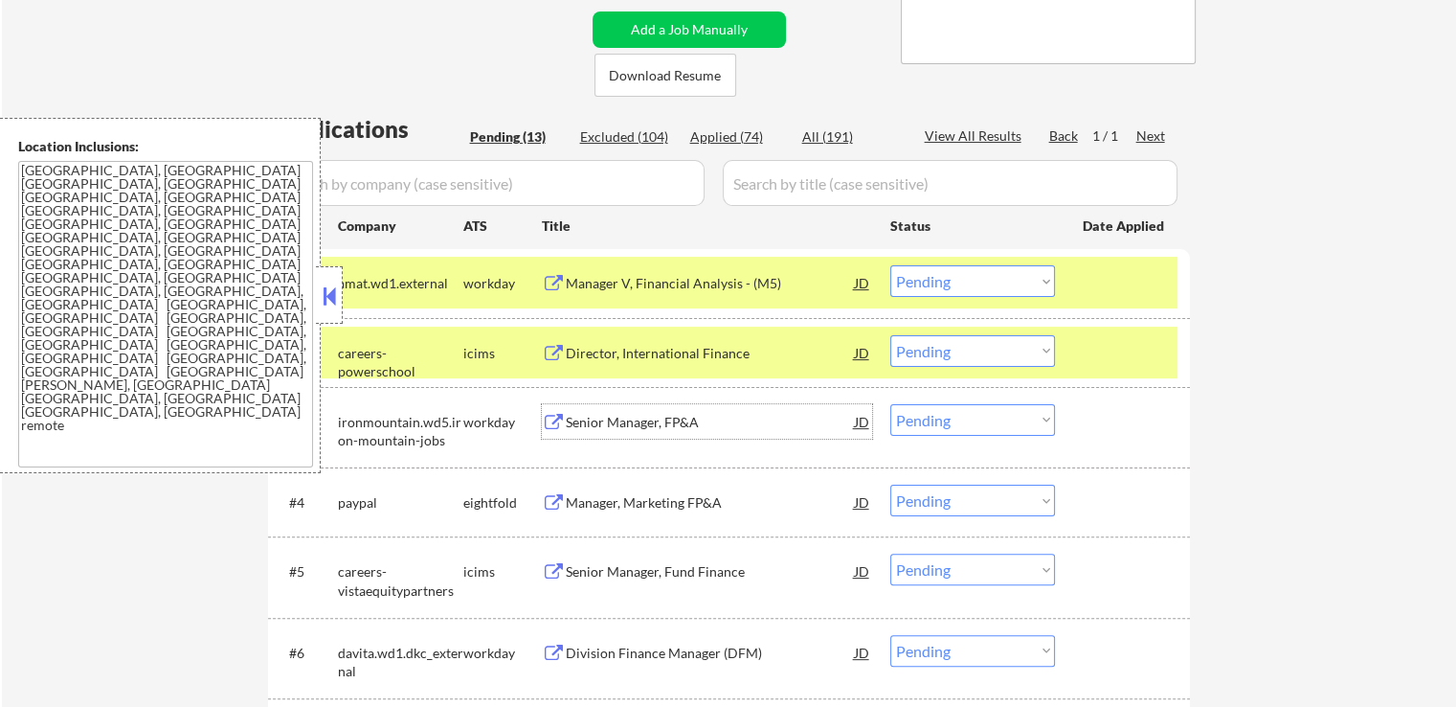
drag, startPoint x: 940, startPoint y: 283, endPoint x: 938, endPoint y: 294, distance: 10.7
click at [938, 286] on select "Choose an option... Pending Applied Excluded (Questions) Excluded (Expired) Exc…" at bounding box center [972, 281] width 165 height 32
click at [890, 265] on select "Choose an option... Pending Applied Excluded (Questions) Excluded (Expired) Exc…" at bounding box center [972, 281] width 165 height 32
select select ""pending""
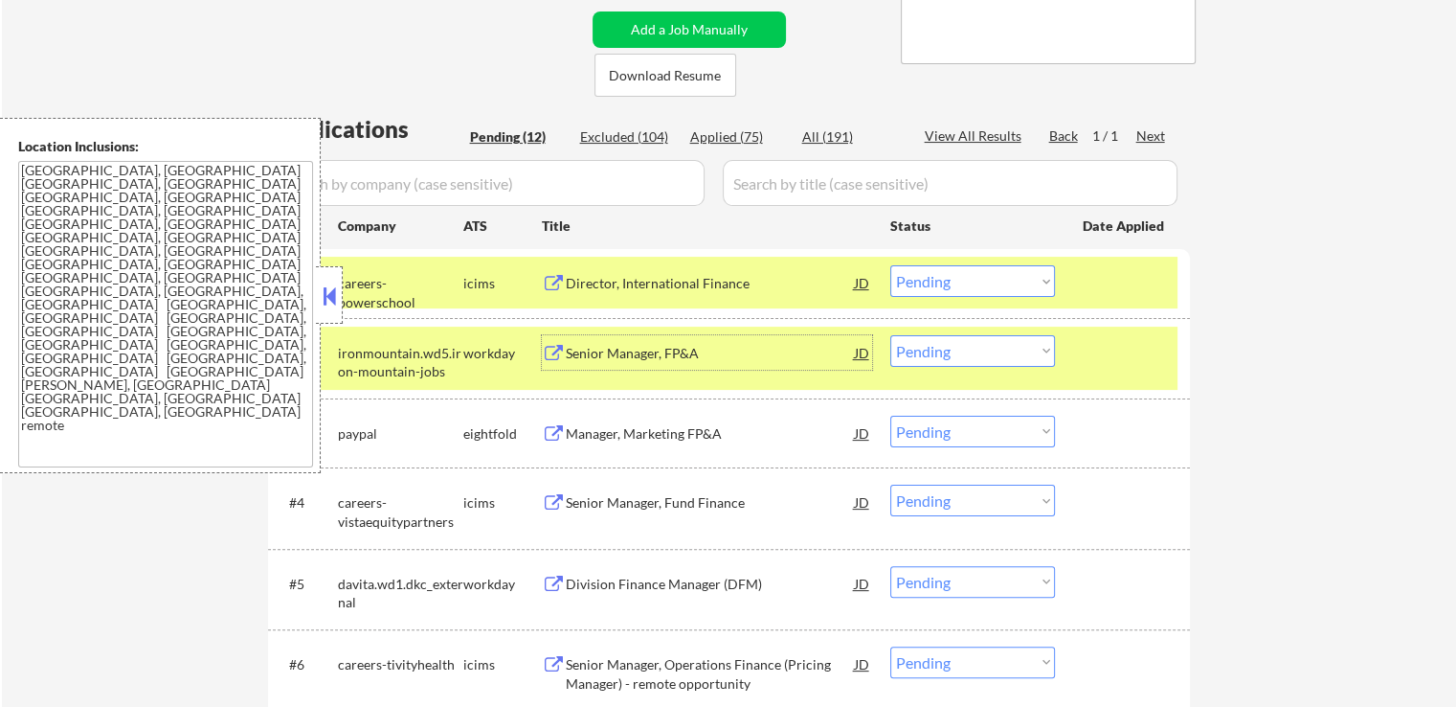
click at [753, 339] on div "Senior Manager, FP&A" at bounding box center [710, 352] width 289 height 34
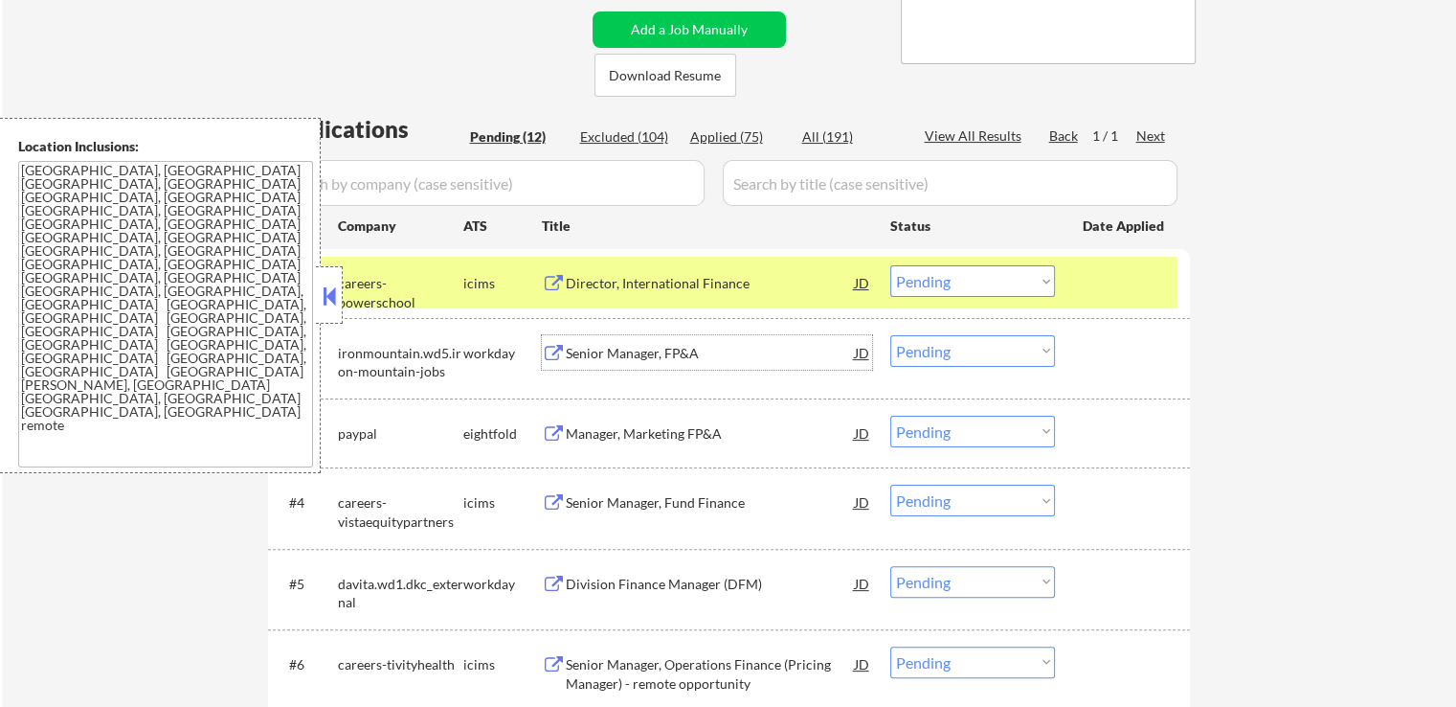
click at [940, 355] on select "Choose an option... Pending Applied Excluded (Questions) Excluded (Expired) Exc…" at bounding box center [972, 351] width 165 height 32
click at [890, 335] on select "Choose an option... Pending Applied Excluded (Questions) Excluded (Expired) Exc…" at bounding box center [972, 351] width 165 height 32
click at [747, 427] on div "Manager, Marketing FP&A" at bounding box center [710, 433] width 289 height 19
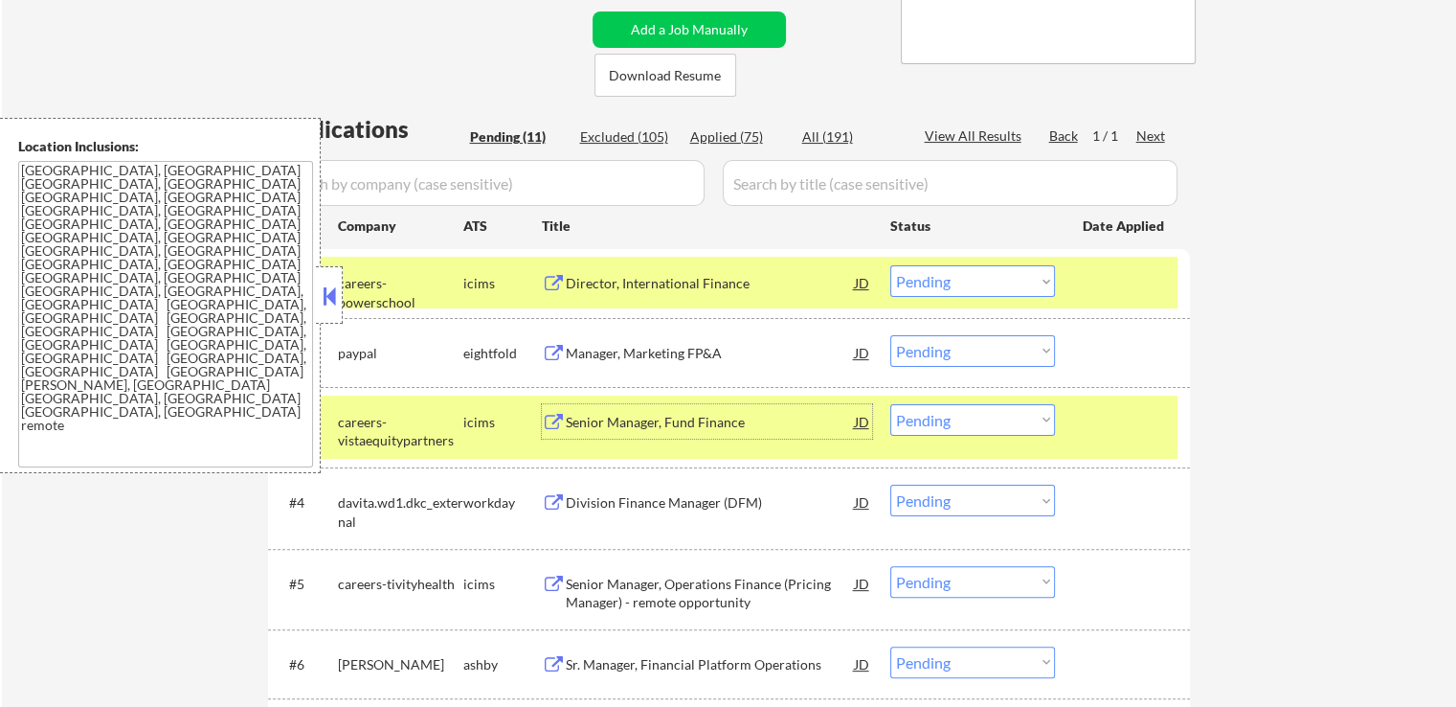
click at [947, 343] on select "Choose an option... Pending Applied Excluded (Questions) Excluded (Expired) Exc…" at bounding box center [972, 351] width 165 height 32
click at [890, 335] on select "Choose an option... Pending Applied Excluded (Questions) Excluded (Expired) Exc…" at bounding box center [972, 351] width 165 height 32
click at [712, 411] on div "Senior Manager, Fund Finance" at bounding box center [710, 421] width 289 height 34
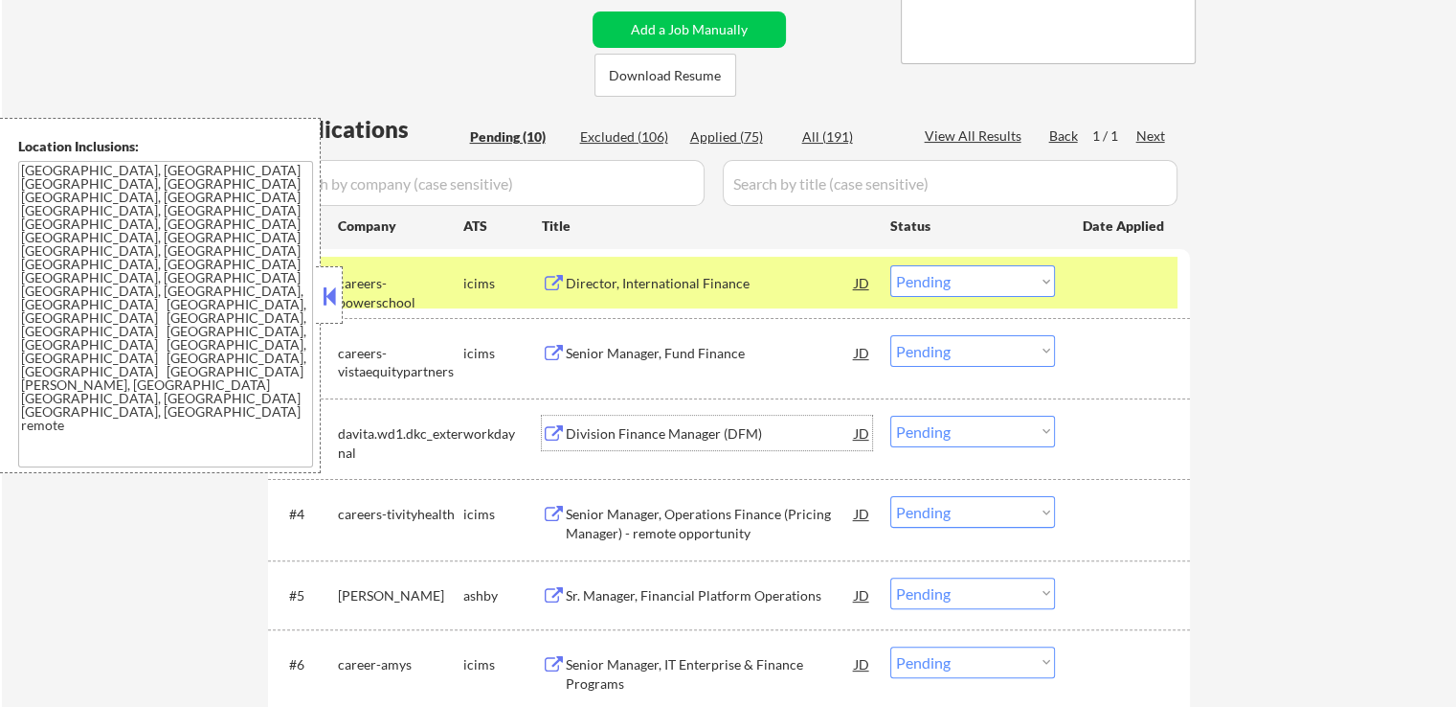
click at [947, 351] on select "Choose an option... Pending Applied Excluded (Questions) Excluded (Expired) Exc…" at bounding box center [972, 351] width 165 height 32
click at [890, 335] on select "Choose an option... Pending Applied Excluded (Questions) Excluded (Expired) Exc…" at bounding box center [972, 351] width 165 height 32
click at [768, 432] on div "Division Finance Manager (DFM)" at bounding box center [710, 433] width 289 height 19
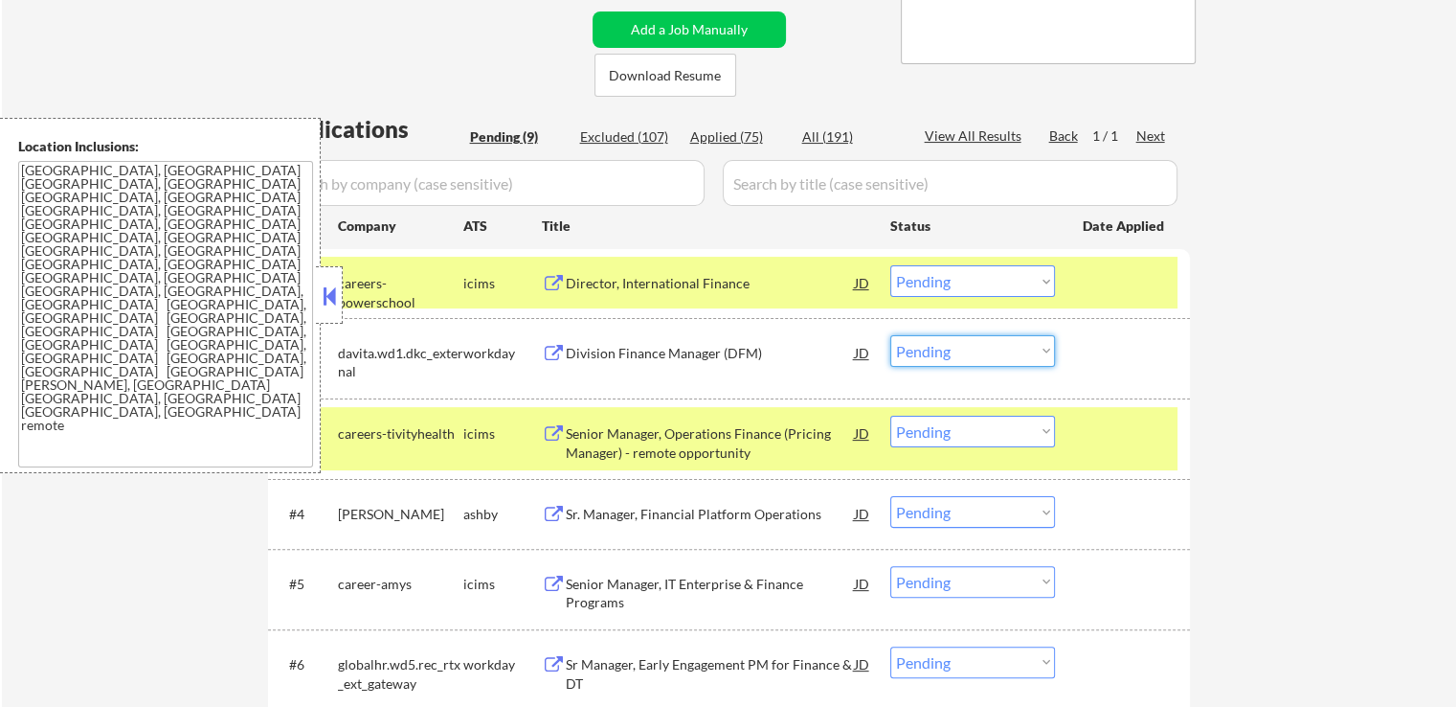
click at [965, 361] on select "Choose an option... Pending Applied Excluded (Questions) Excluded (Expired) Exc…" at bounding box center [972, 351] width 165 height 32
click at [890, 335] on select "Choose an option... Pending Applied Excluded (Questions) Excluded (Expired) Exc…" at bounding box center [972, 351] width 165 height 32
click at [766, 432] on div "Senior Manager, Operations Finance (Pricing Manager) - remote opportunity" at bounding box center [710, 442] width 289 height 37
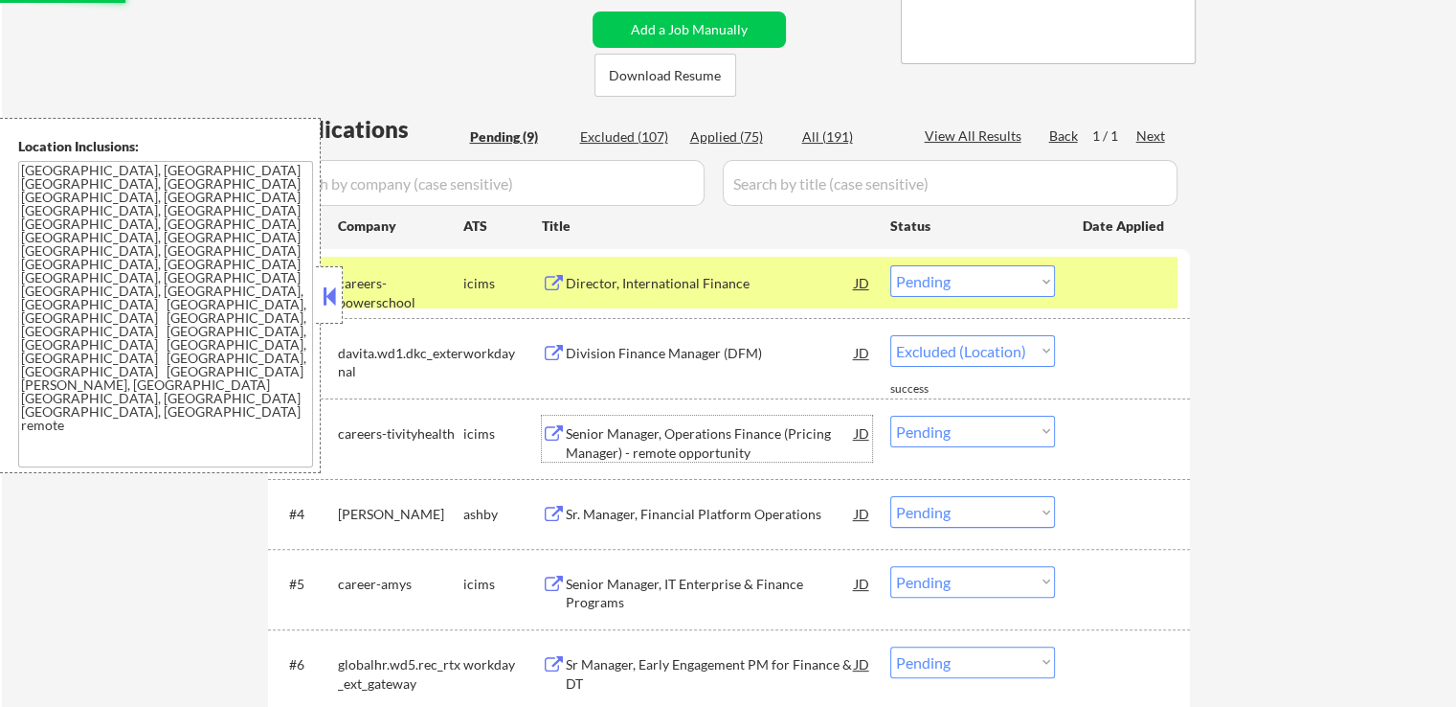
select select ""pending""
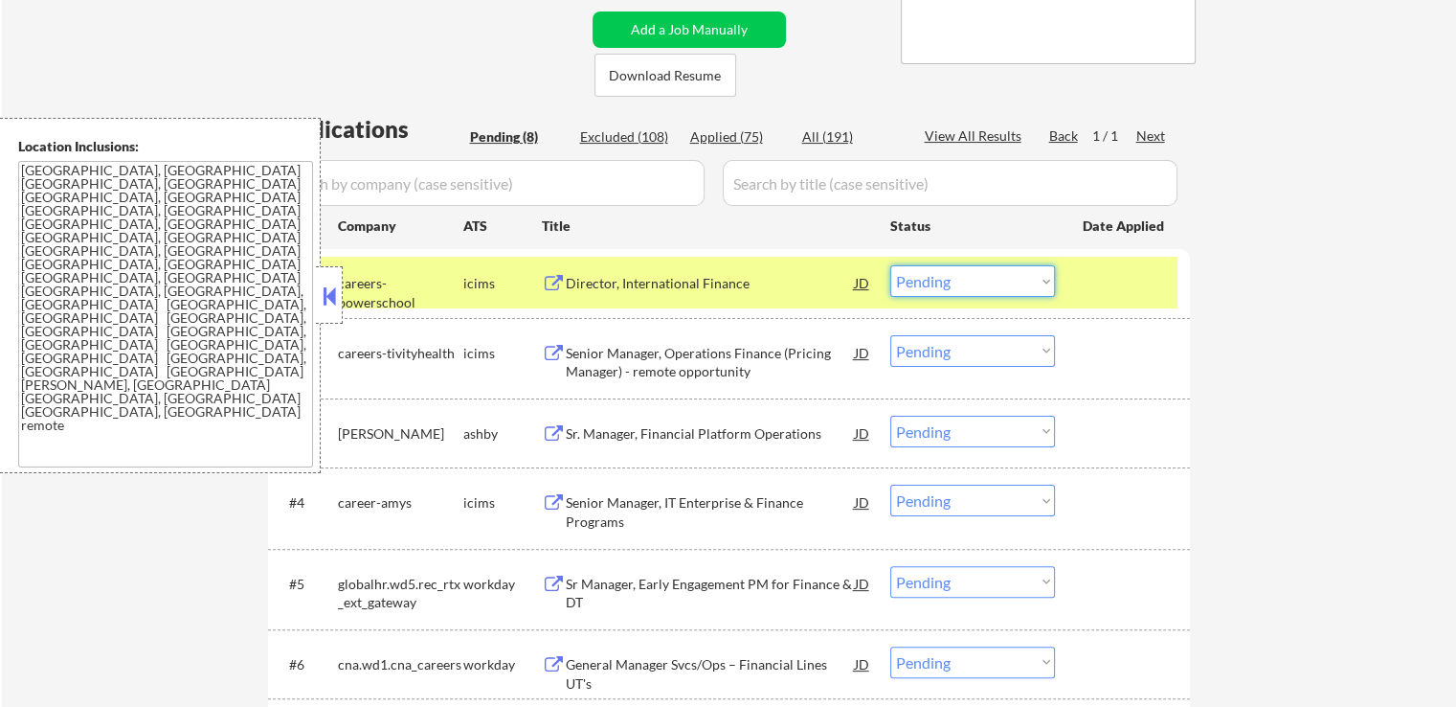
drag, startPoint x: 941, startPoint y: 279, endPoint x: 946, endPoint y: 292, distance: 14.2
click at [941, 279] on select "Choose an option... Pending Applied Excluded (Questions) Excluded (Expired) Exc…" at bounding box center [972, 281] width 165 height 32
click at [890, 265] on select "Choose an option... Pending Applied Excluded (Questions) Excluded (Expired) Exc…" at bounding box center [972, 281] width 165 height 32
click at [720, 422] on div "Sr. Manager, Financial Platform Operations" at bounding box center [710, 433] width 289 height 34
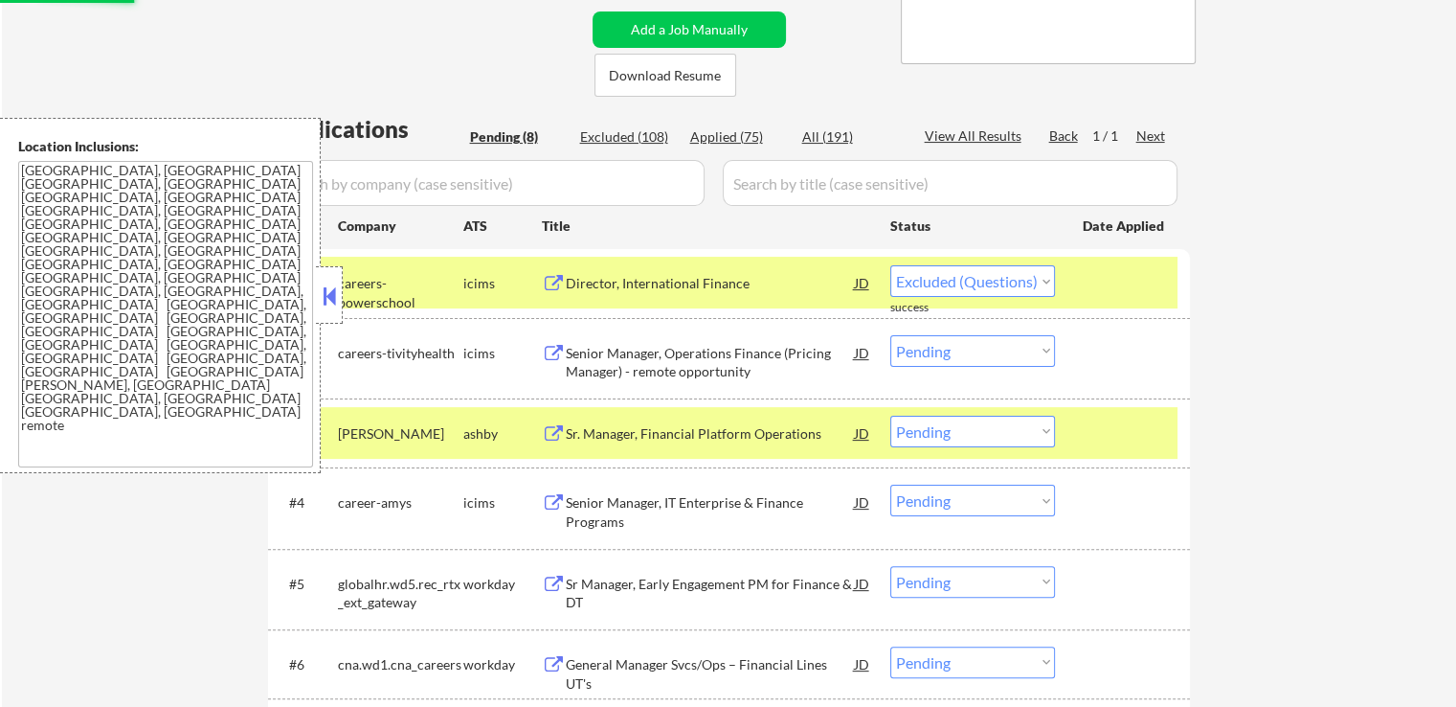
select select ""pending""
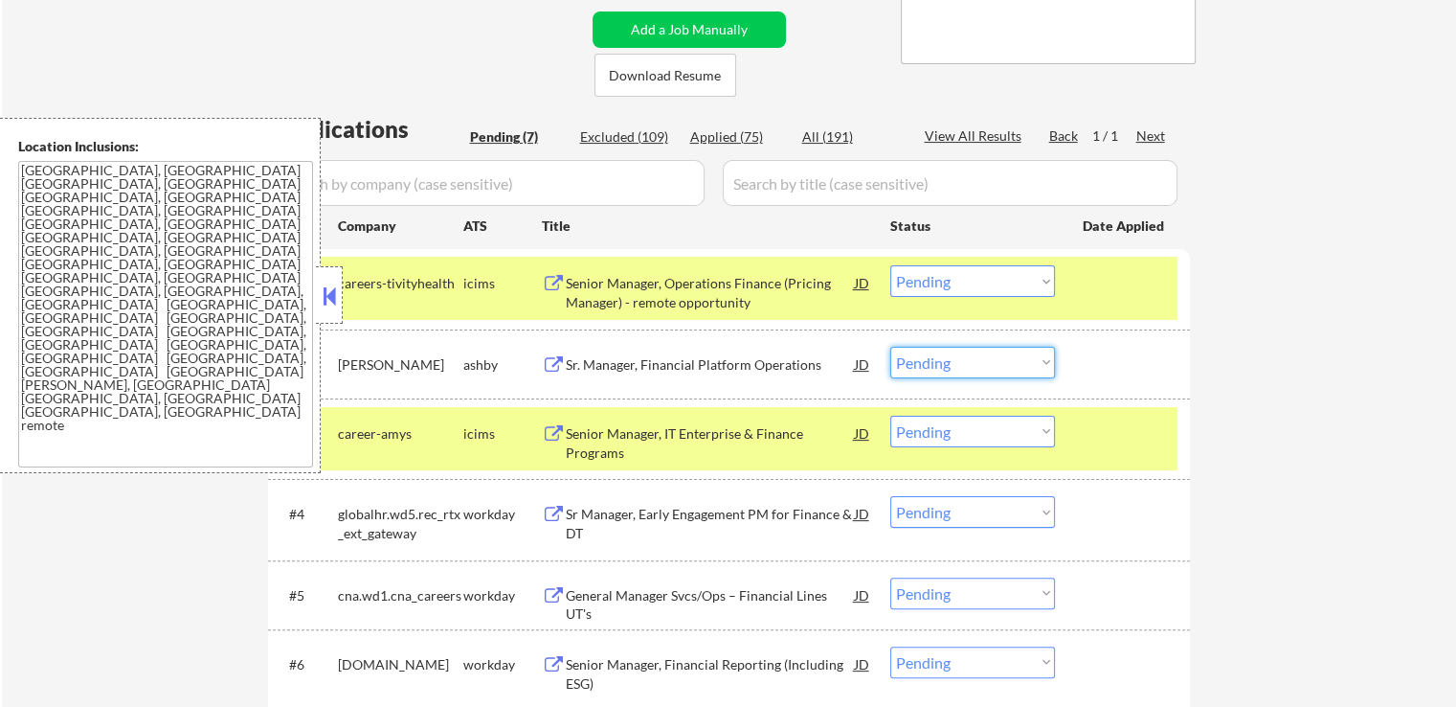
click at [961, 366] on select "Choose an option... Pending Applied Excluded (Questions) Excluded (Expired) Exc…" at bounding box center [972, 363] width 165 height 32
click at [890, 347] on select "Choose an option... Pending Applied Excluded (Questions) Excluded (Expired) Exc…" at bounding box center [972, 363] width 165 height 32
click at [808, 444] on div "Senior Manager, IT Enterprise & Finance Programs" at bounding box center [710, 442] width 289 height 37
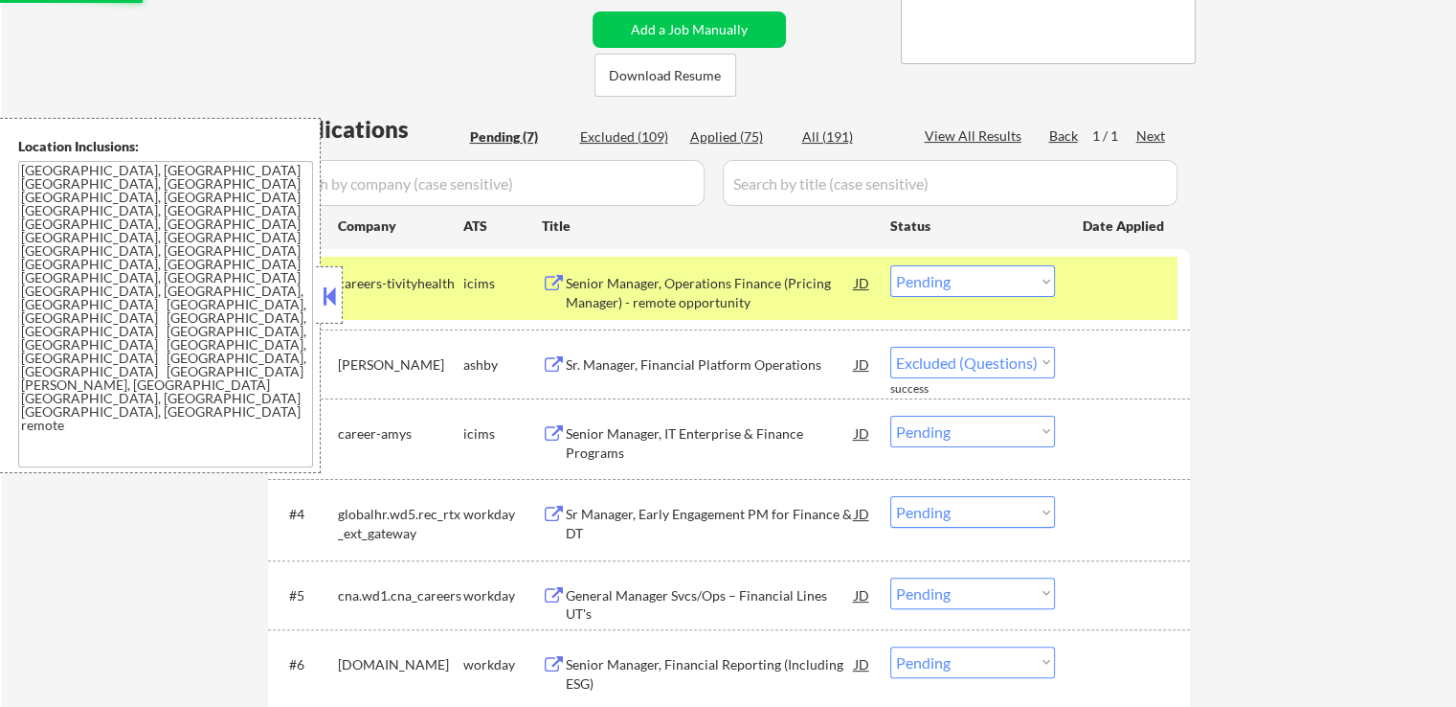
select select ""pending""
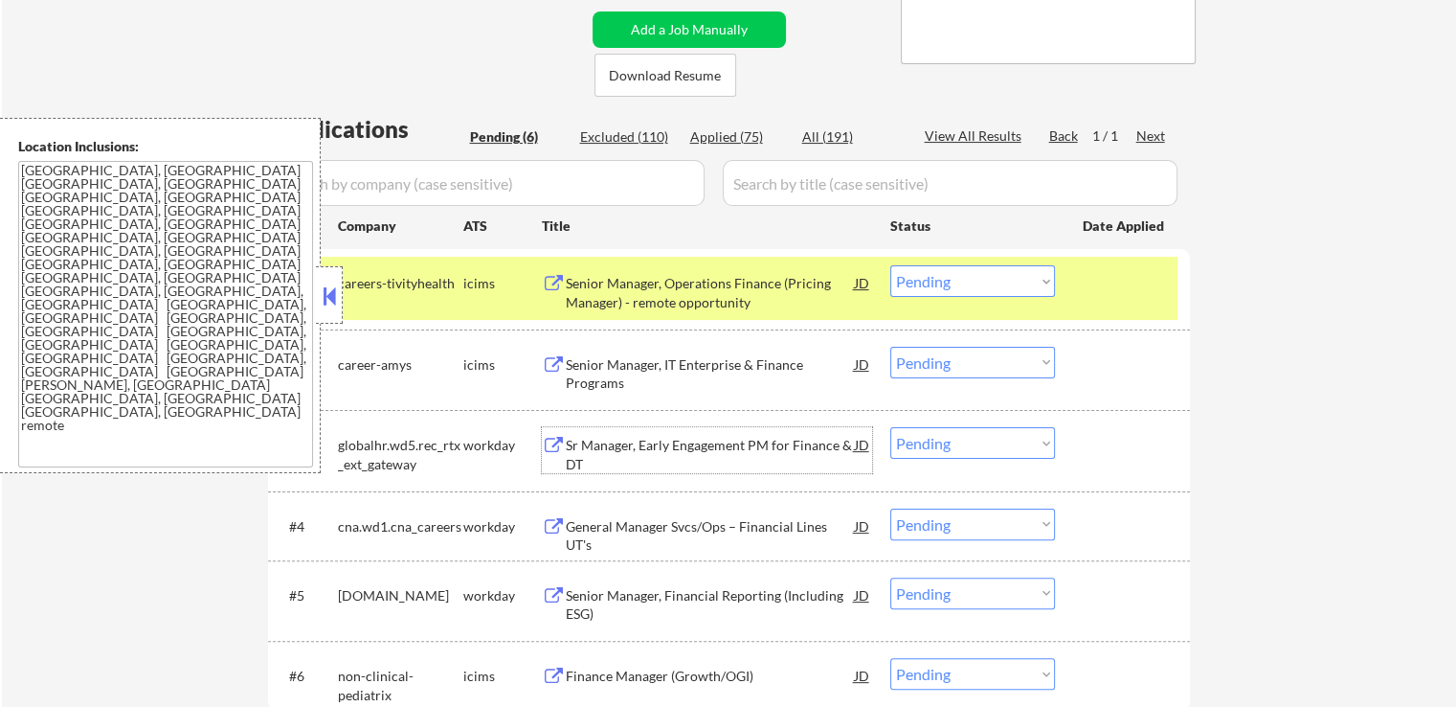
click at [727, 445] on div "Sr Manager, Early Engagement PM for Finance & DT" at bounding box center [710, 454] width 289 height 37
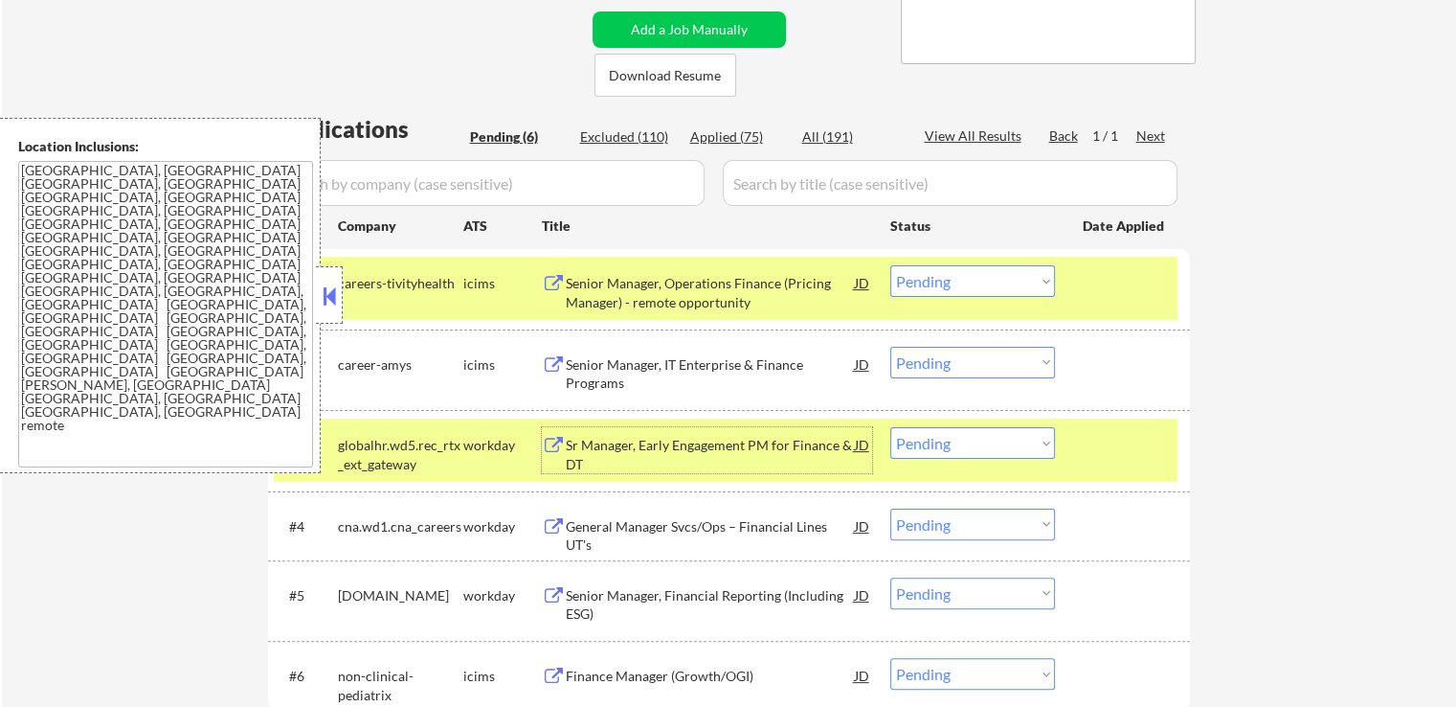
click at [955, 444] on select "Choose an option... Pending Applied Excluded (Questions) Excluded (Expired) Exc…" at bounding box center [972, 443] width 165 height 32
click at [890, 427] on select "Choose an option... Pending Applied Excluded (Questions) Excluded (Expired) Exc…" at bounding box center [972, 443] width 165 height 32
click at [754, 518] on div "General Manager Svcs/Ops – Financial Lines UT's" at bounding box center [710, 535] width 289 height 37
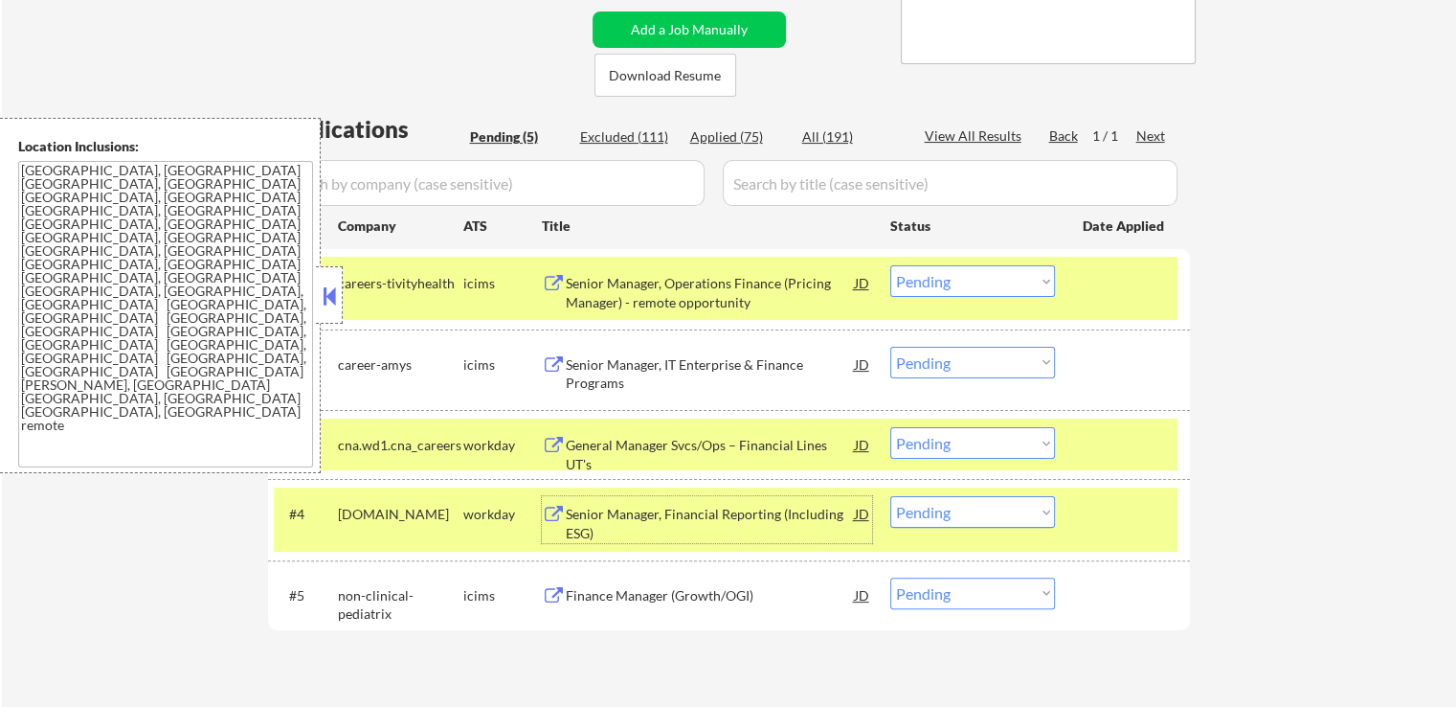
click at [959, 452] on select "Choose an option... Pending Applied Excluded (Questions) Excluded (Expired) Exc…" at bounding box center [972, 443] width 165 height 32
click at [890, 427] on select "Choose an option... Pending Applied Excluded (Questions) Excluded (Expired) Exc…" at bounding box center [972, 443] width 165 height 32
click at [763, 500] on div "Senior Manager, Financial Reporting (Including ESG)" at bounding box center [710, 519] width 289 height 46
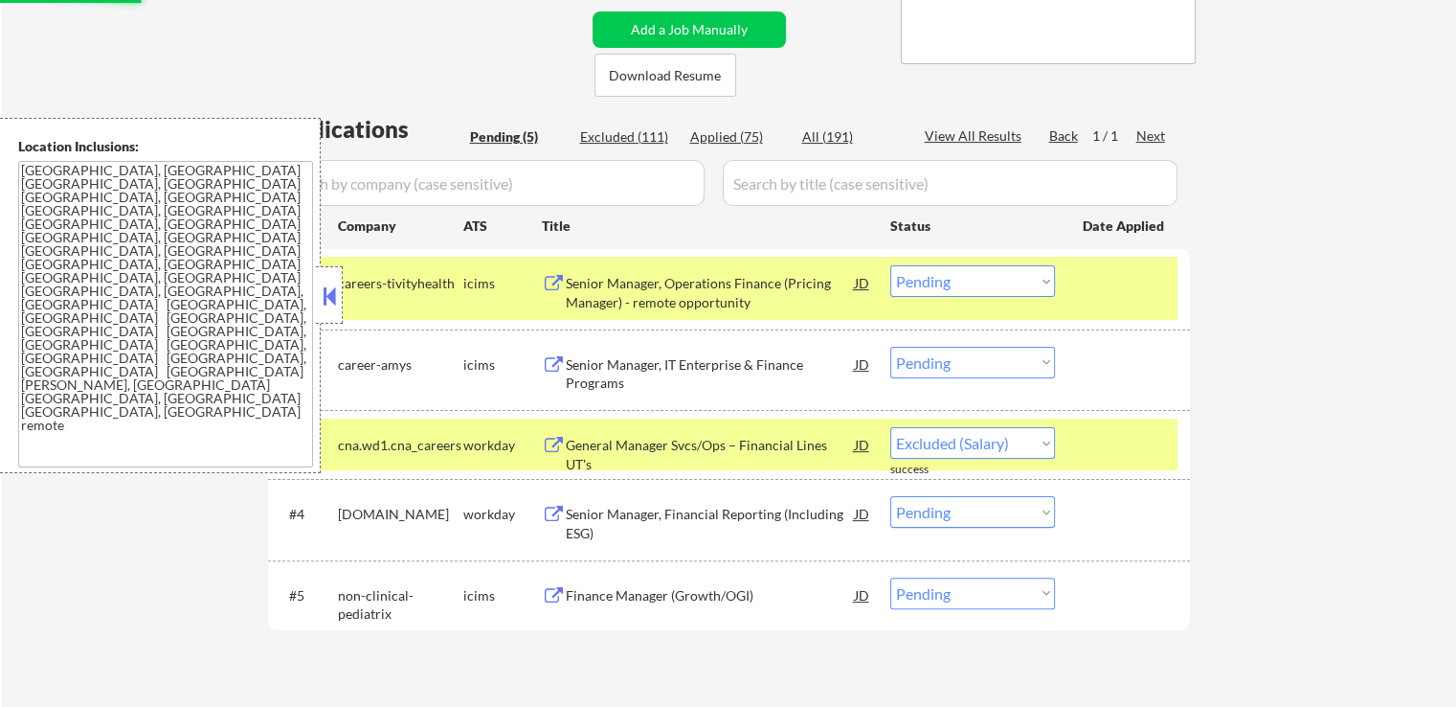
select select ""pending""
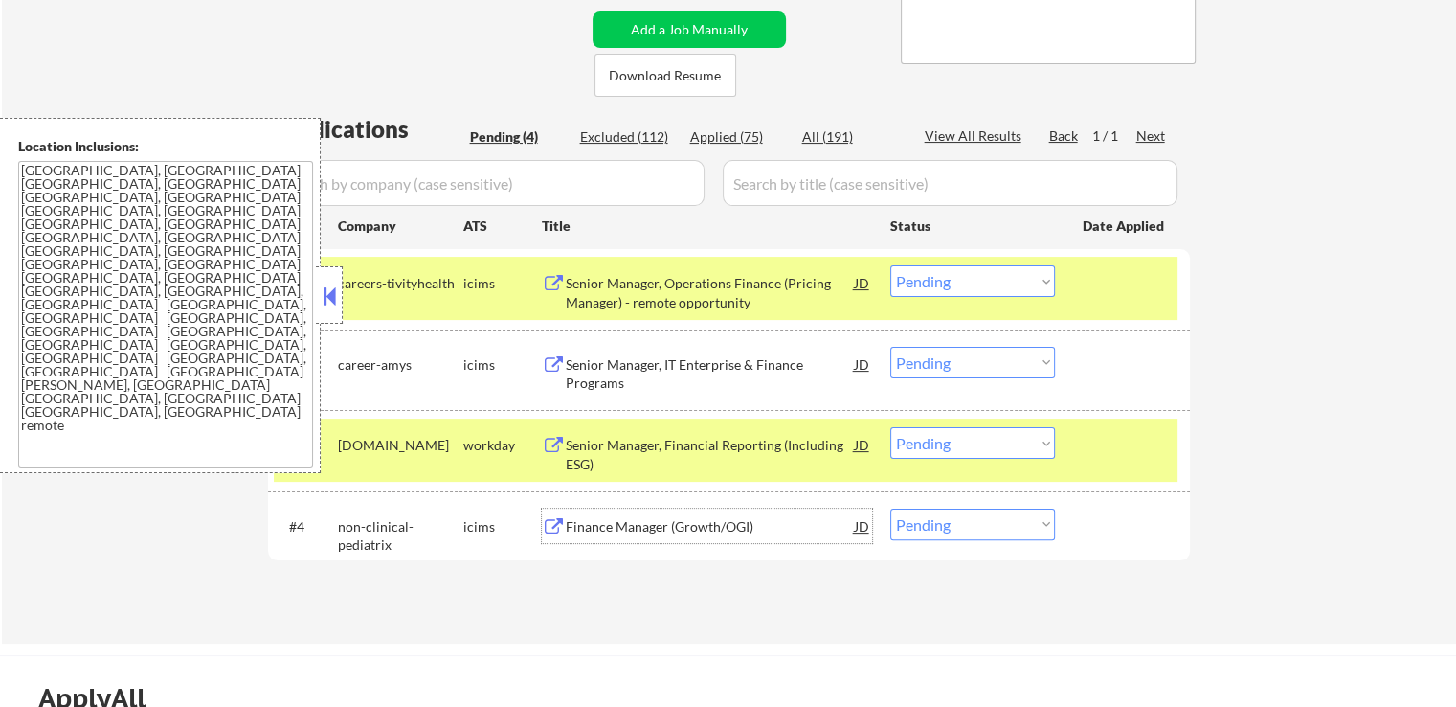
click at [953, 364] on select "Choose an option... Pending Applied Excluded (Questions) Excluded (Expired) Exc…" at bounding box center [972, 363] width 165 height 32
click at [890, 347] on select "Choose an option... Pending Applied Excluded (Questions) Excluded (Expired) Exc…" at bounding box center [972, 363] width 165 height 32
click at [749, 522] on div "Finance Manager (Growth/OGI)" at bounding box center [710, 526] width 289 height 19
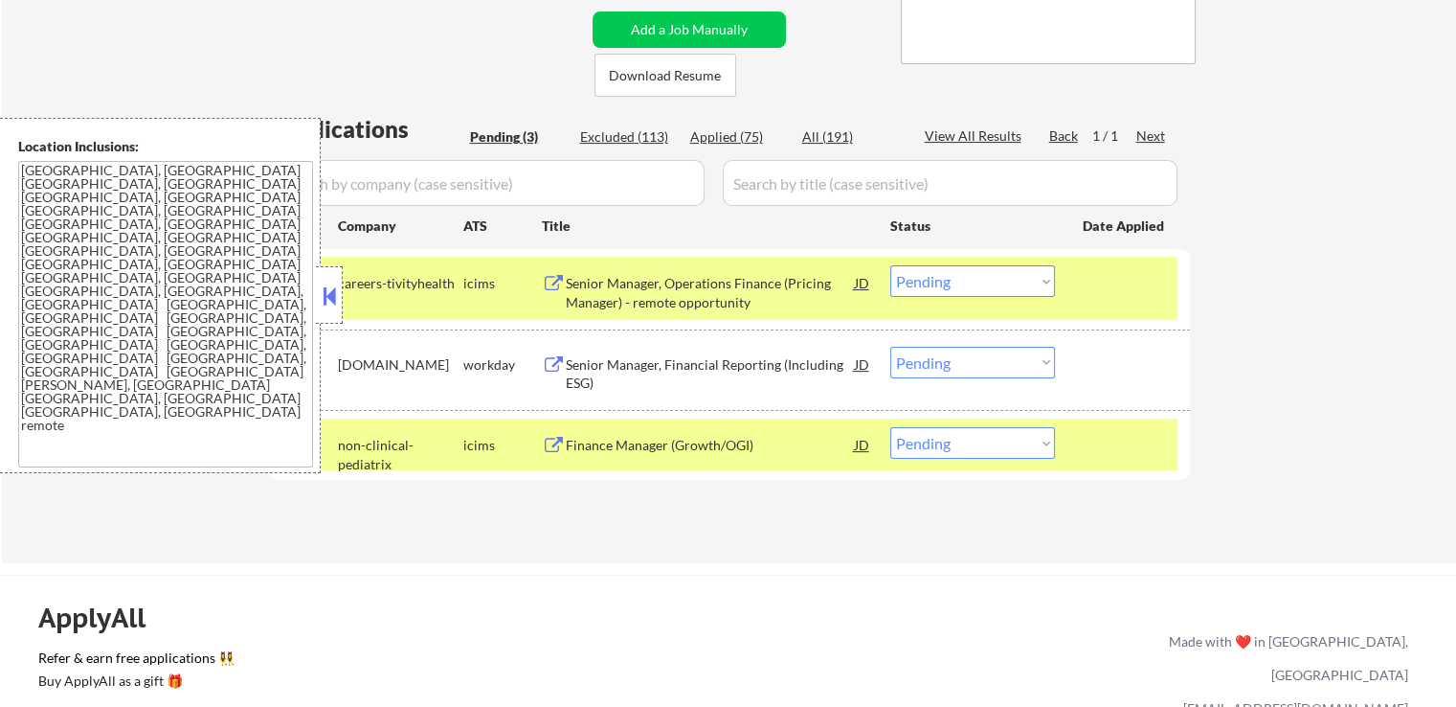
click at [953, 361] on select "Choose an option... Pending Applied Excluded (Questions) Excluded (Expired) Exc…" at bounding box center [972, 363] width 165 height 32
click at [890, 347] on select "Choose an option... Pending Applied Excluded (Questions) Excluded (Expired) Exc…" at bounding box center [972, 363] width 165 height 32
click at [890, 516] on div "Applications Pending (3) Excluded (113) Applied (75) All (191) View All Results…" at bounding box center [729, 320] width 922 height 414
select select ""pending""
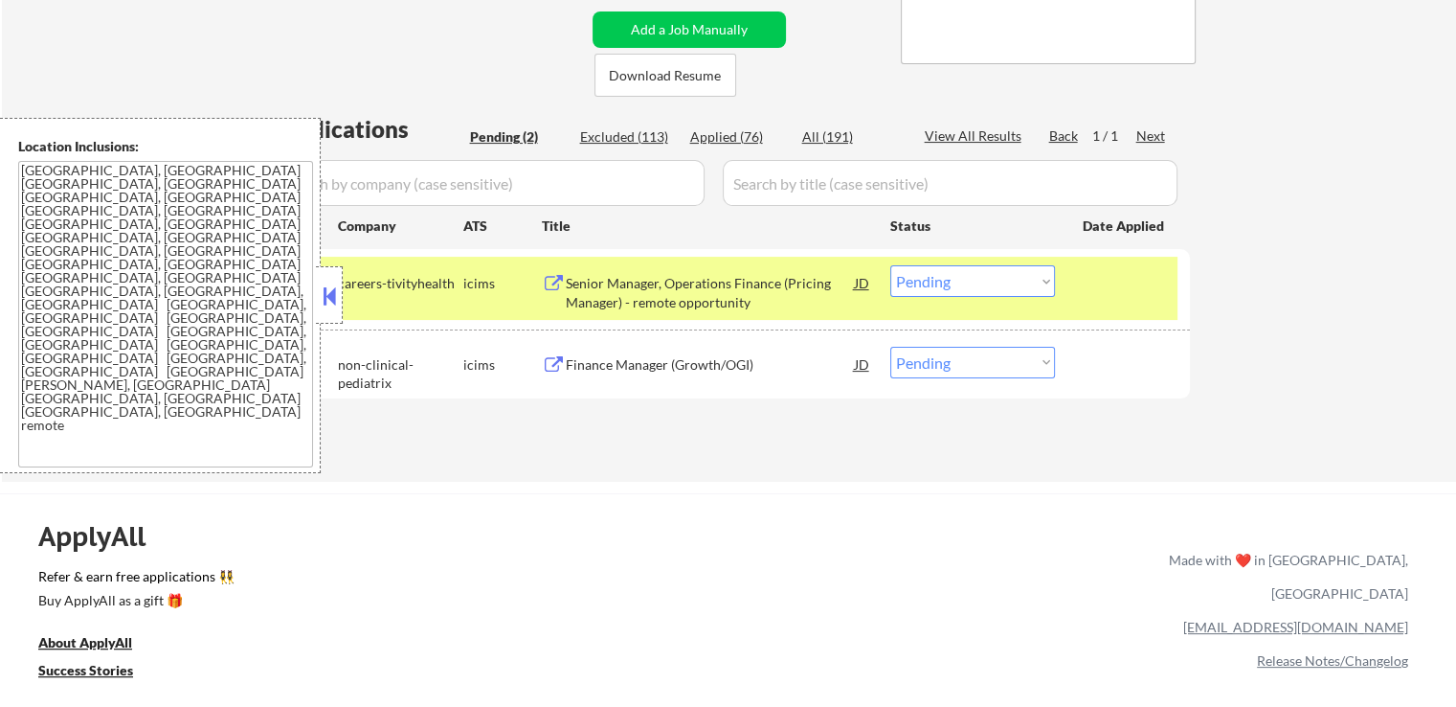
click at [979, 295] on select "Choose an option... Pending Applied Excluded (Questions) Excluded (Expired) Exc…" at bounding box center [972, 281] width 165 height 32
select select ""excluded__expired_""
click at [890, 265] on select "Choose an option... Pending Applied Excluded (Questions) Excluded (Expired) Exc…" at bounding box center [972, 281] width 165 height 32
click at [962, 362] on select "Choose an option... Pending Applied Excluded (Questions) Excluded (Expired) Exc…" at bounding box center [972, 363] width 165 height 32
select select ""excluded__expired_""
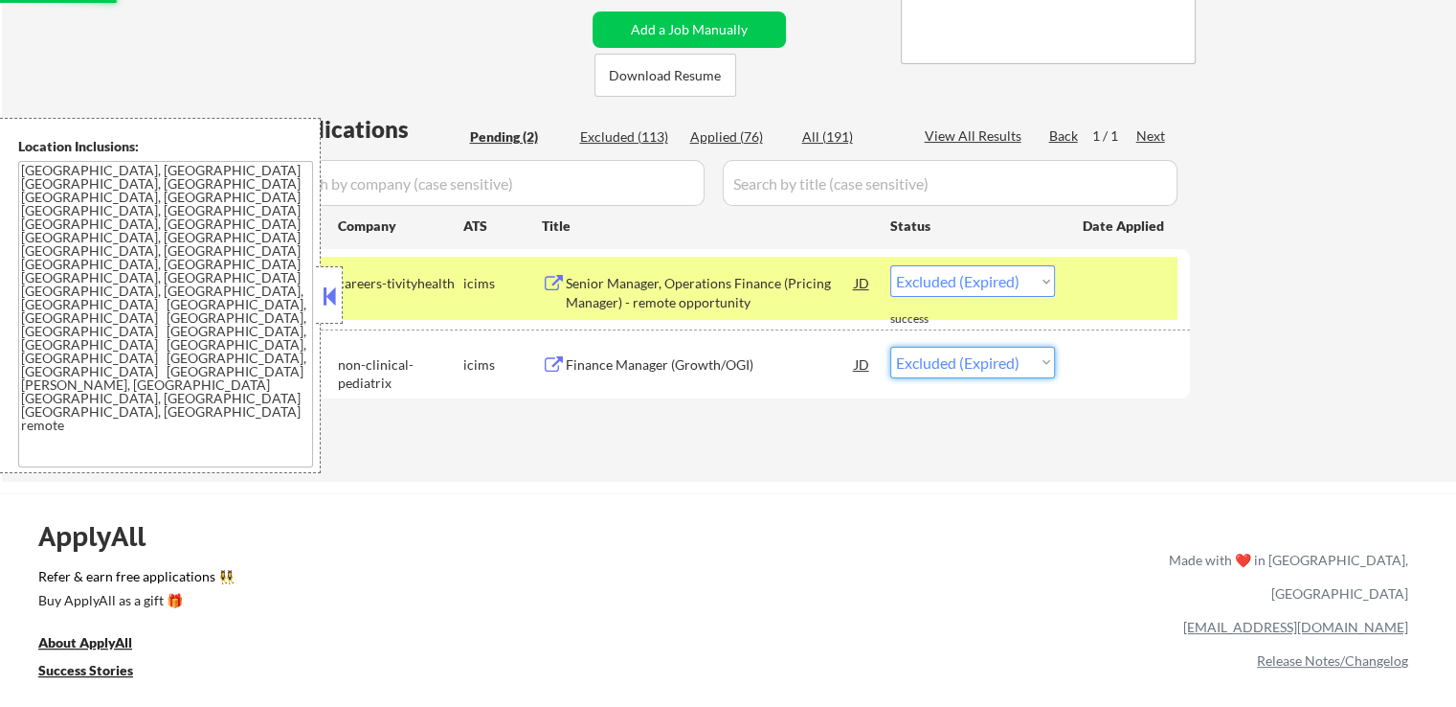
click at [890, 347] on select "Choose an option... Pending Applied Excluded (Questions) Excluded (Expired) Exc…" at bounding box center [972, 363] width 165 height 32
click at [952, 463] on div "← Return to /applysquad Mailslurp Inbox Job Search Builder [PERSON_NAME] User E…" at bounding box center [729, 80] width 955 height 773
select select ""pending""
